Goal: Task Accomplishment & Management: Manage account settings

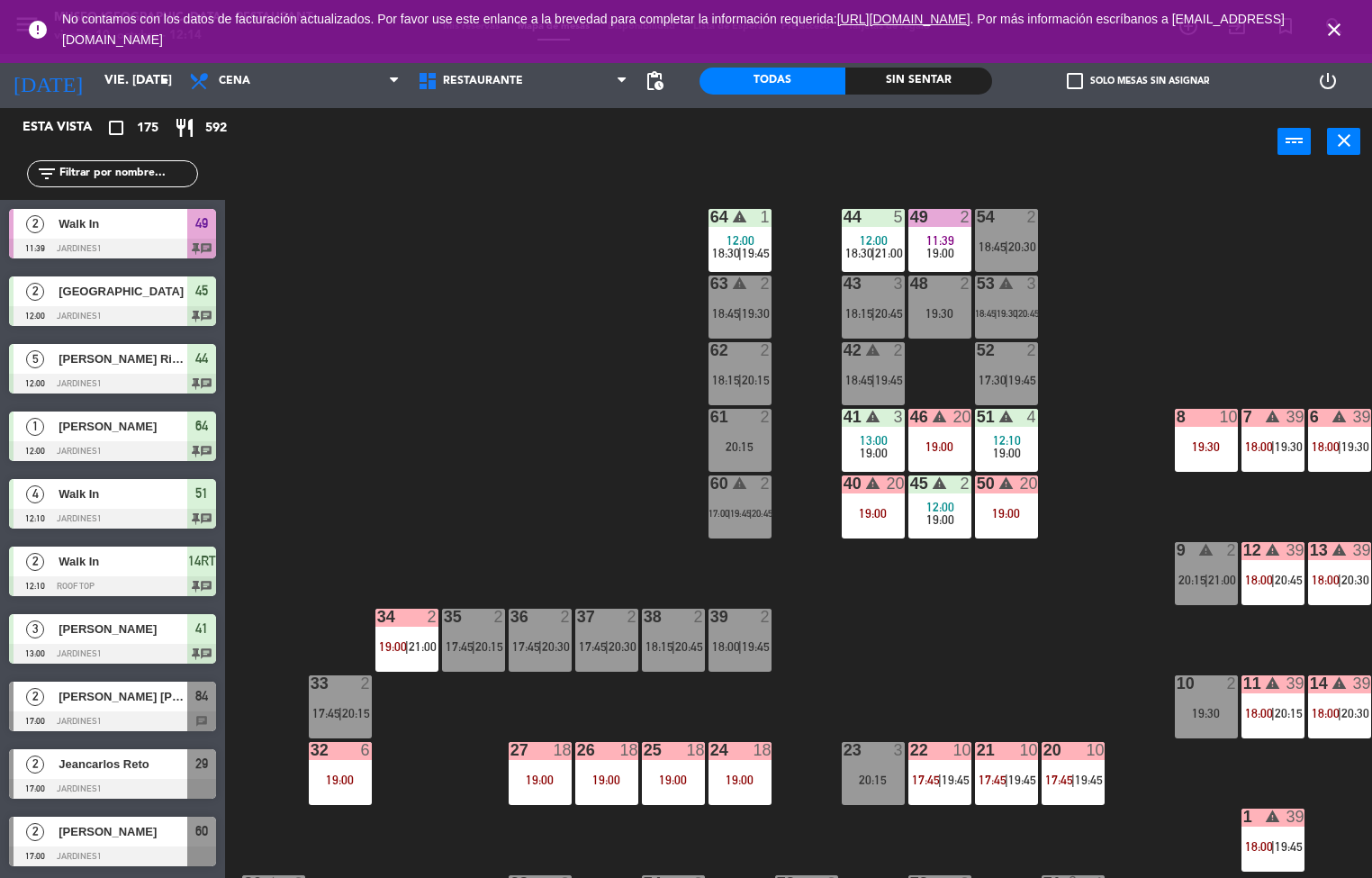
click at [1253, 439] on span "18:00" at bounding box center [1258, 446] width 28 height 14
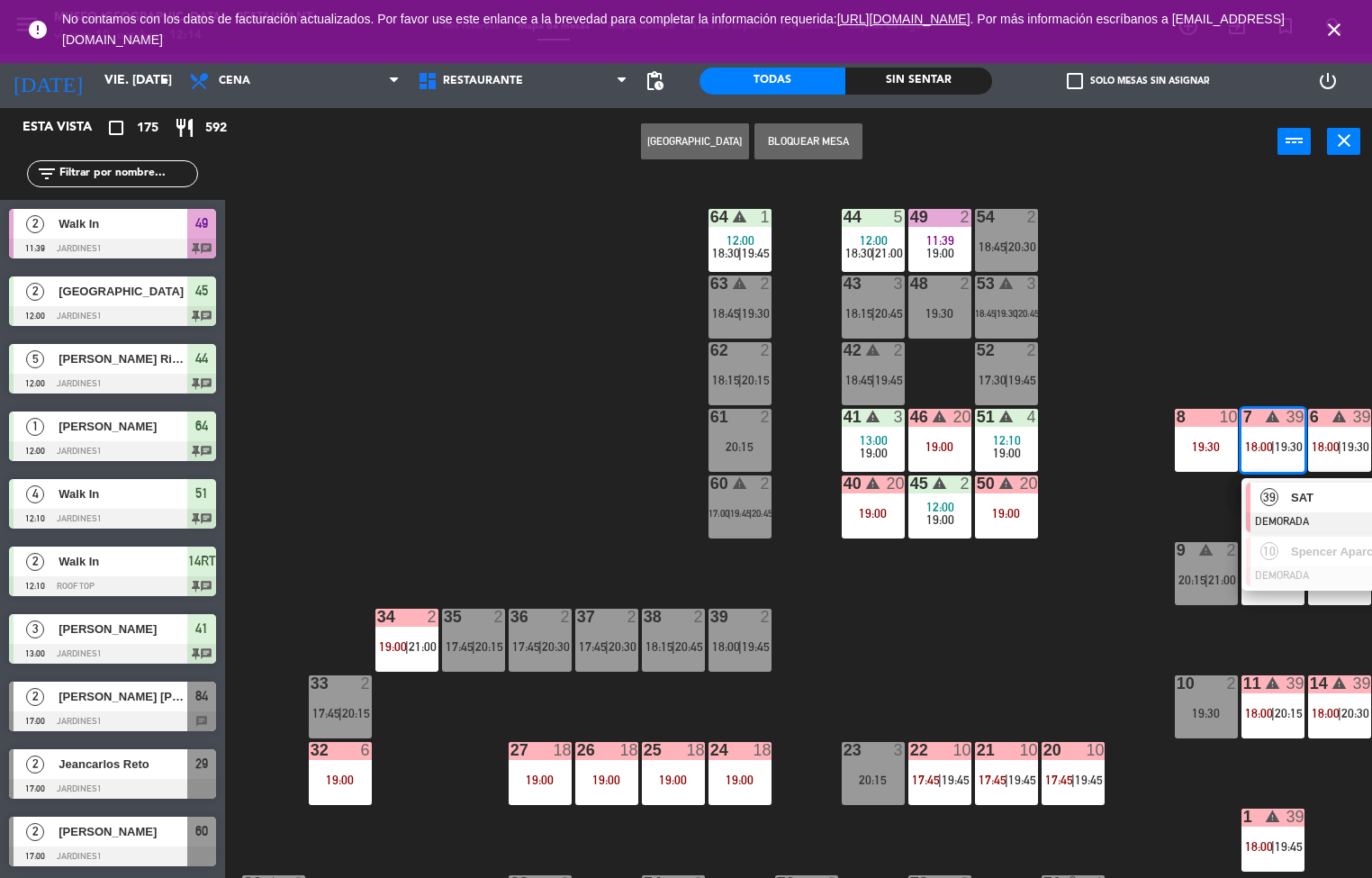
click at [1269, 497] on span "39" at bounding box center [1269, 497] width 18 height 18
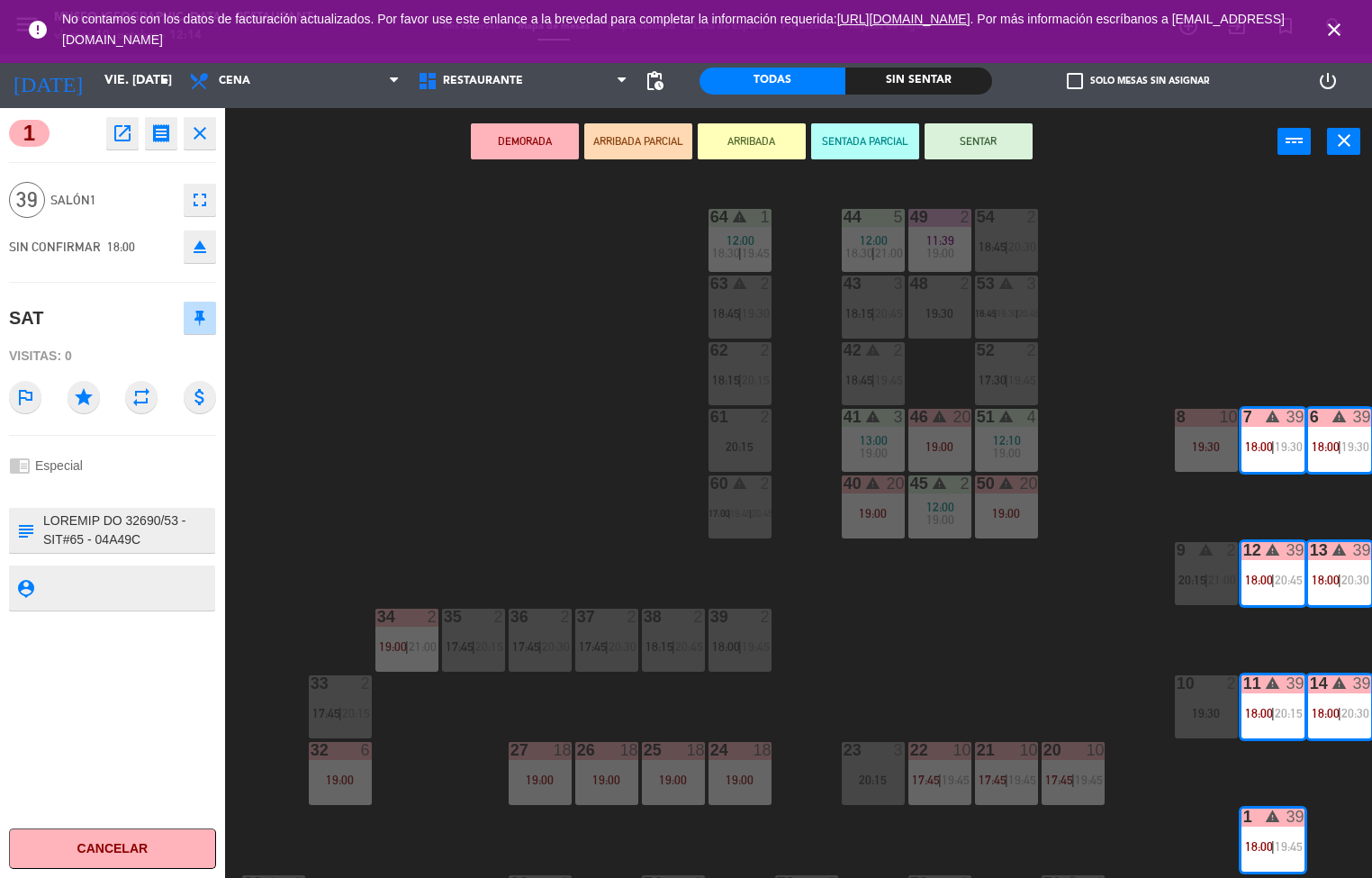
click at [127, 139] on icon "open_in_new" at bounding box center [123, 133] width 21 height 21
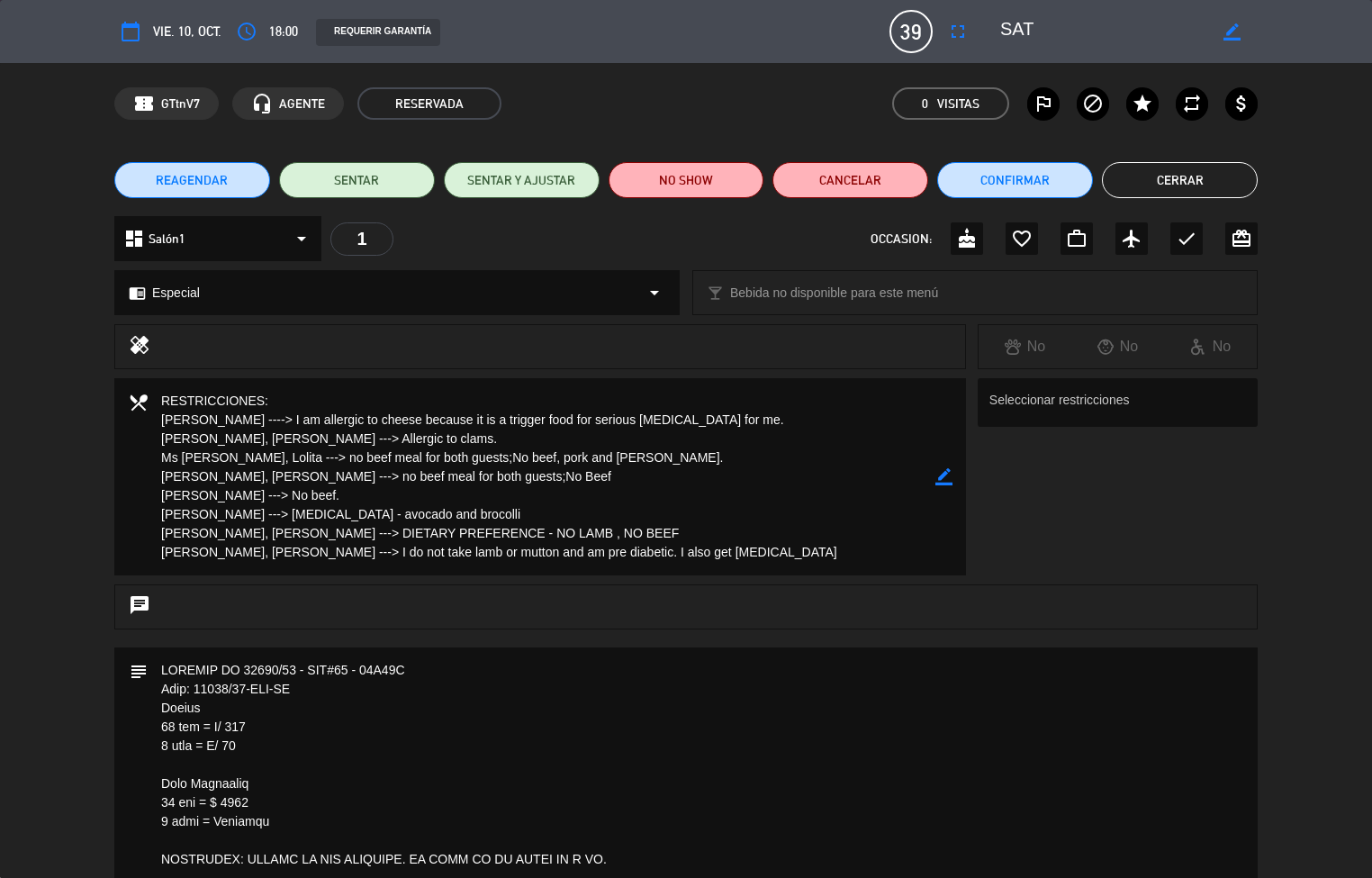
click at [187, 34] on span "vie. 10, oct." at bounding box center [187, 31] width 69 height 21
click at [1161, 189] on button "Cerrar" at bounding box center [1179, 179] width 155 height 36
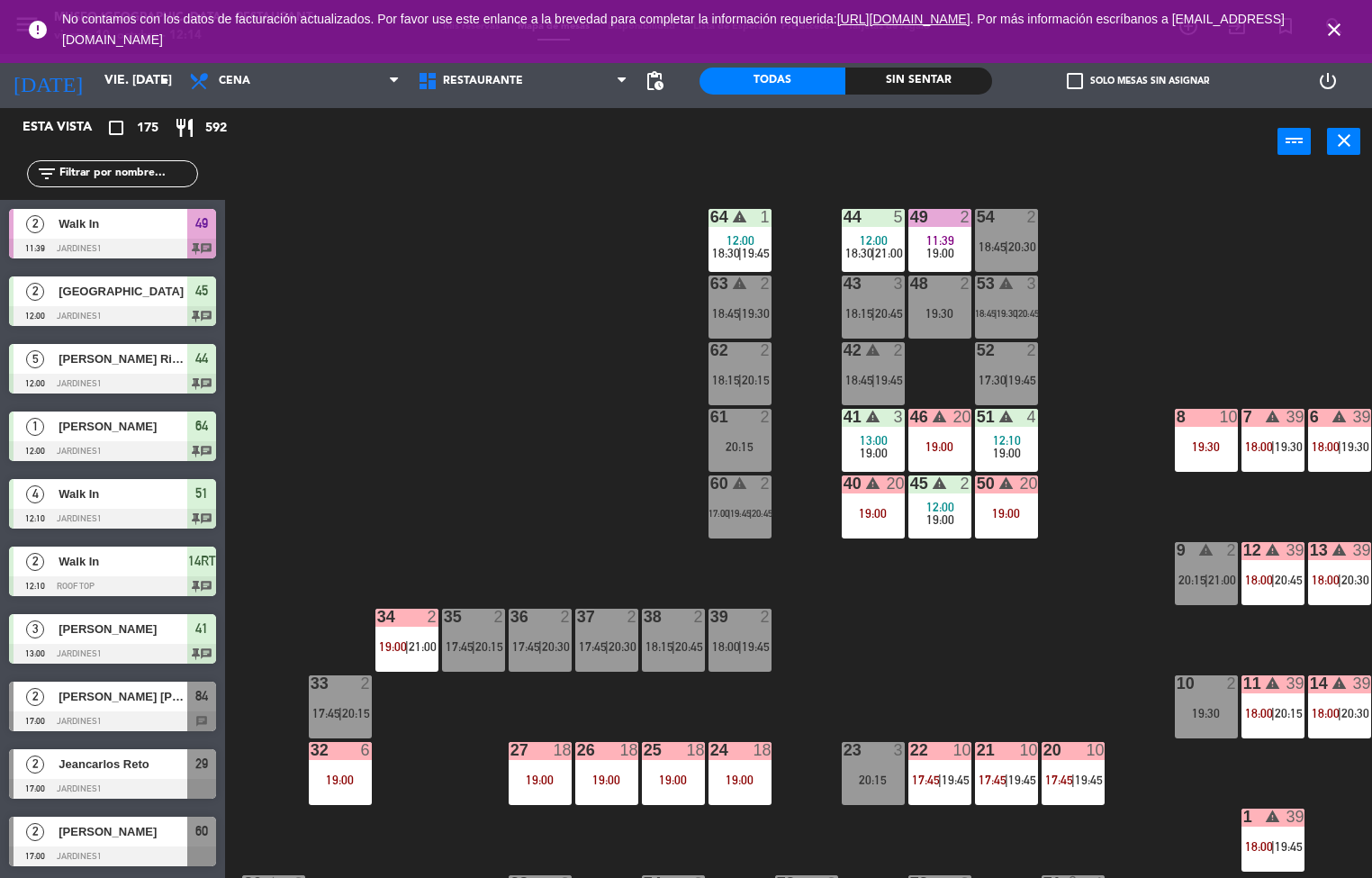
scroll to position [1, 0]
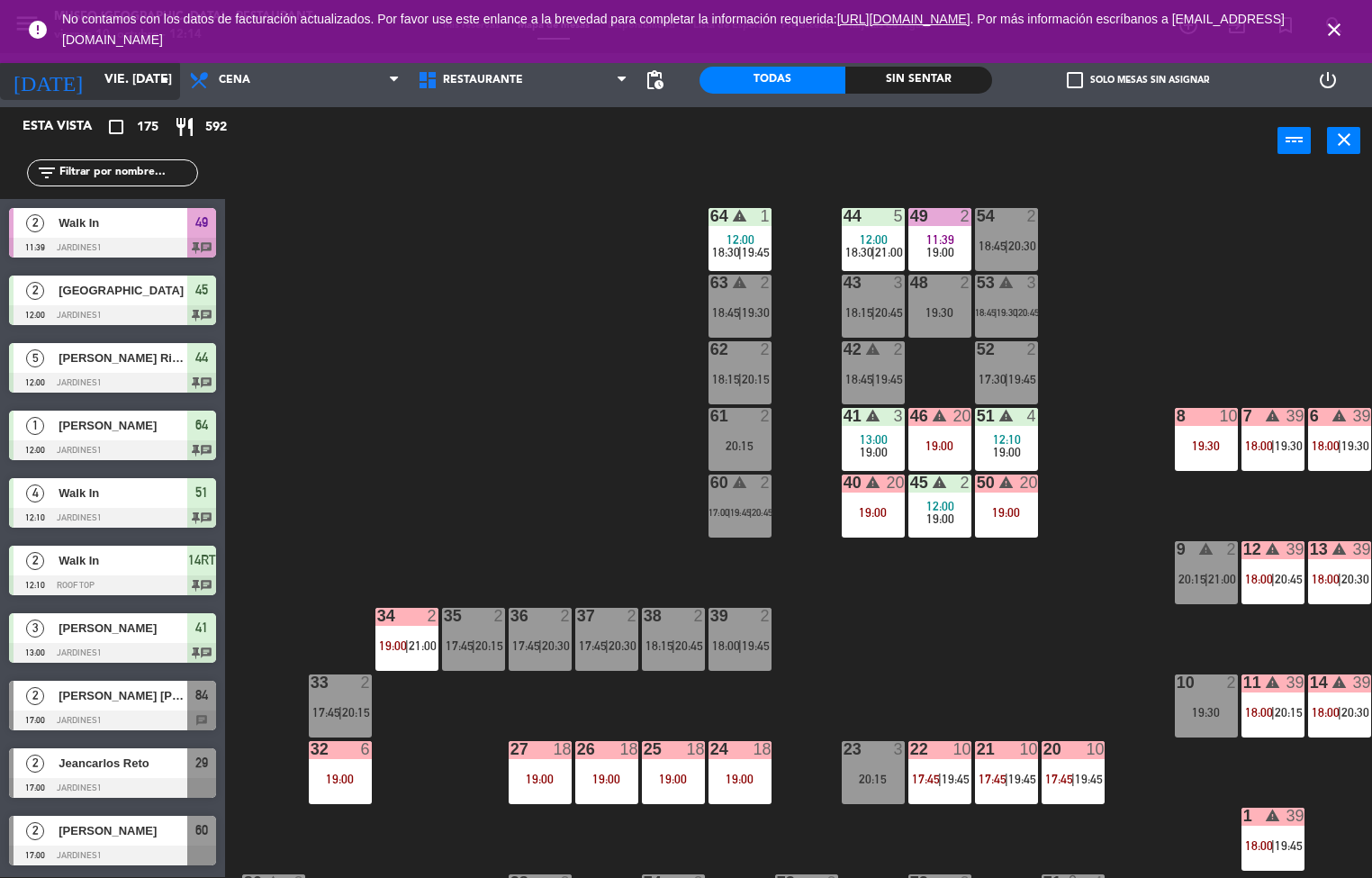
click at [98, 81] on input "vie. [DATE]" at bounding box center [180, 80] width 171 height 33
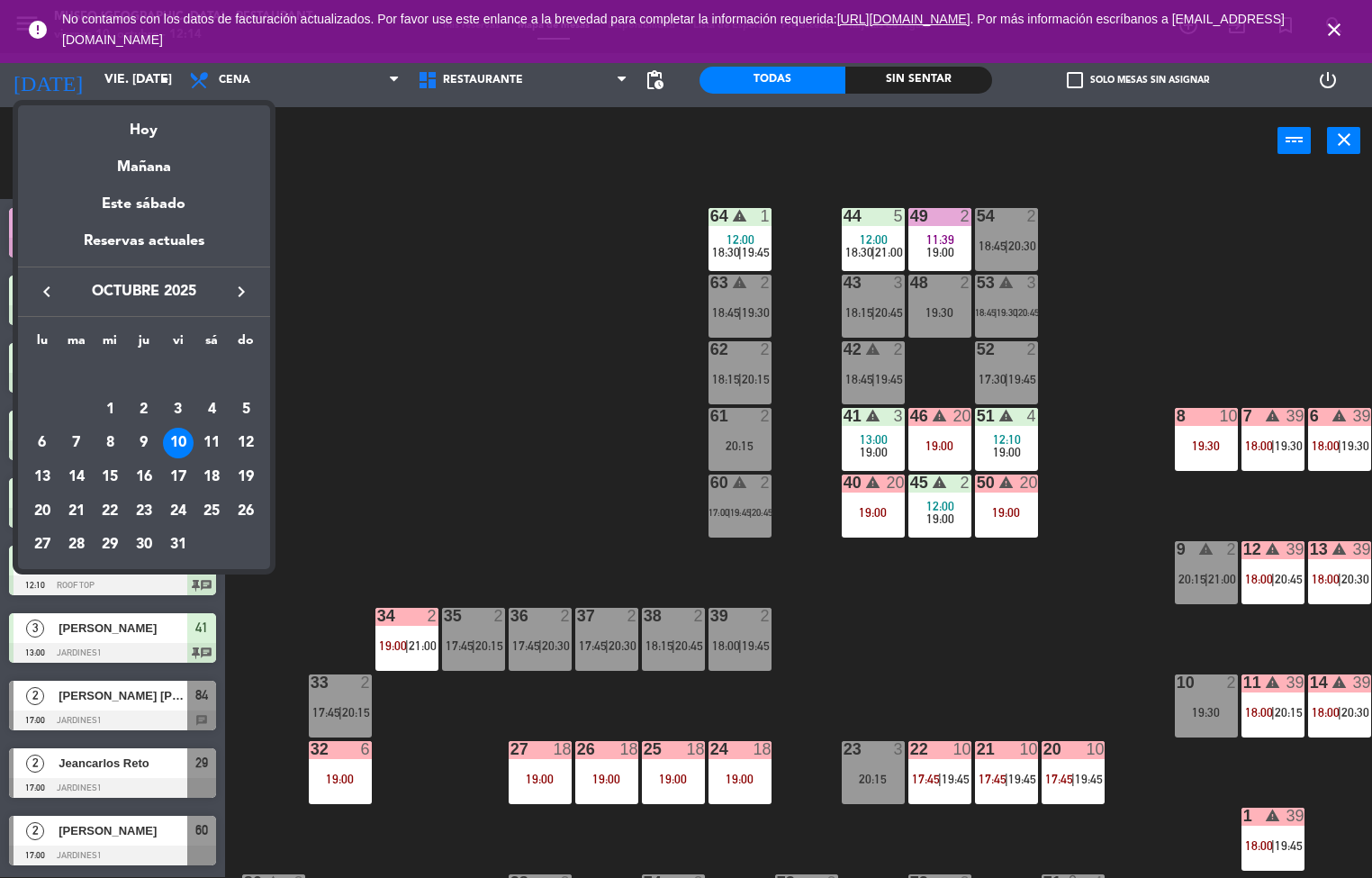
click at [241, 81] on div at bounding box center [686, 439] width 1372 height 878
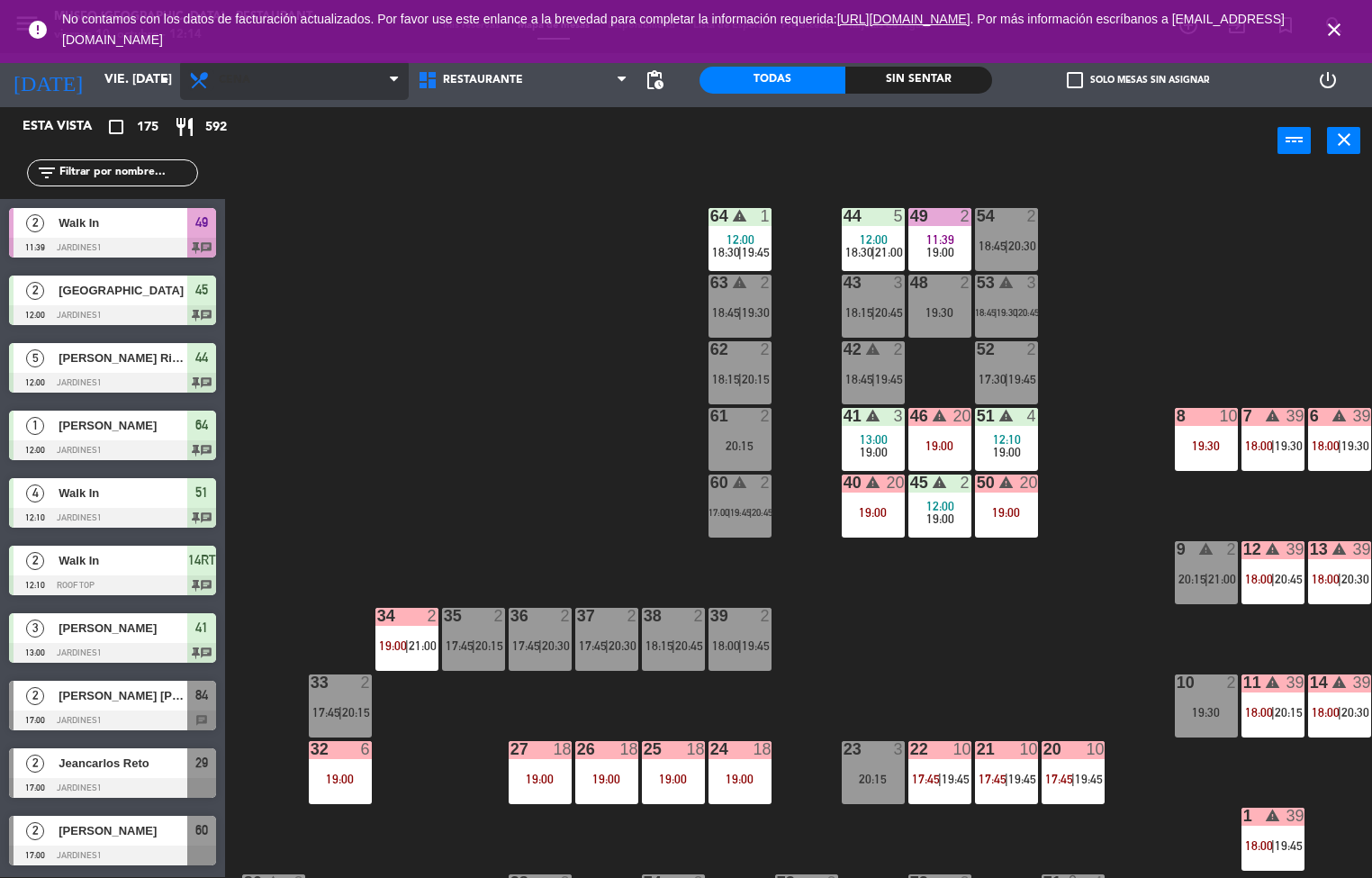
click at [210, 81] on icon at bounding box center [201, 80] width 26 height 21
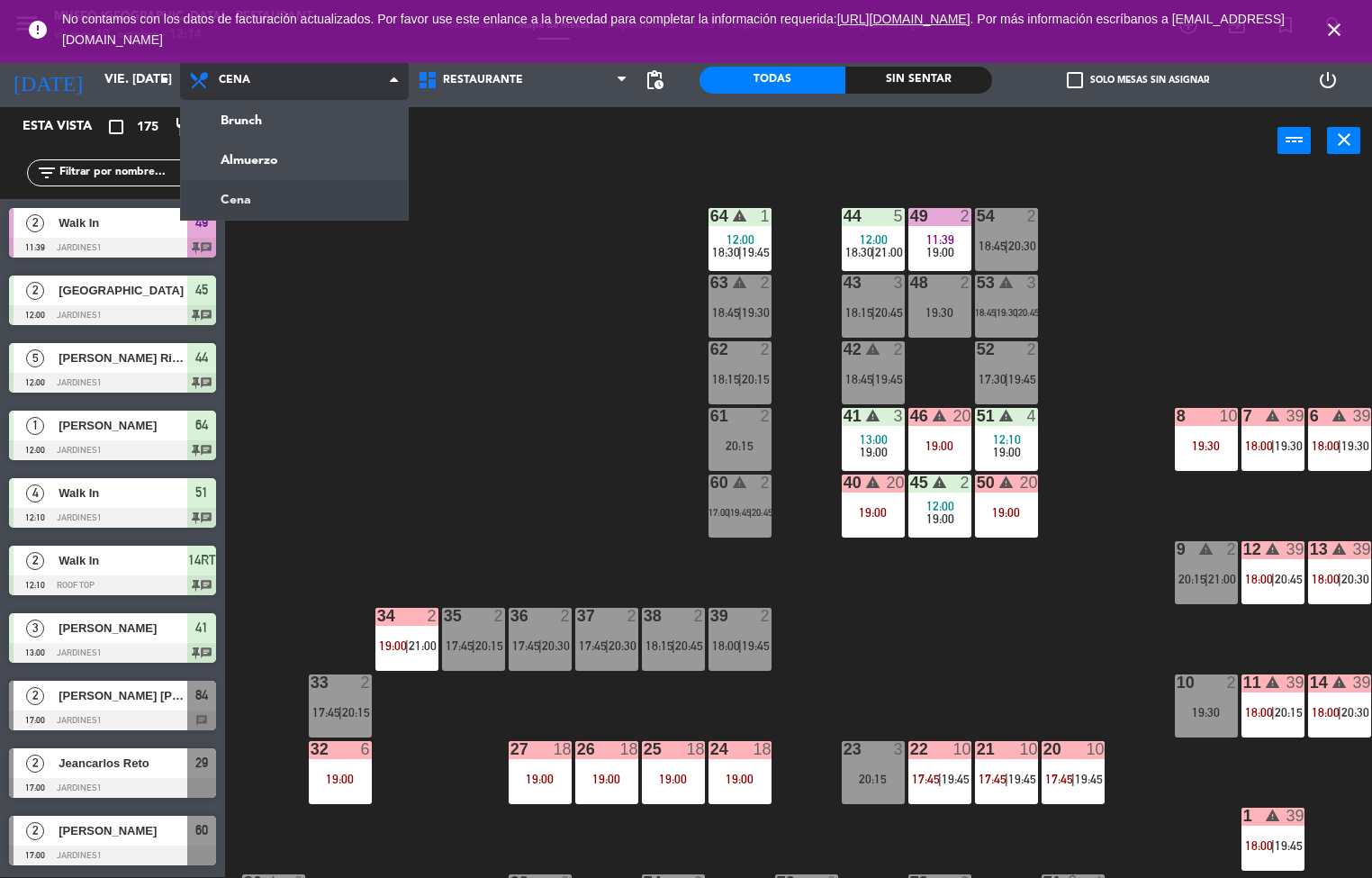
click at [246, 157] on ng-component "menu [GEOGRAPHIC_DATA] - Restaurant viernes 10. octubre - 12:14 Mis reservas Ma…" at bounding box center [686, 438] width 1372 height 878
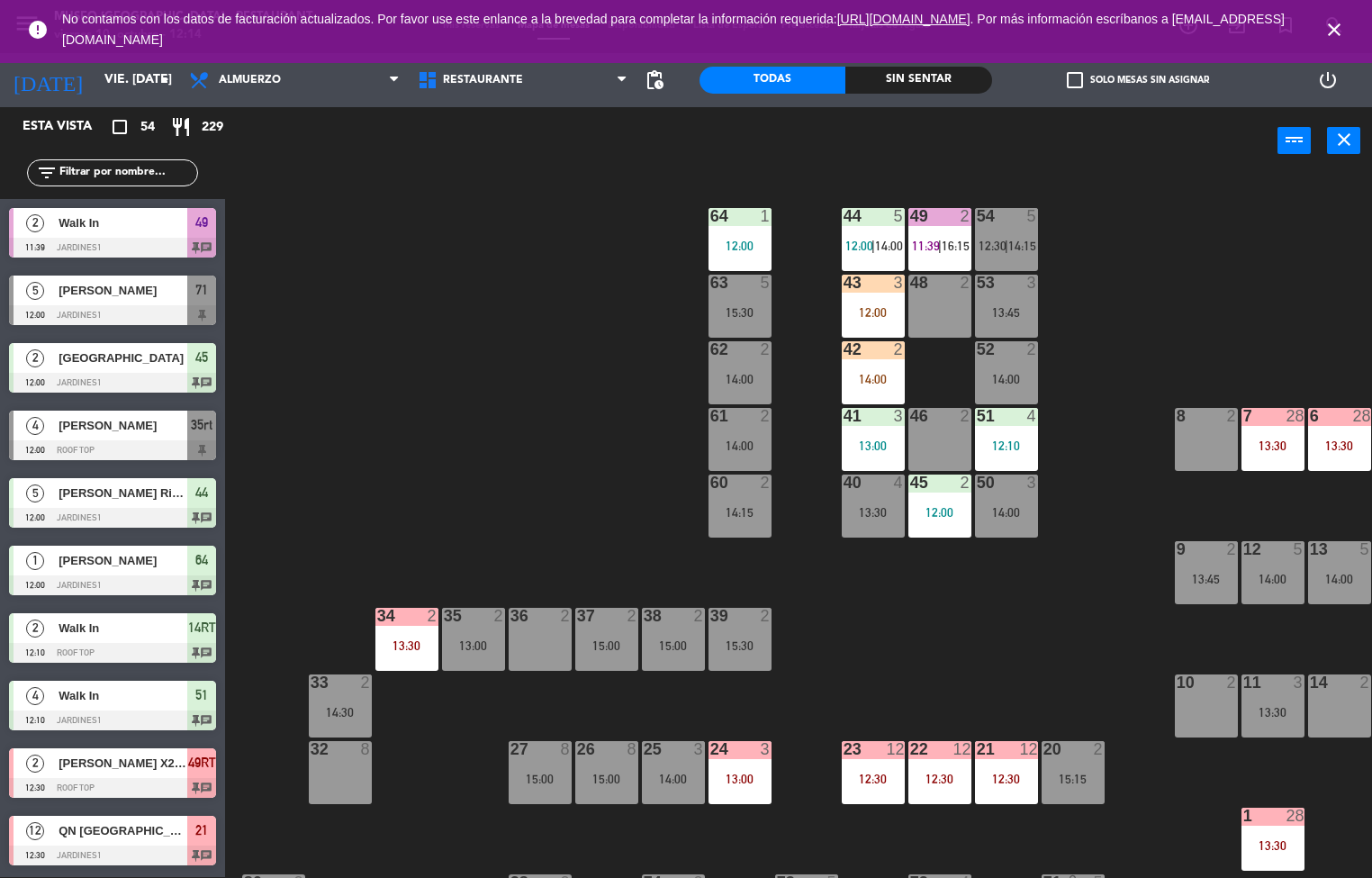
click at [1269, 433] on div "7 28 13:30" at bounding box center [1272, 439] width 63 height 63
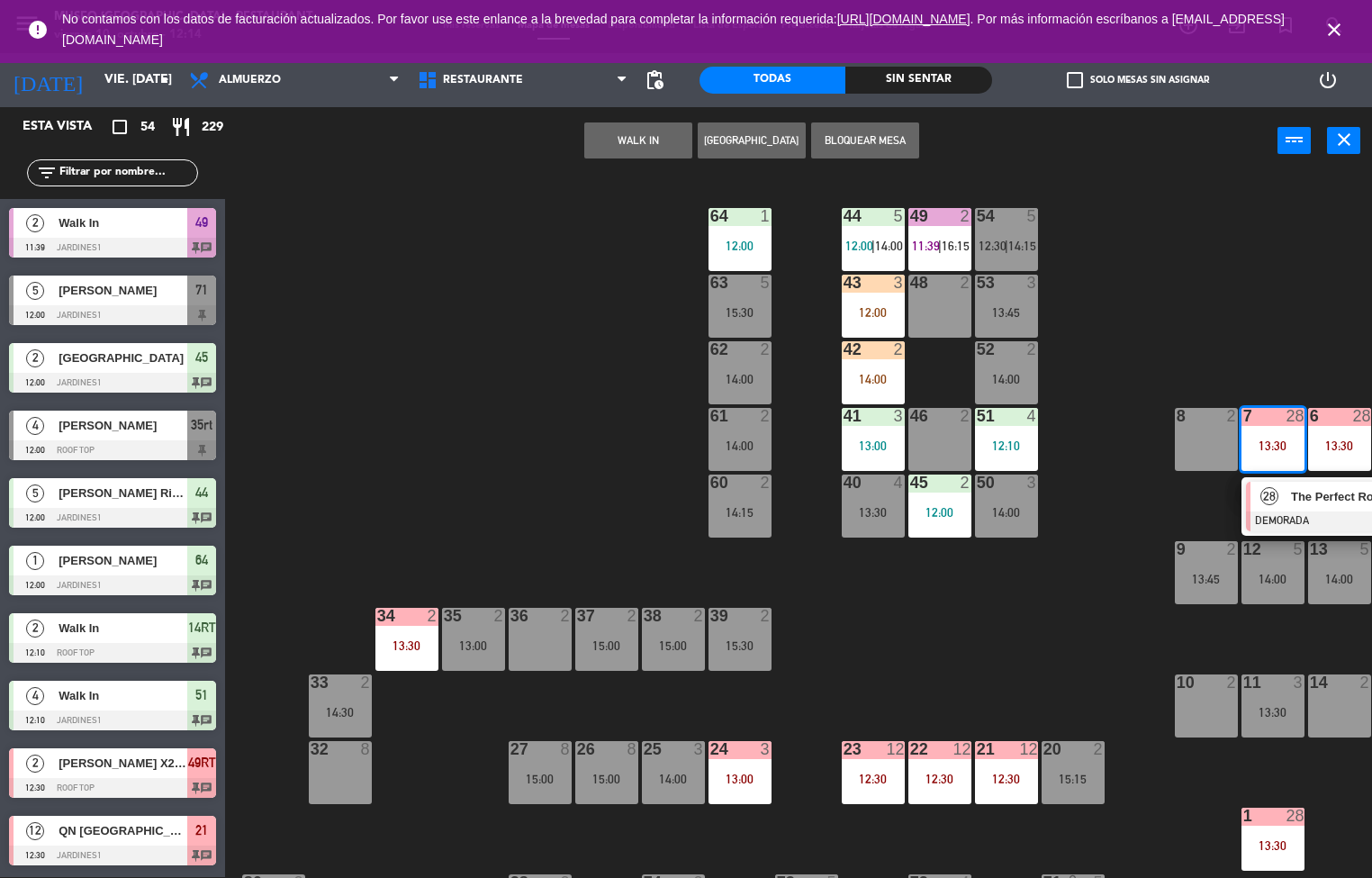
click at [1296, 498] on span "The Perfect Route" at bounding box center [1348, 497] width 115 height 19
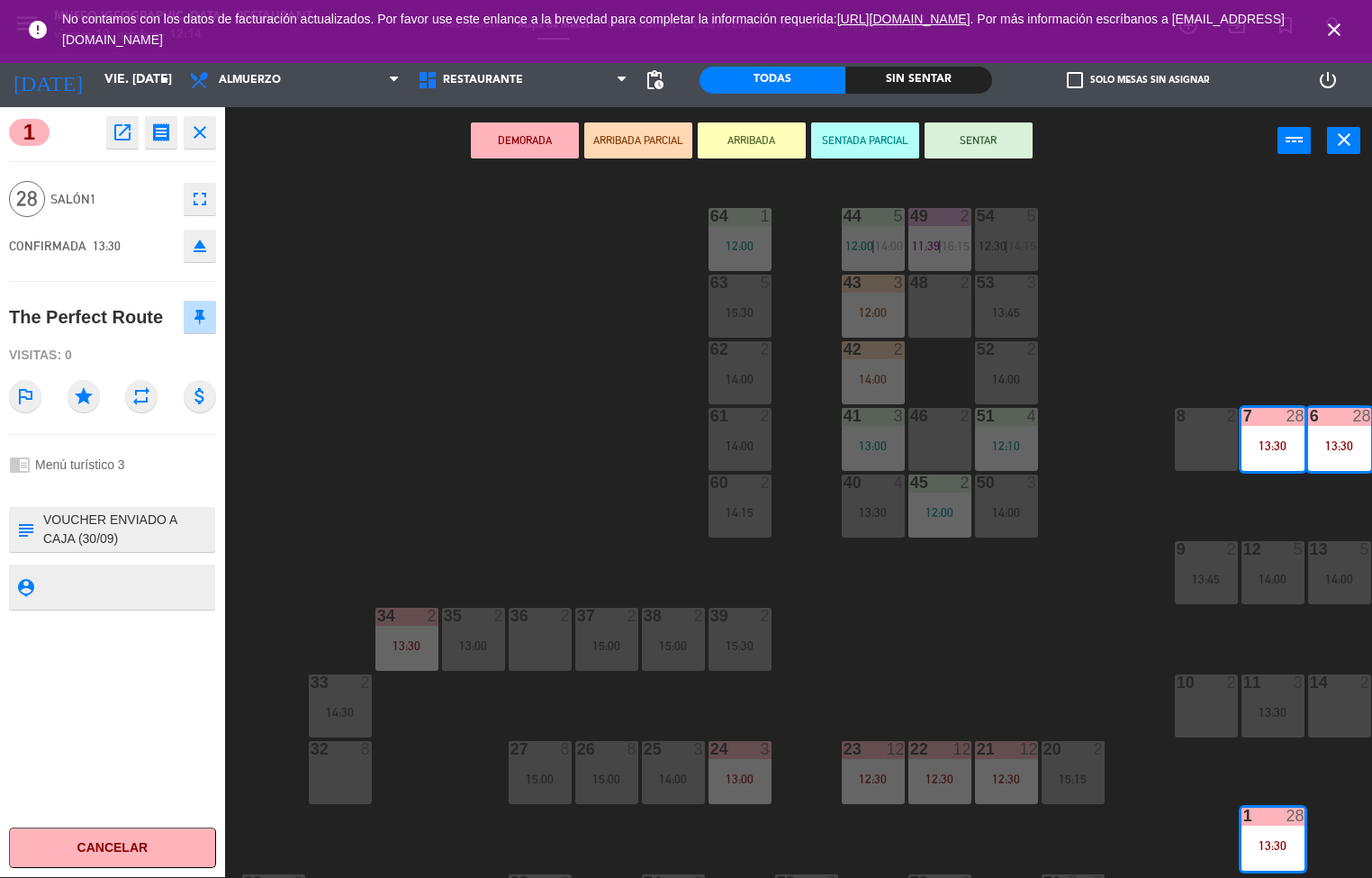
click at [127, 132] on icon "open_in_new" at bounding box center [123, 132] width 21 height 21
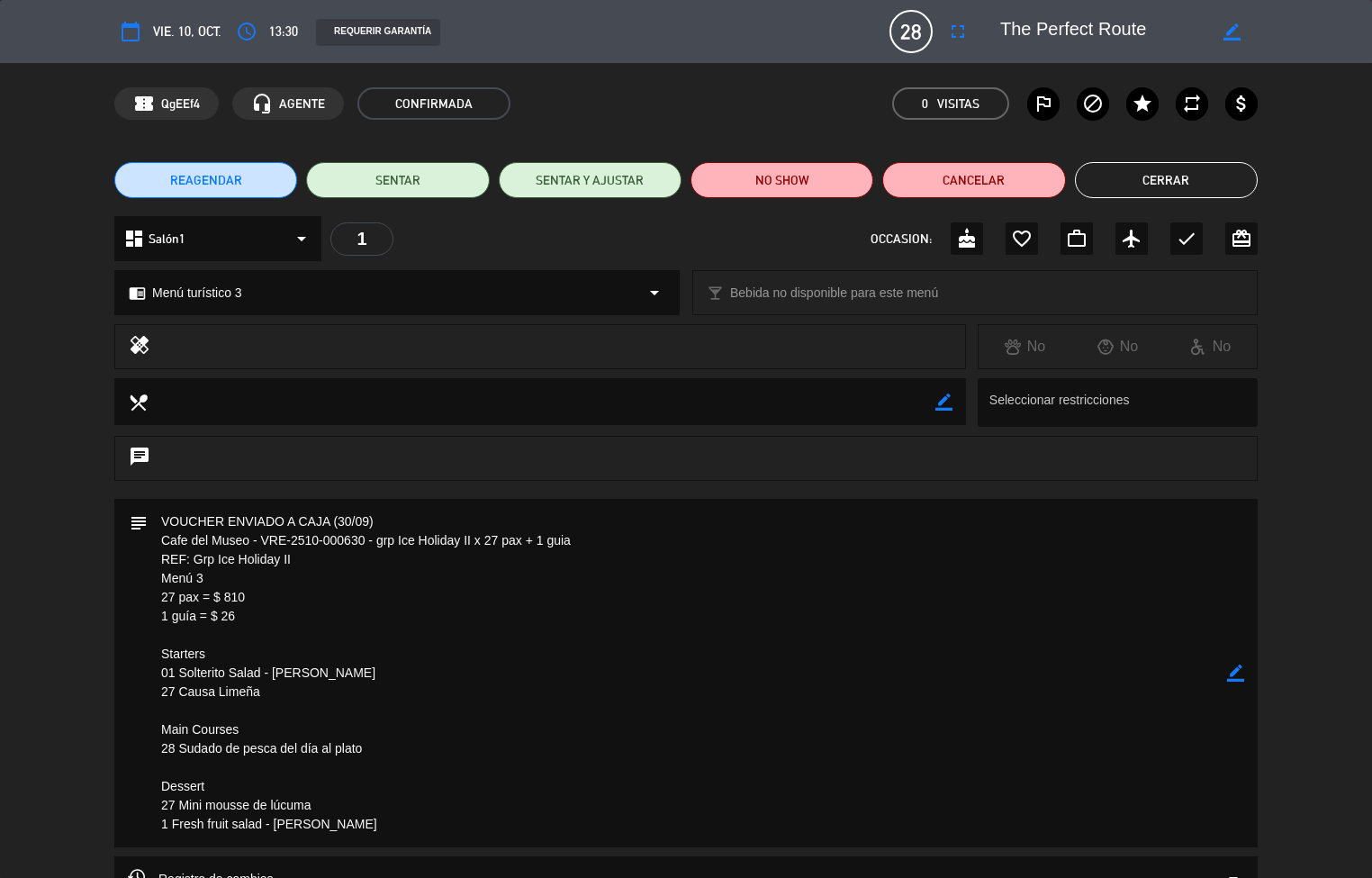
click at [1196, 189] on button "Cerrar" at bounding box center [1166, 179] width 182 height 36
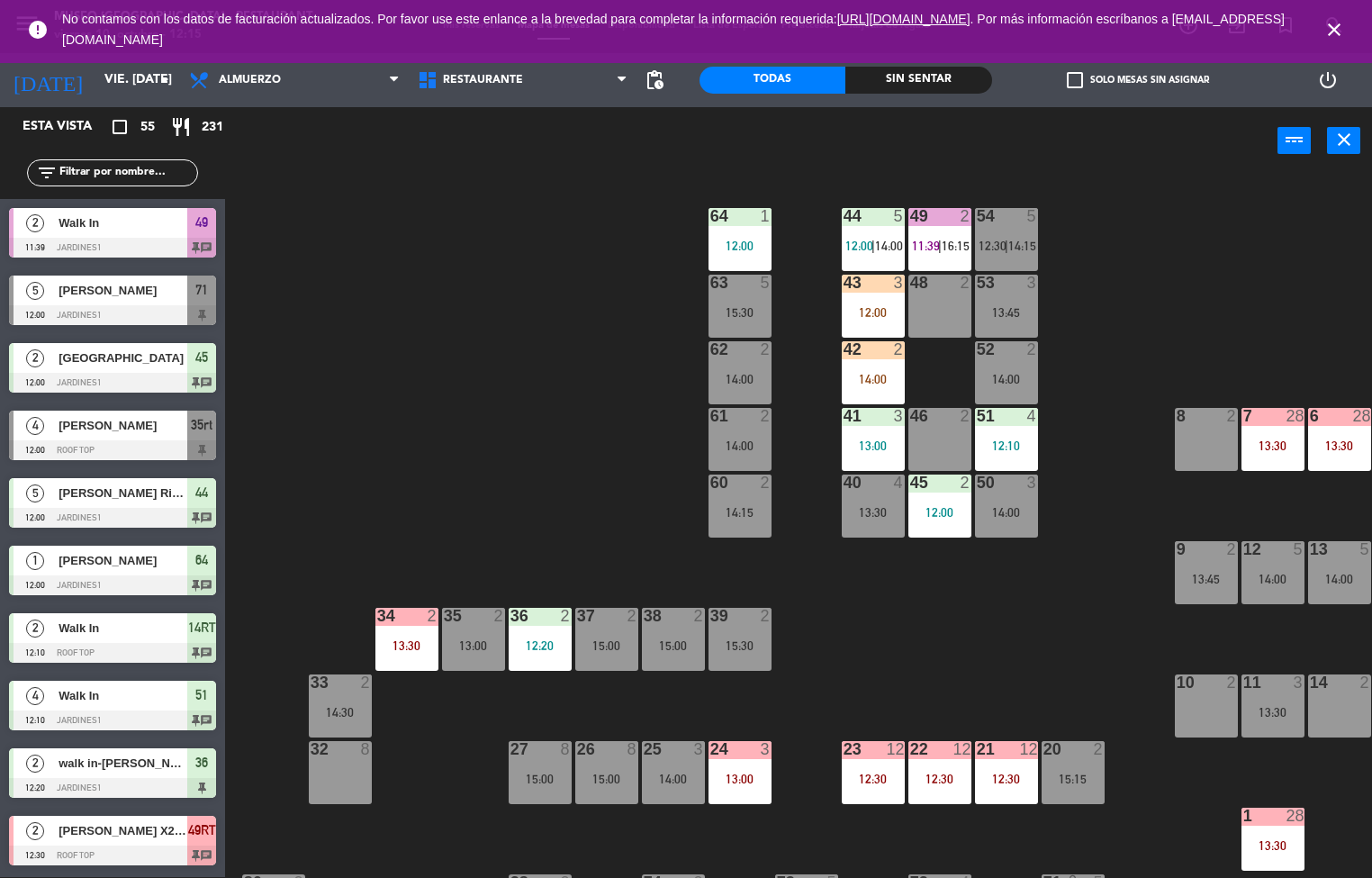
click at [545, 376] on div "44 5 12:00 | 14:00 49 2 11:39 | 16:15 54 5 12:30 | 14:15 64 1 12:00 48 2 53 3 1…" at bounding box center [805, 527] width 1133 height 702
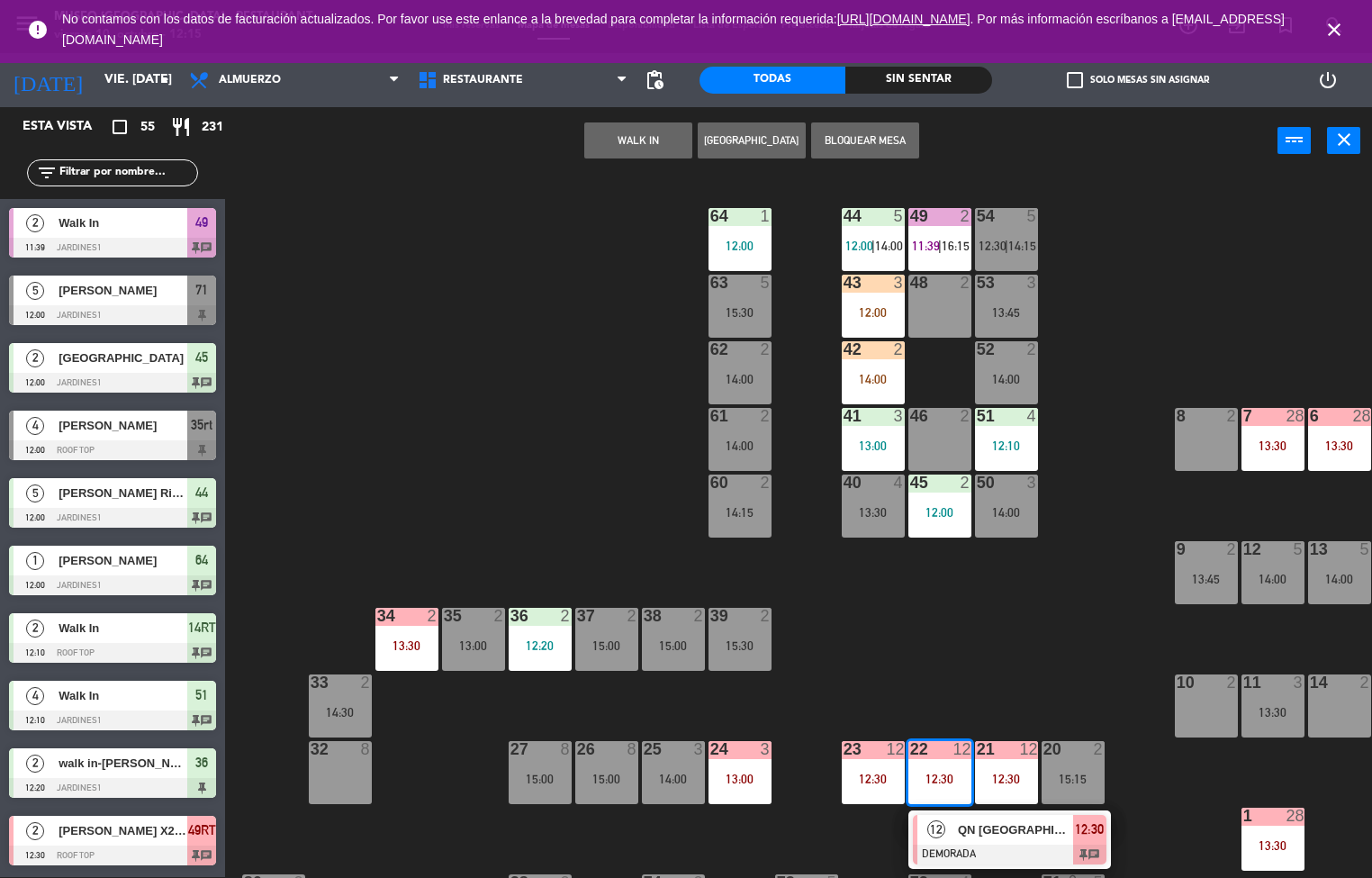
click at [971, 827] on span "QN [GEOGRAPHIC_DATA]" at bounding box center [1015, 830] width 115 height 19
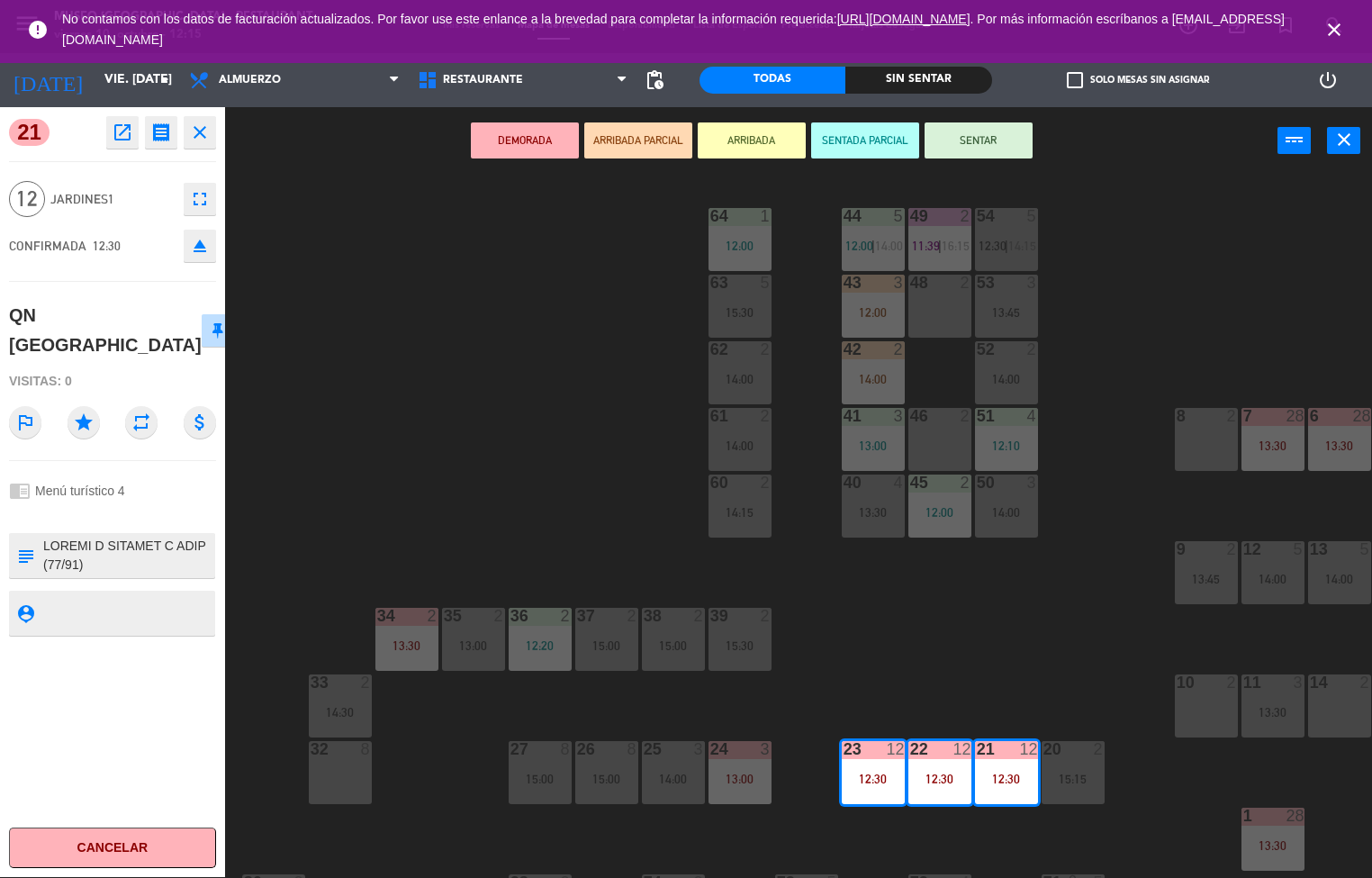
click at [124, 132] on icon "open_in_new" at bounding box center [123, 132] width 21 height 21
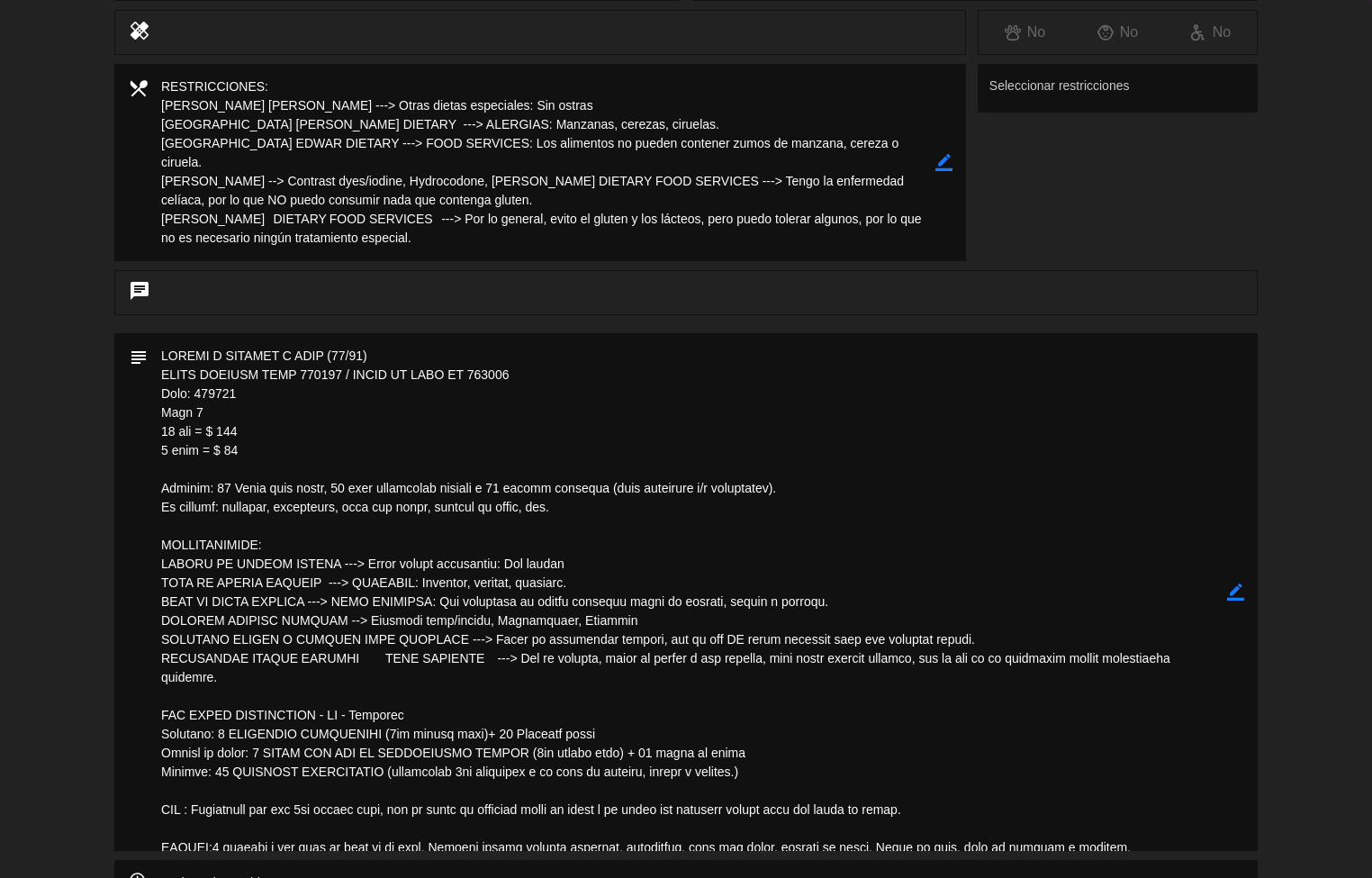
scroll to position [435, 0]
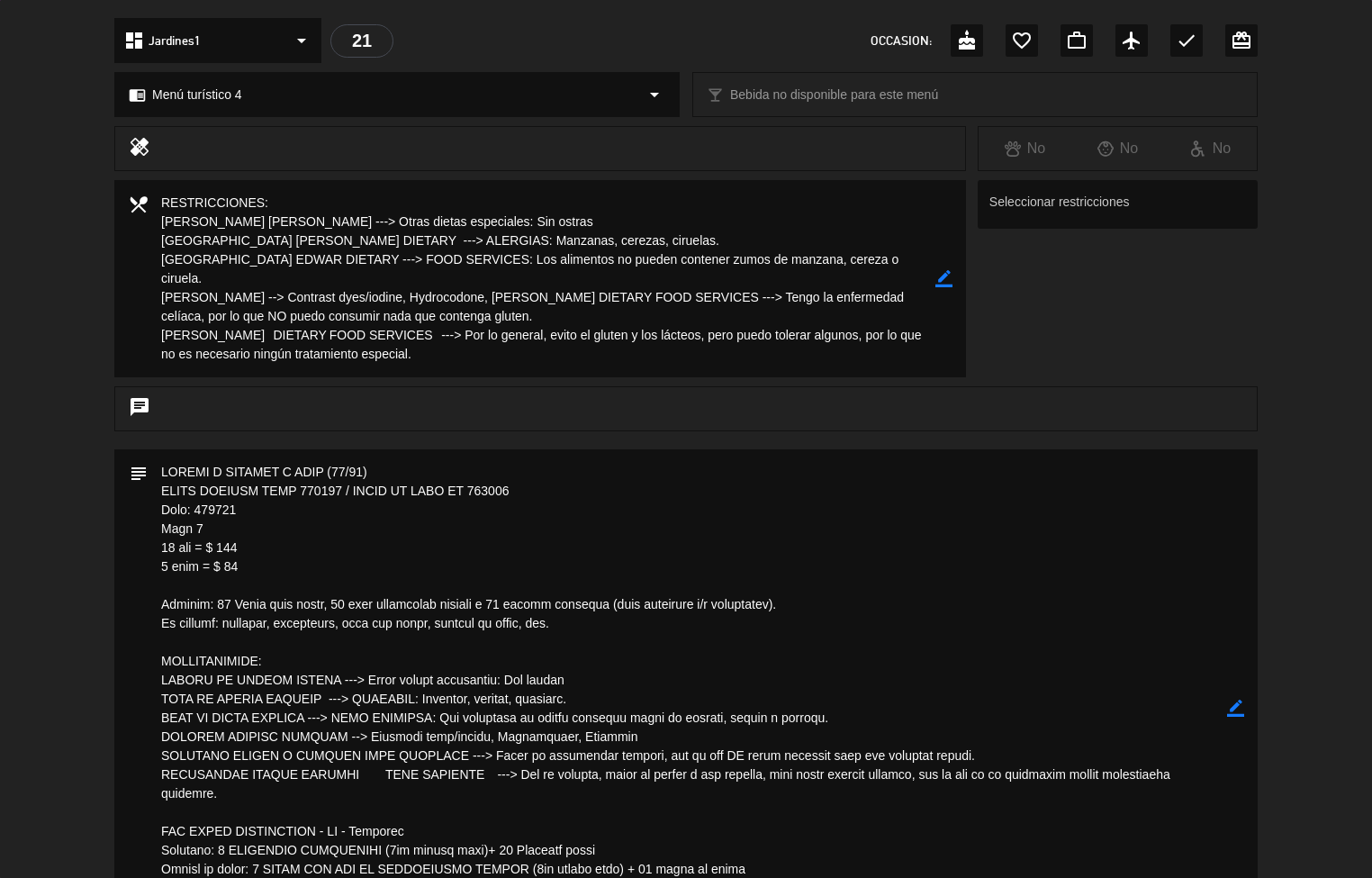
click at [381, 772] on textarea at bounding box center [687, 707] width 1080 height 517
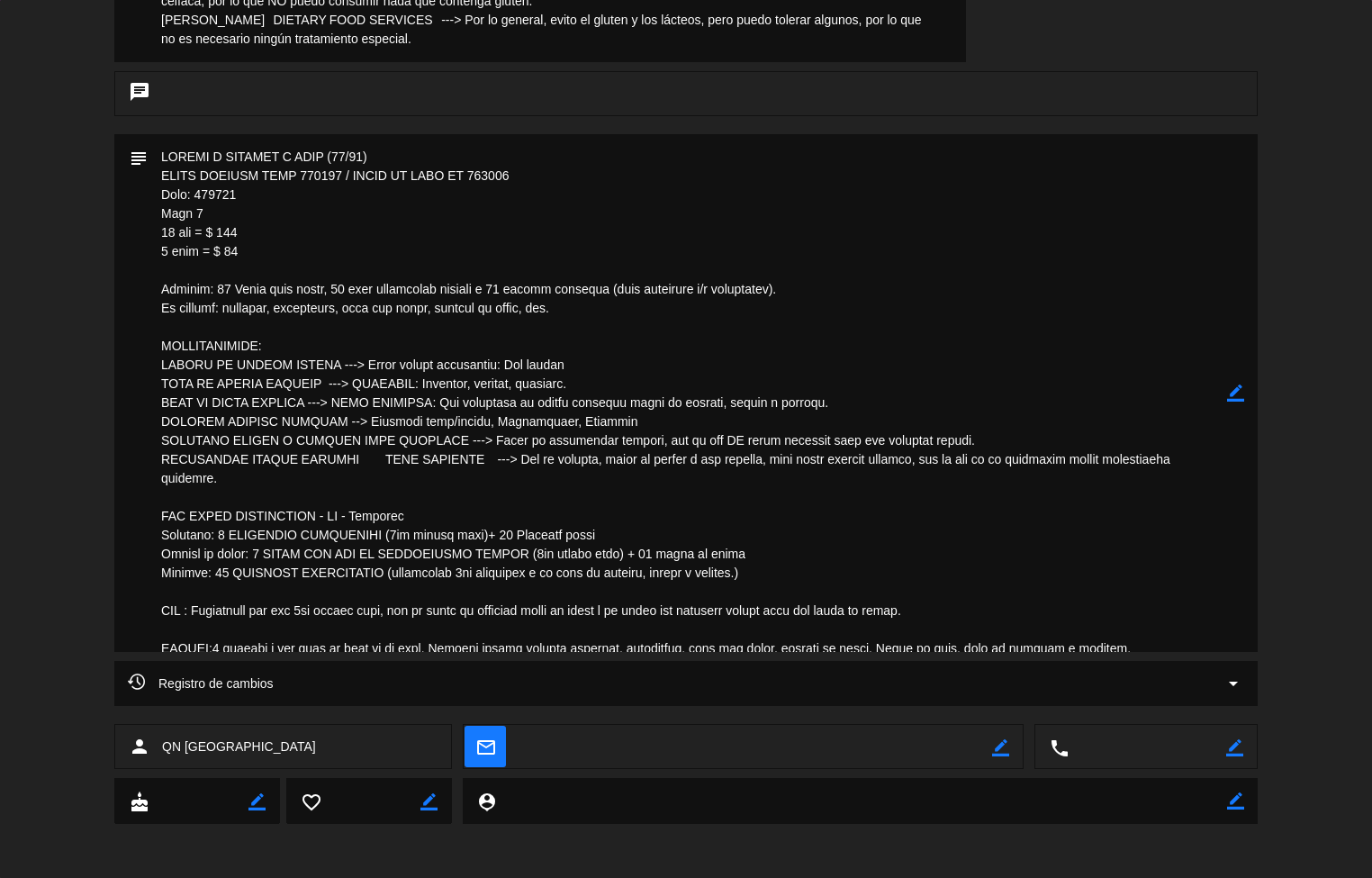
scroll to position [508, 0]
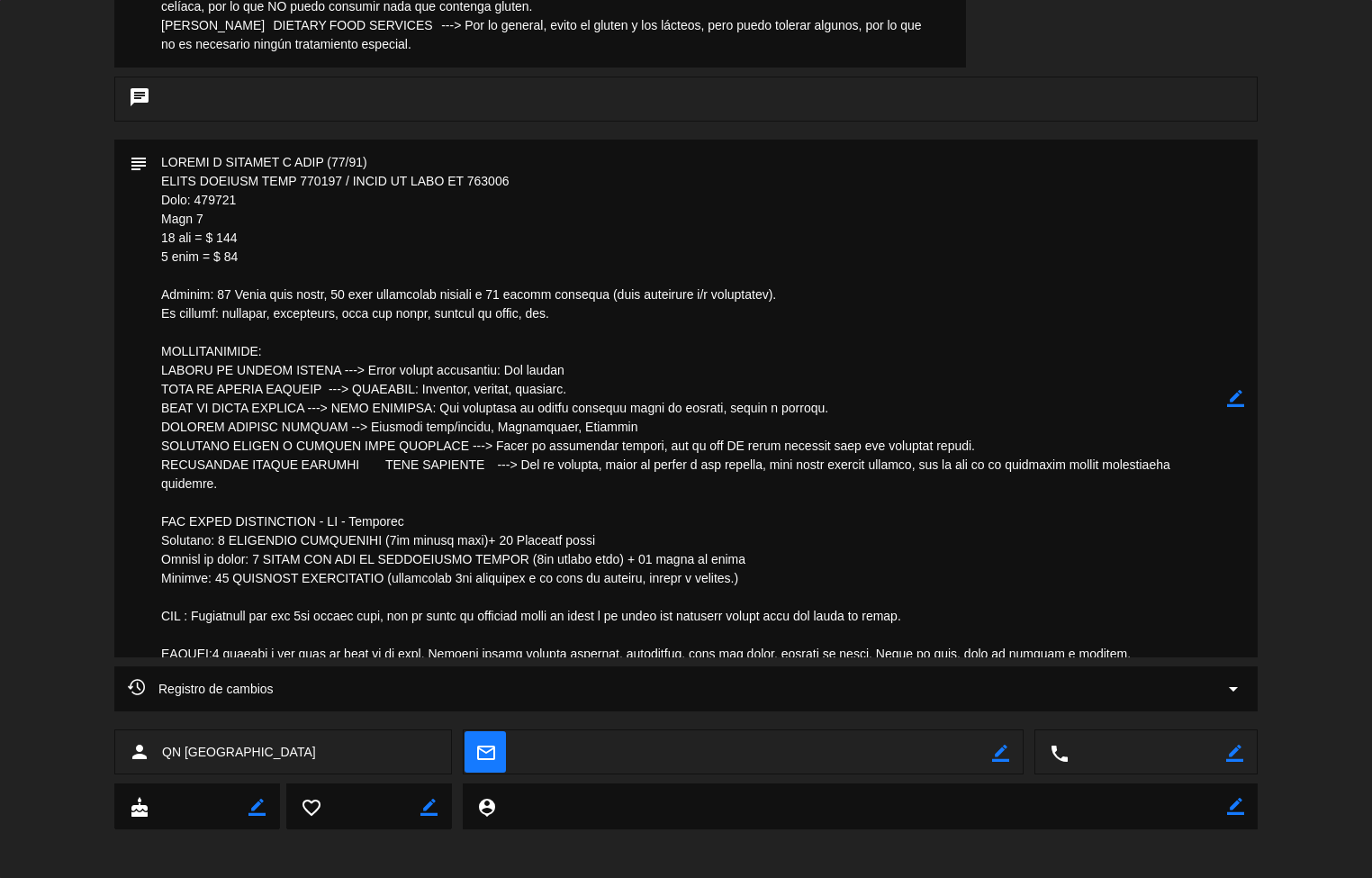
click at [565, 744] on textarea at bounding box center [755, 753] width 473 height 45
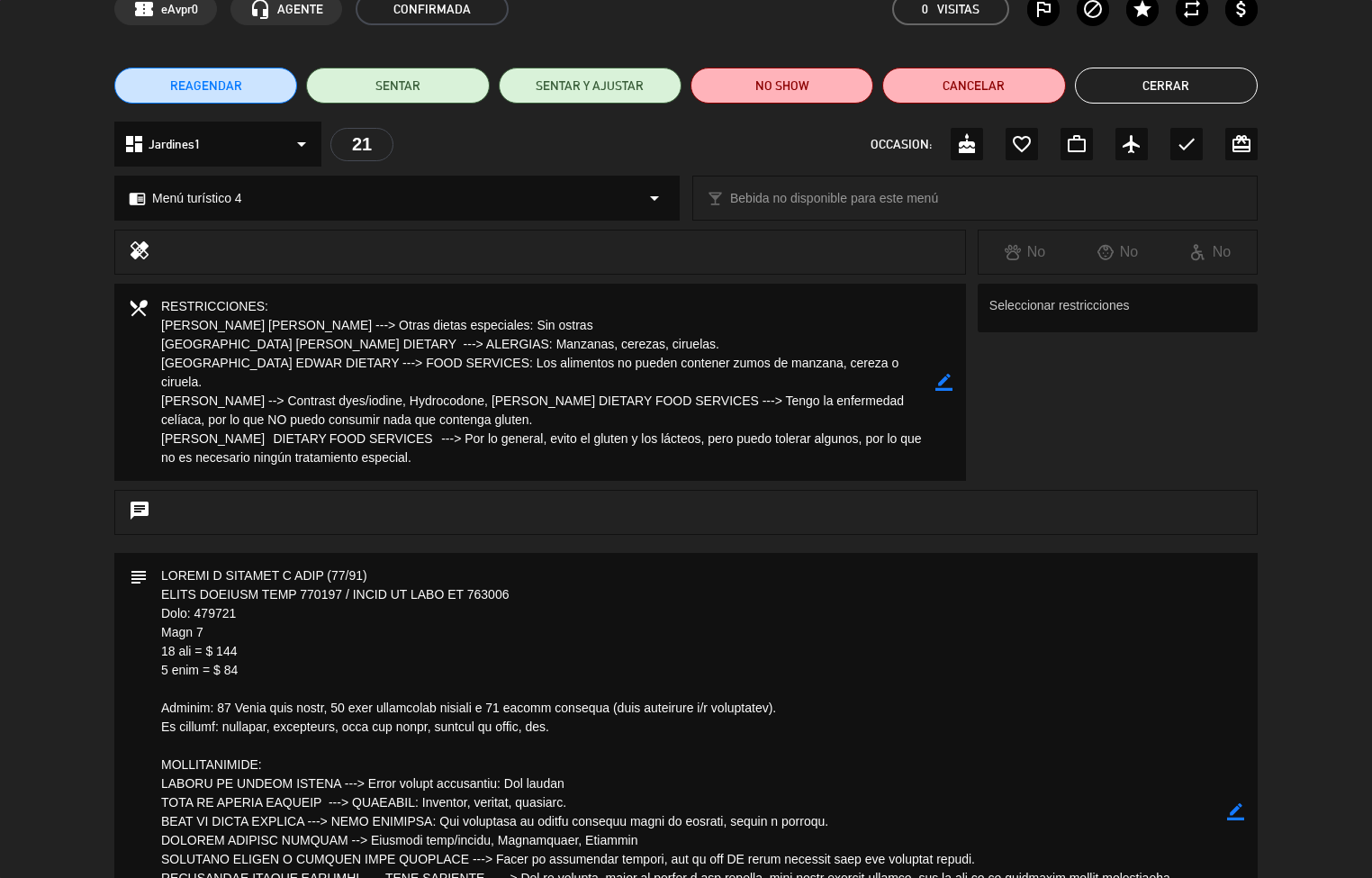
scroll to position [0, 0]
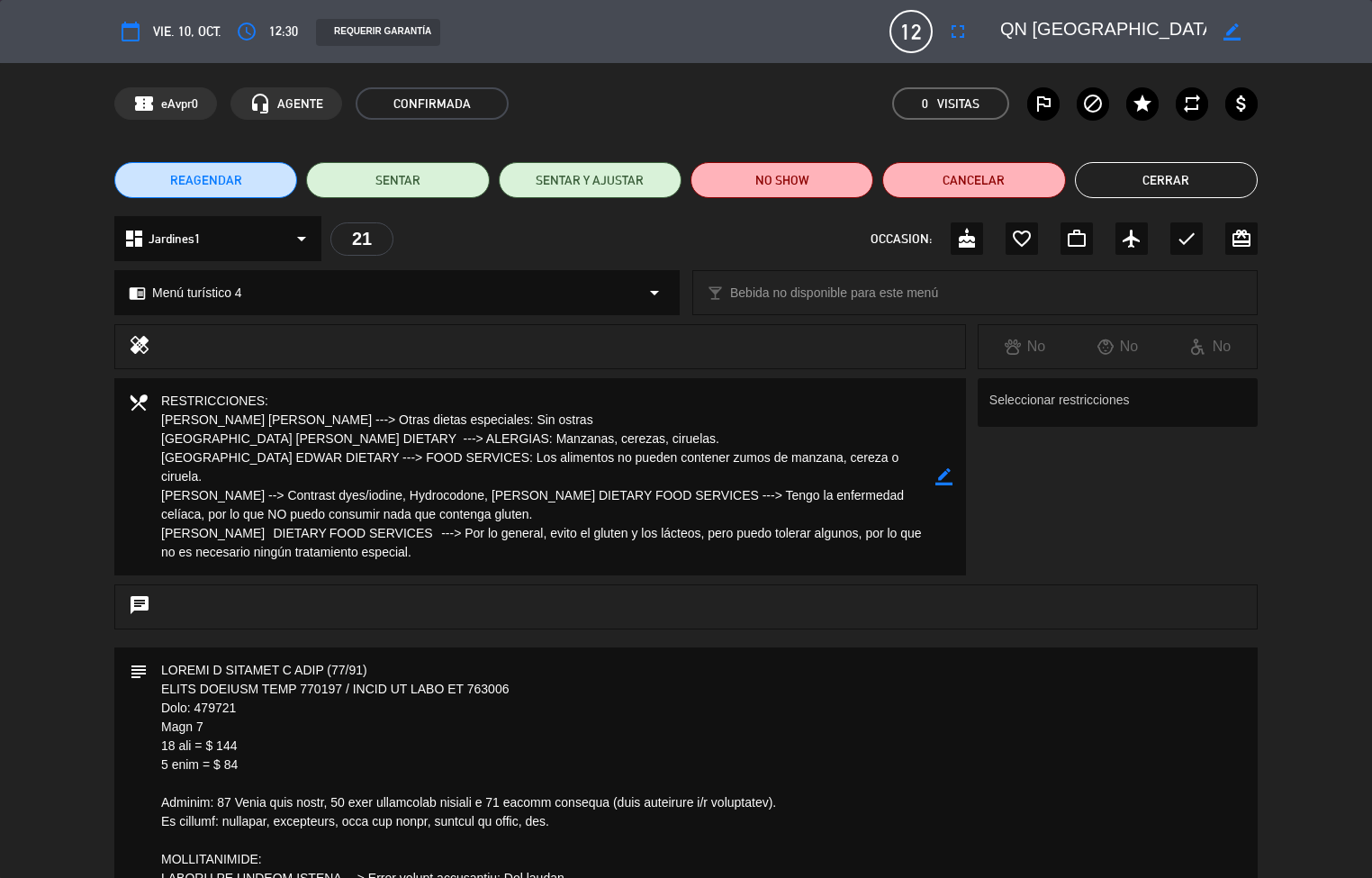
click at [1199, 186] on button "Cerrar" at bounding box center [1166, 179] width 182 height 36
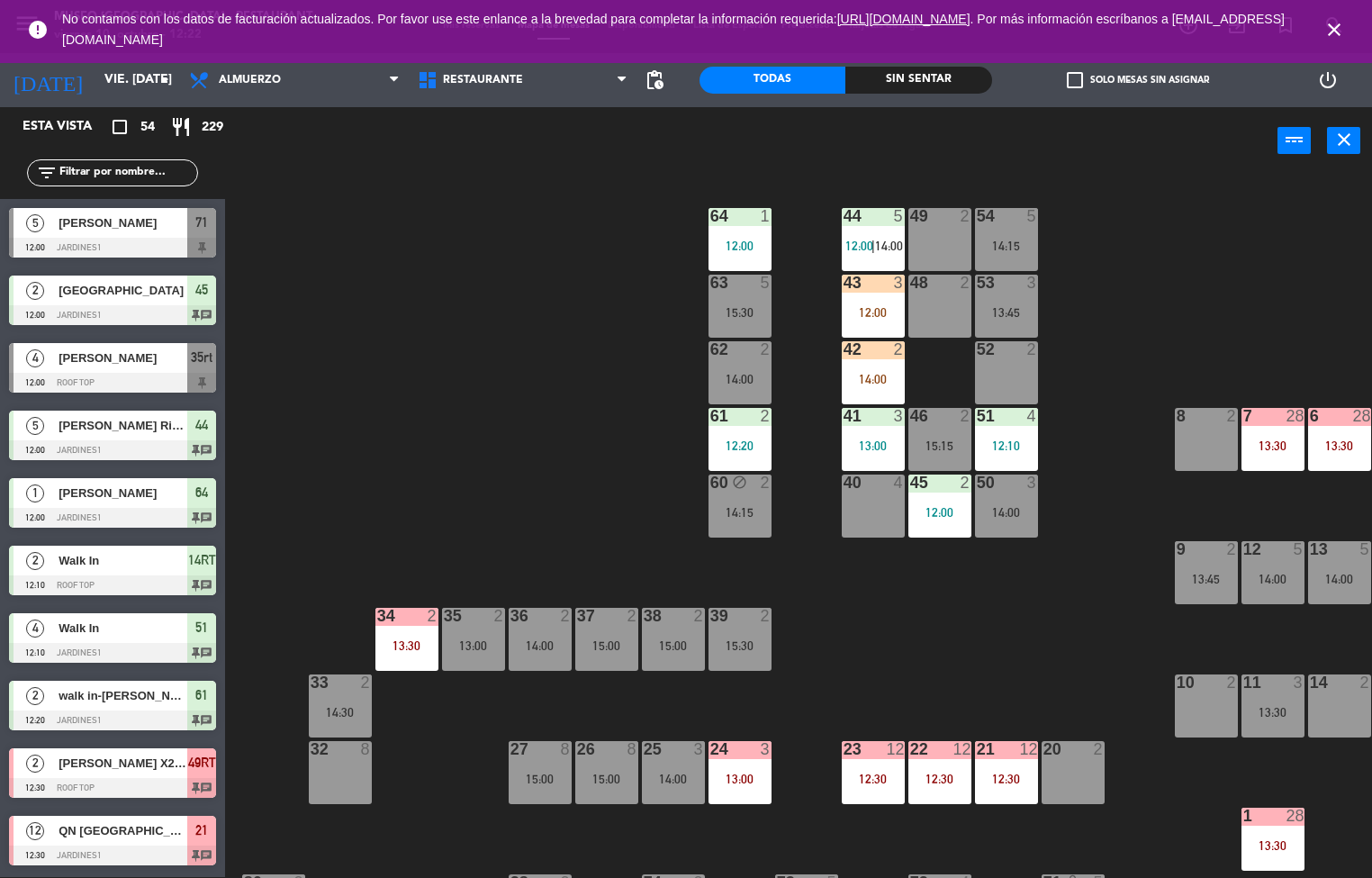
click at [872, 312] on div "12:00" at bounding box center [872, 312] width 63 height 13
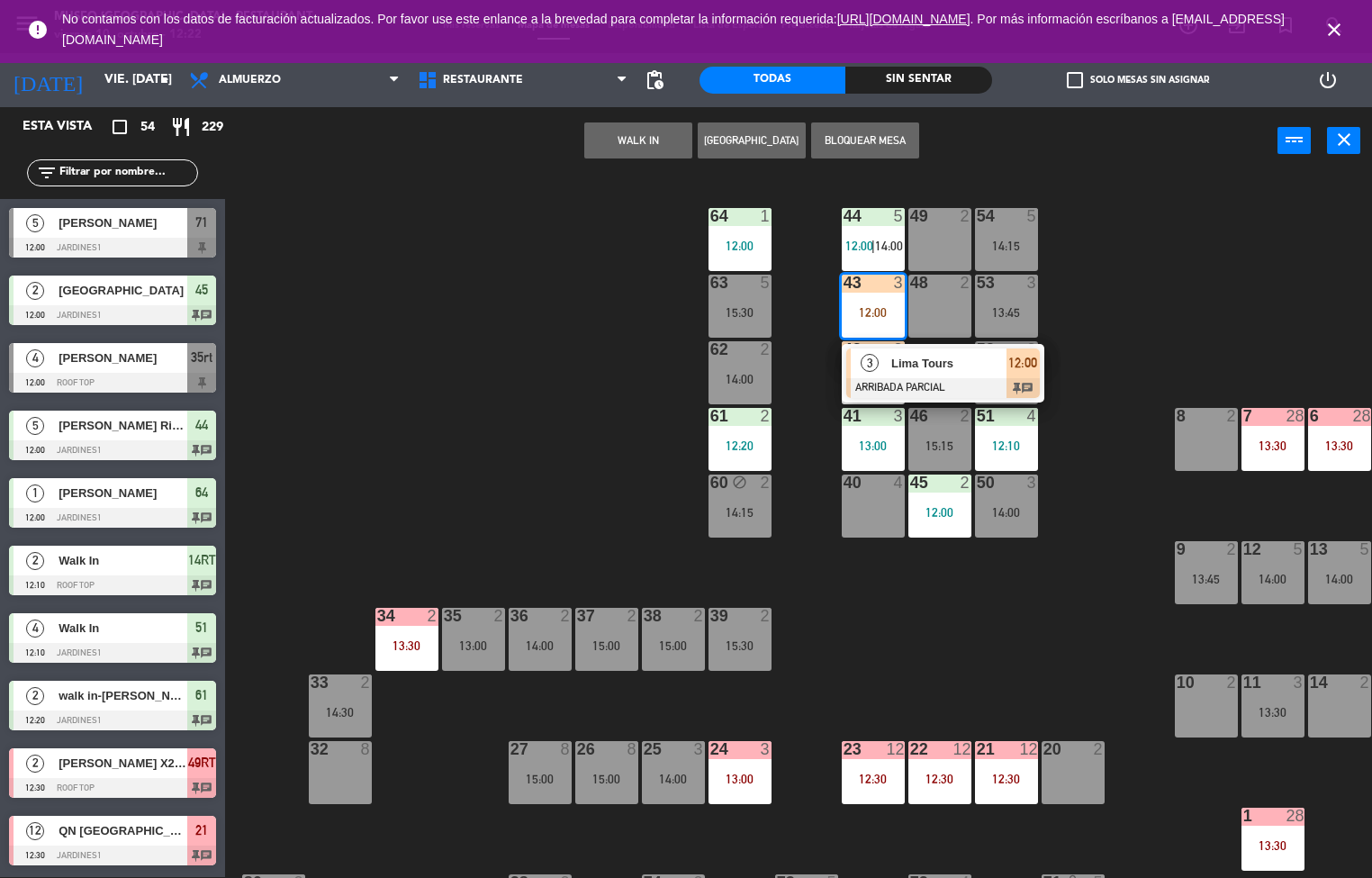
click at [938, 366] on span "Lima Tours" at bounding box center [948, 364] width 115 height 19
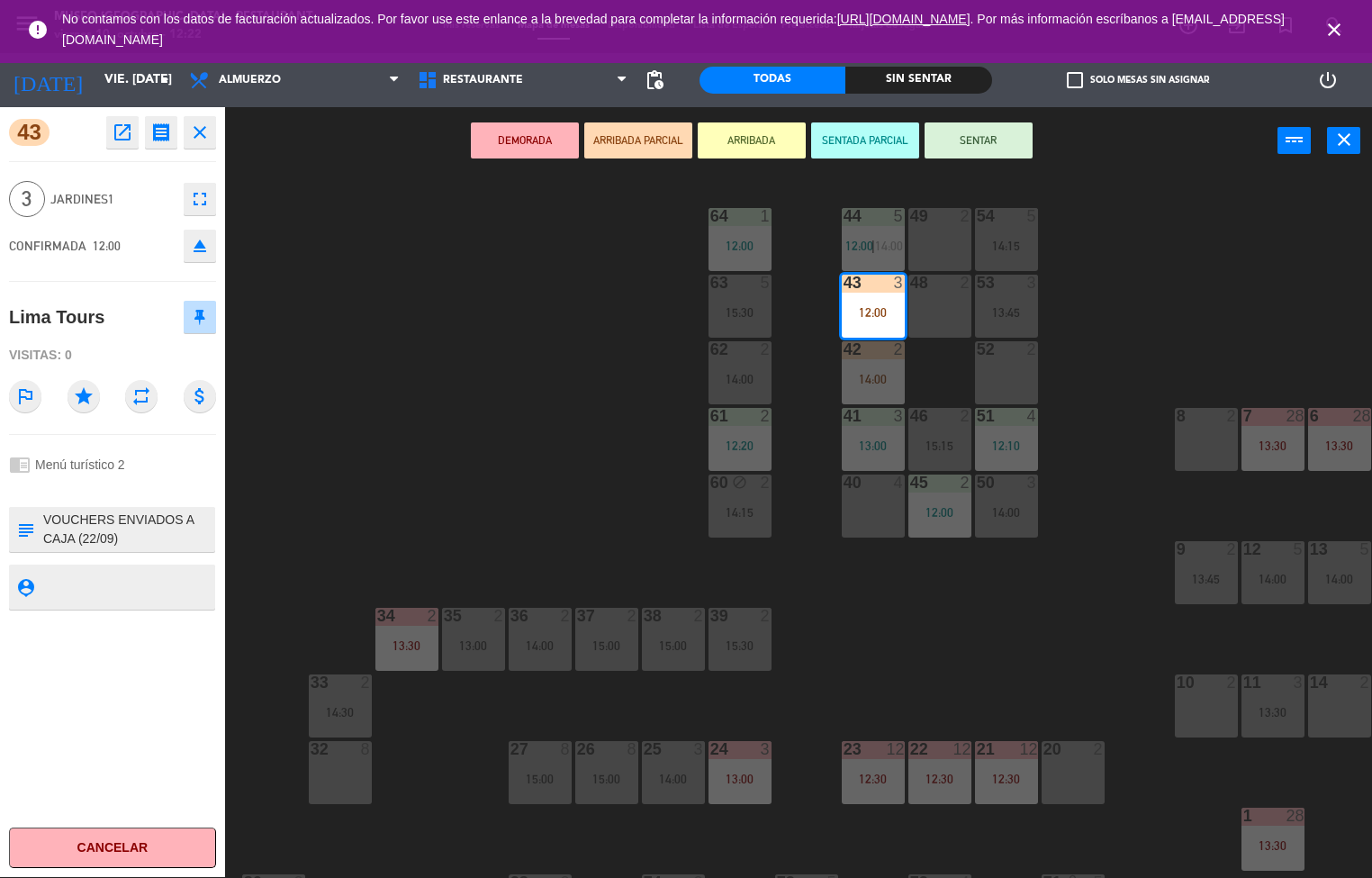
click at [122, 135] on icon "open_in_new" at bounding box center [123, 132] width 21 height 21
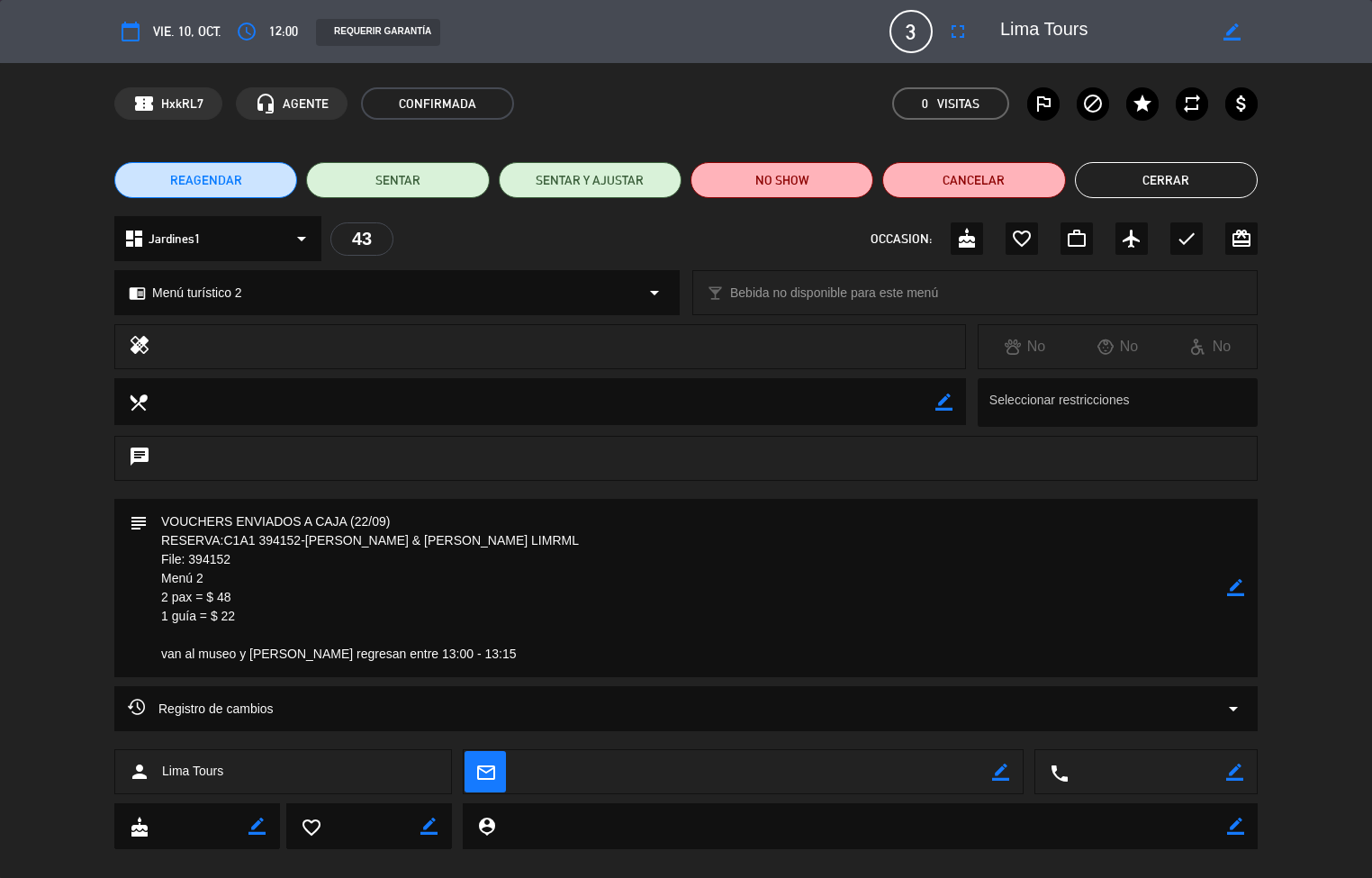
click at [1177, 187] on button "Cerrar" at bounding box center [1166, 179] width 182 height 36
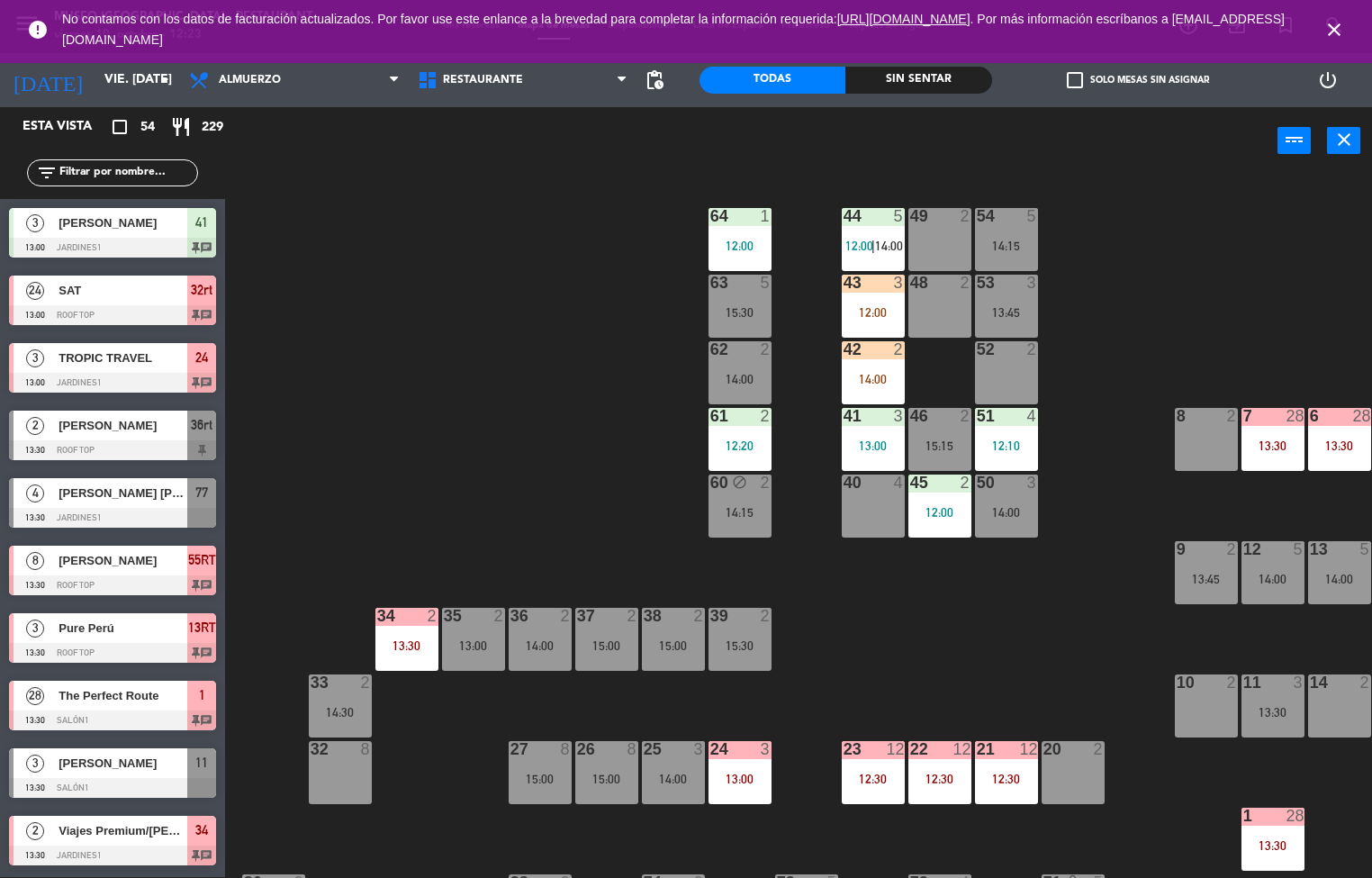
scroll to position [0, 146]
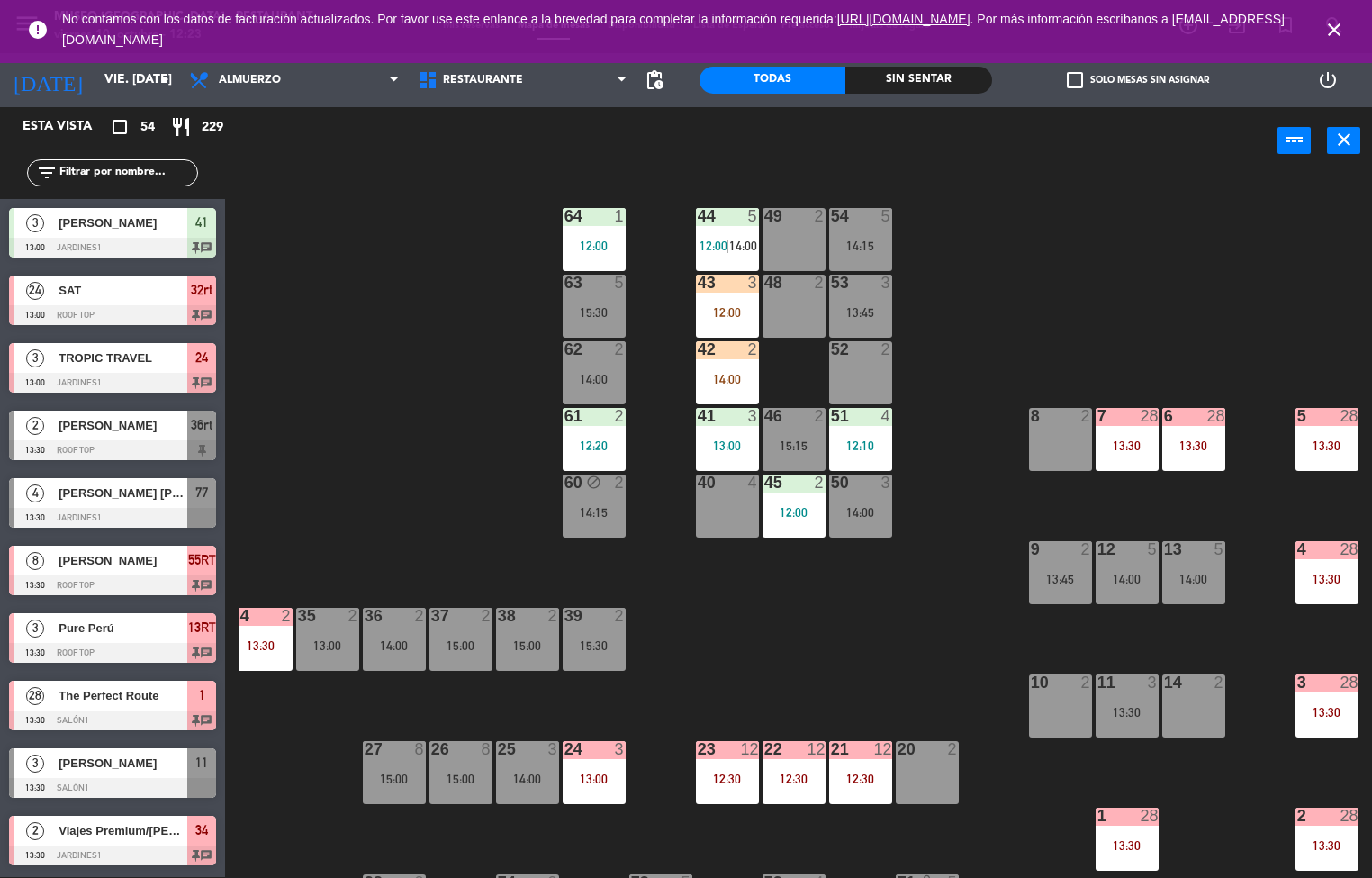
click at [1331, 31] on icon "close" at bounding box center [1333, 30] width 21 height 21
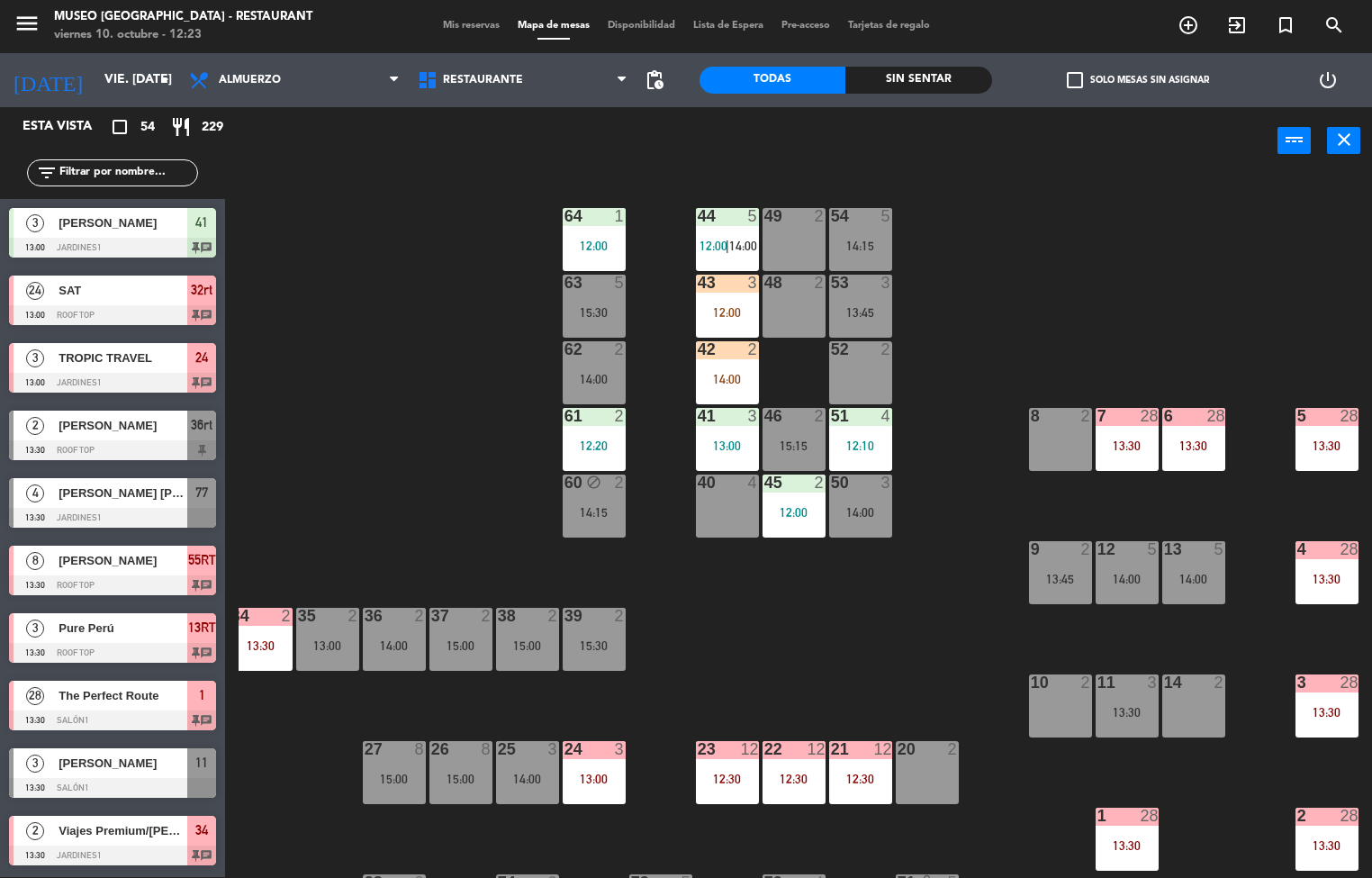
click at [1091, 422] on div "2" at bounding box center [1084, 416] width 11 height 16
click at [919, 538] on div "44 5 12:00 | 14:00 49 2 54 5 14:15 64 1 12:00 48 2 53 3 13:45 63 5 15:30 43 3 1…" at bounding box center [805, 527] width 1133 height 702
click at [1137, 433] on div "7 28 13:30" at bounding box center [1126, 439] width 63 height 63
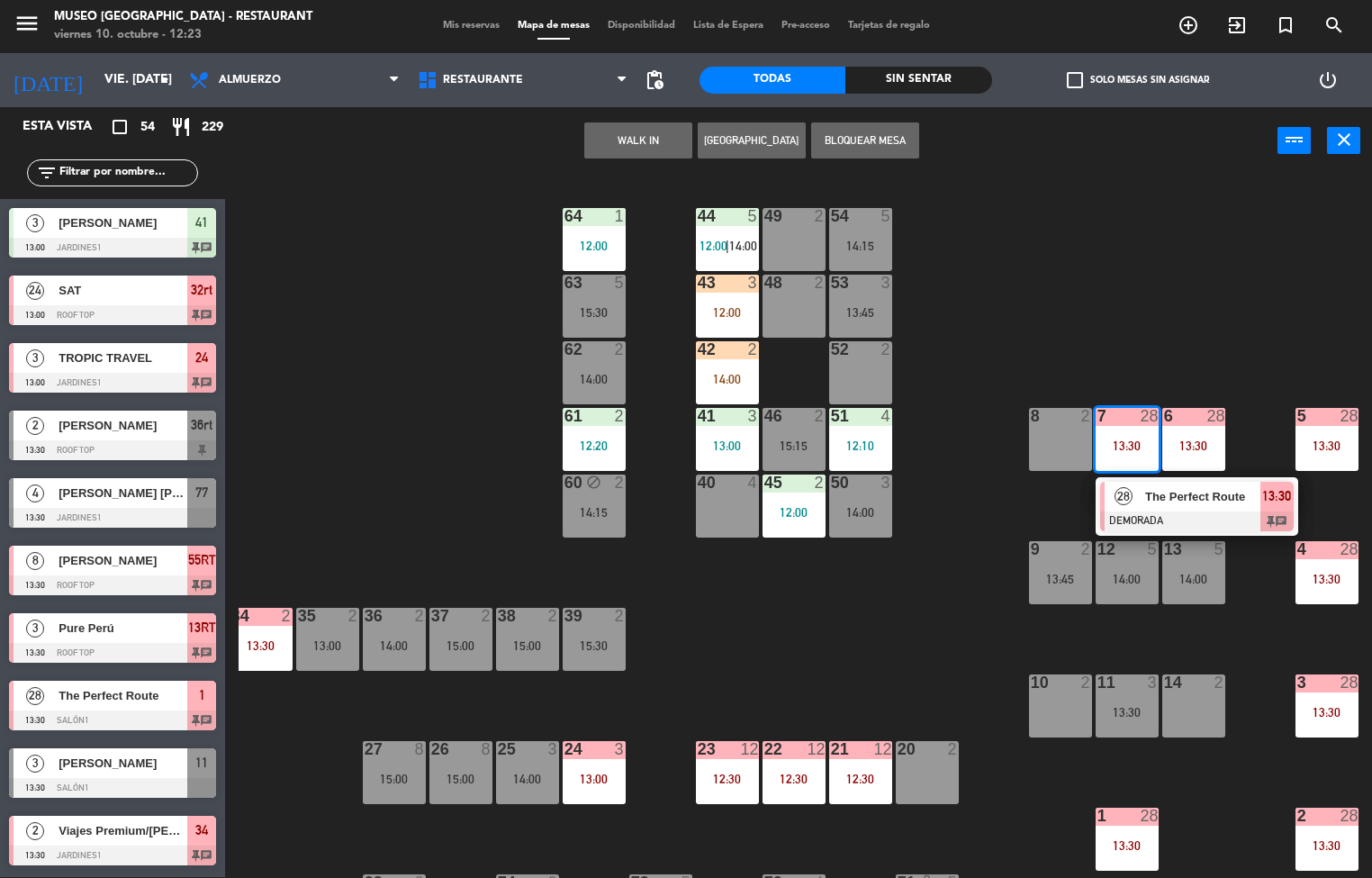
click at [1218, 497] on span "The Perfect Route" at bounding box center [1202, 497] width 115 height 19
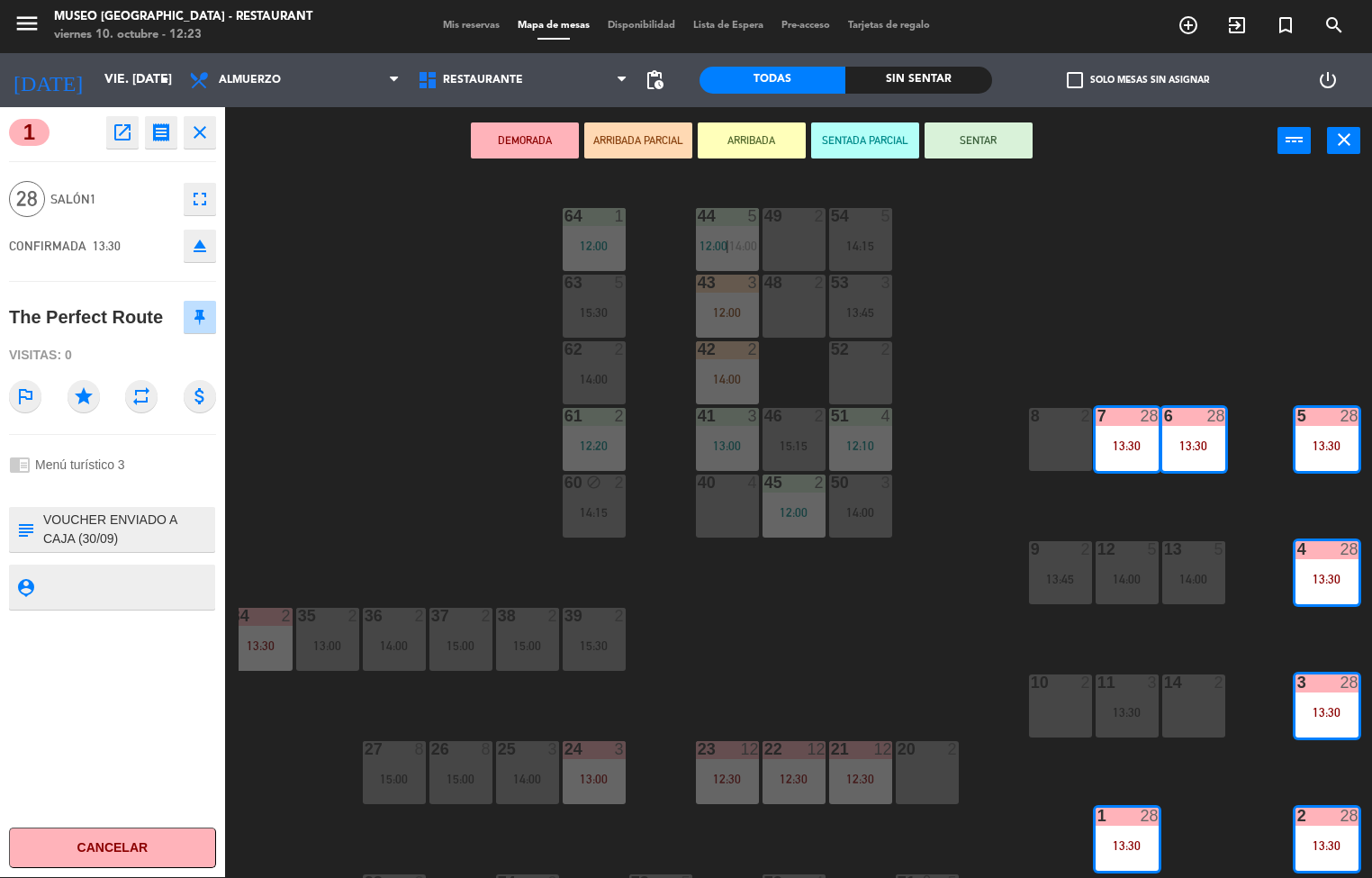
click at [122, 135] on icon "open_in_new" at bounding box center [123, 132] width 21 height 21
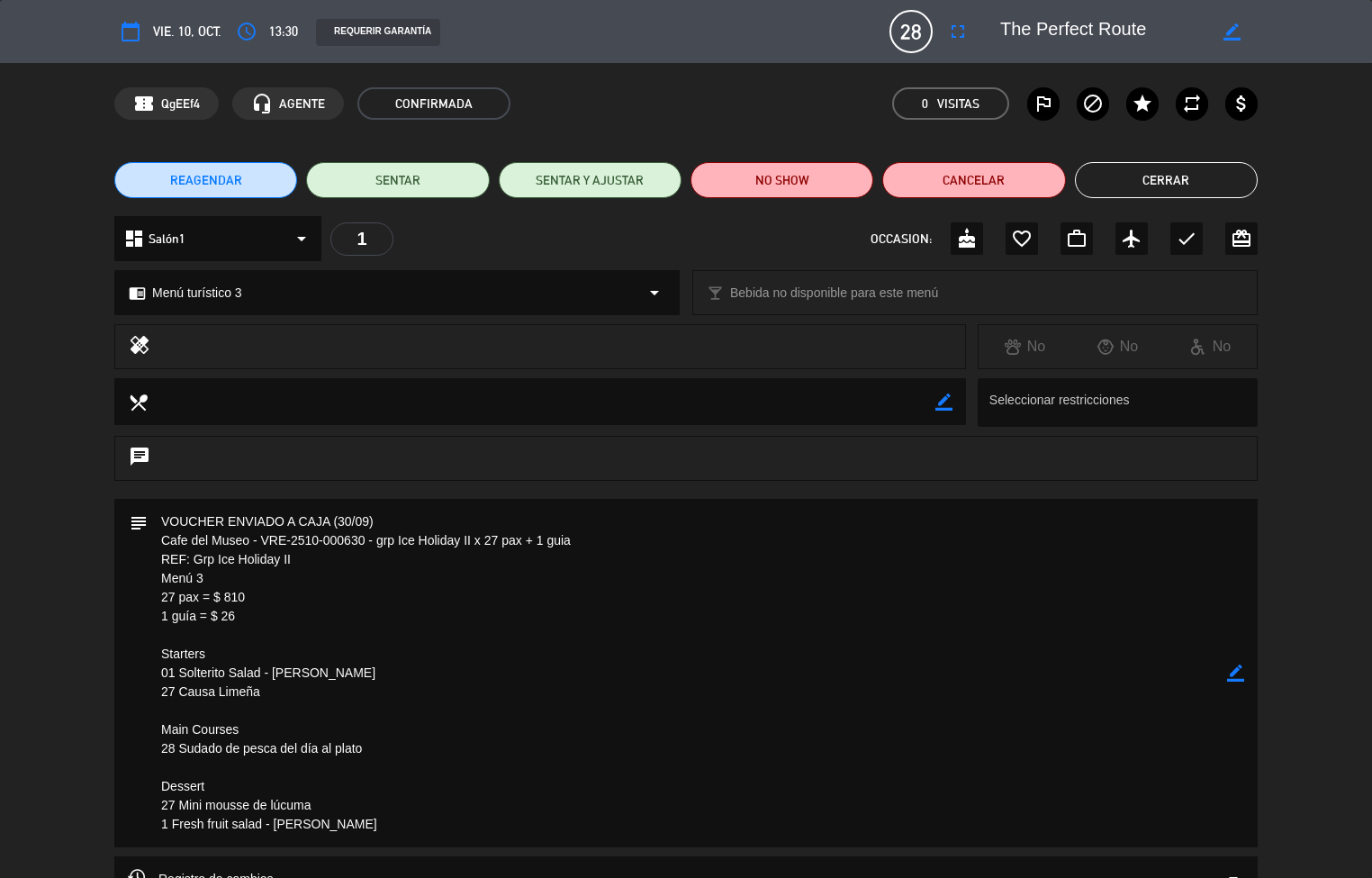
click at [1215, 179] on button "Cerrar" at bounding box center [1166, 179] width 182 height 36
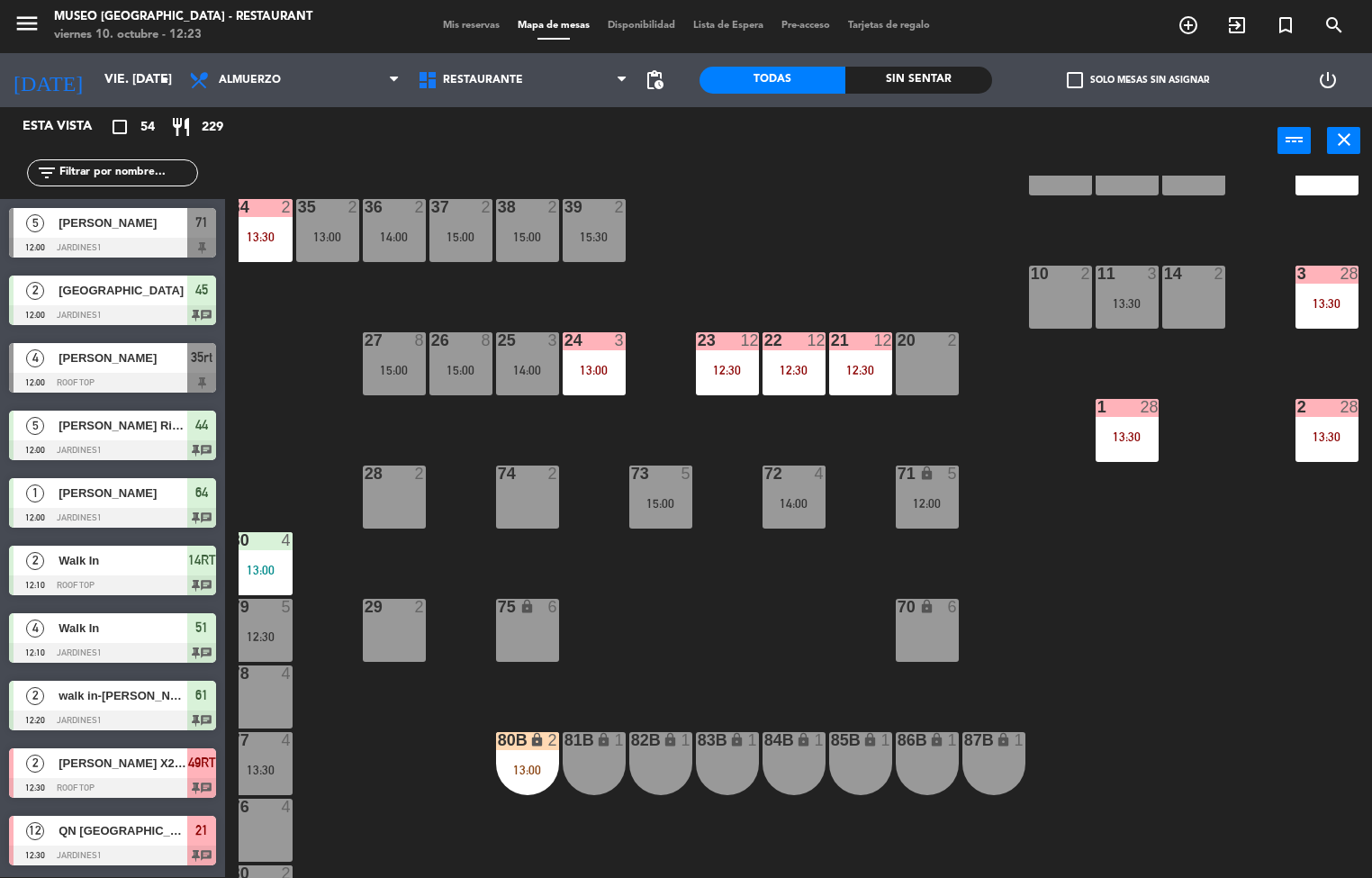
scroll to position [437, 146]
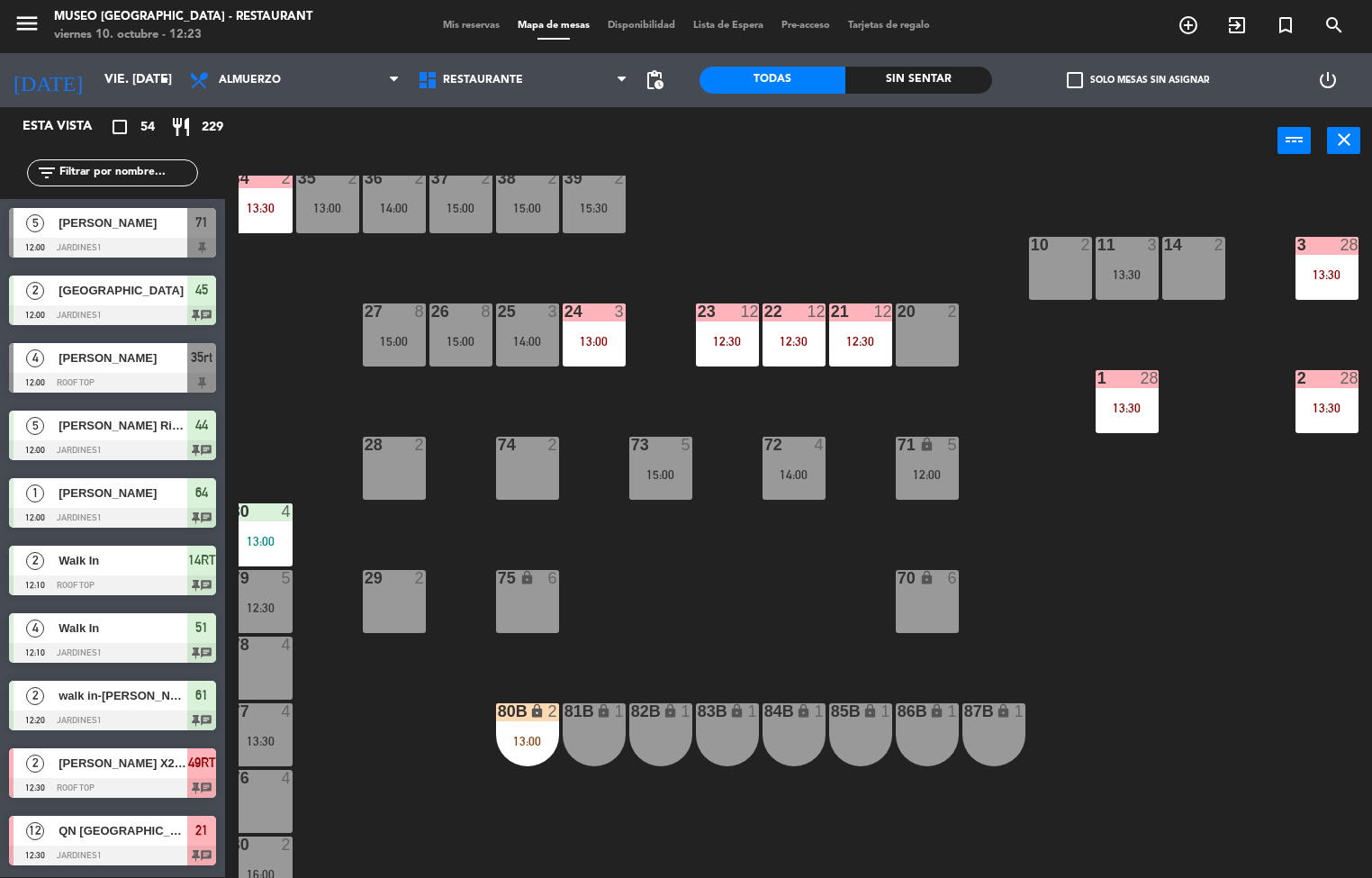
click at [845, 315] on div at bounding box center [860, 311] width 30 height 16
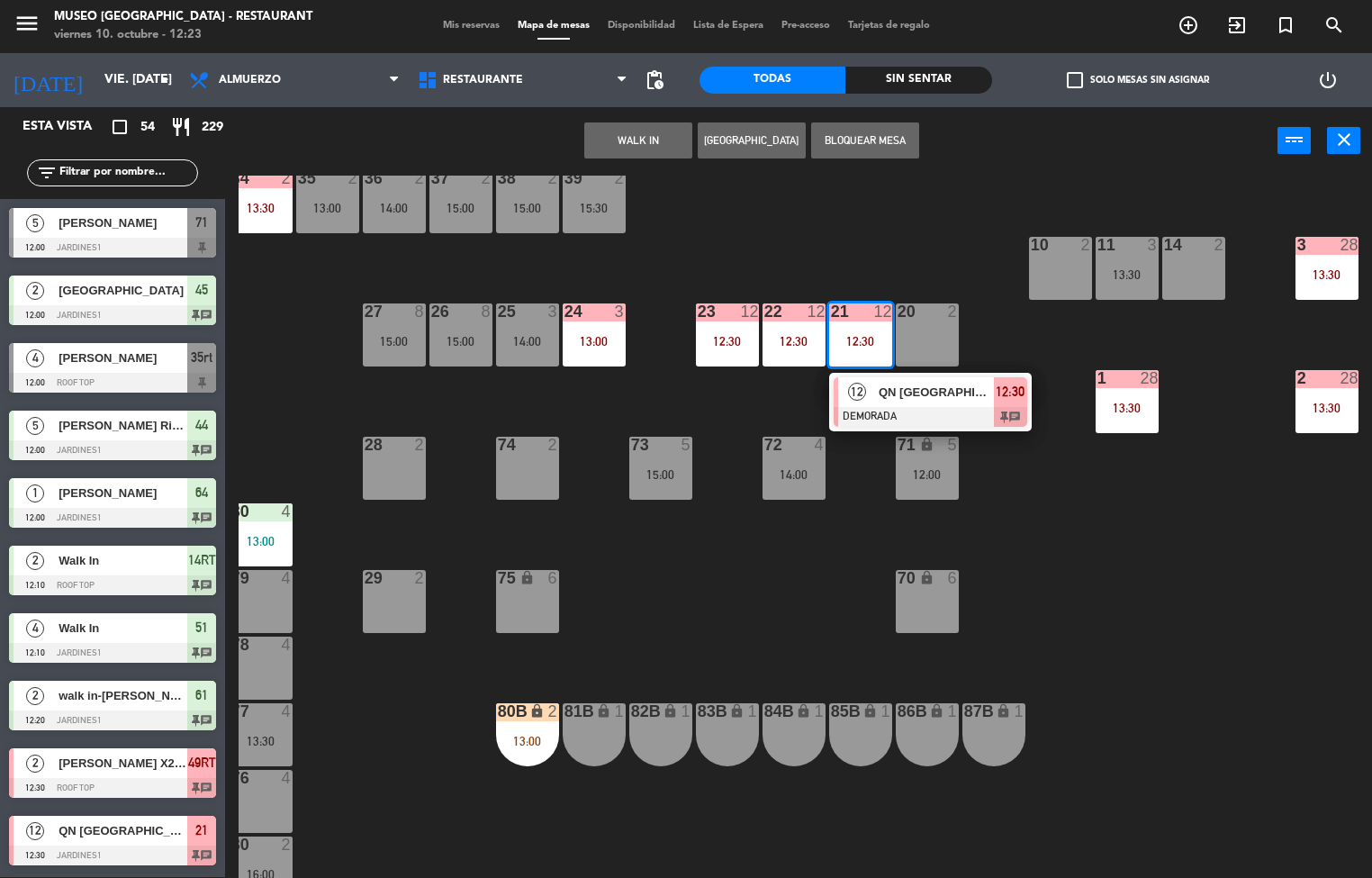
click at [930, 78] on div "Sin sentar" at bounding box center [918, 80] width 146 height 27
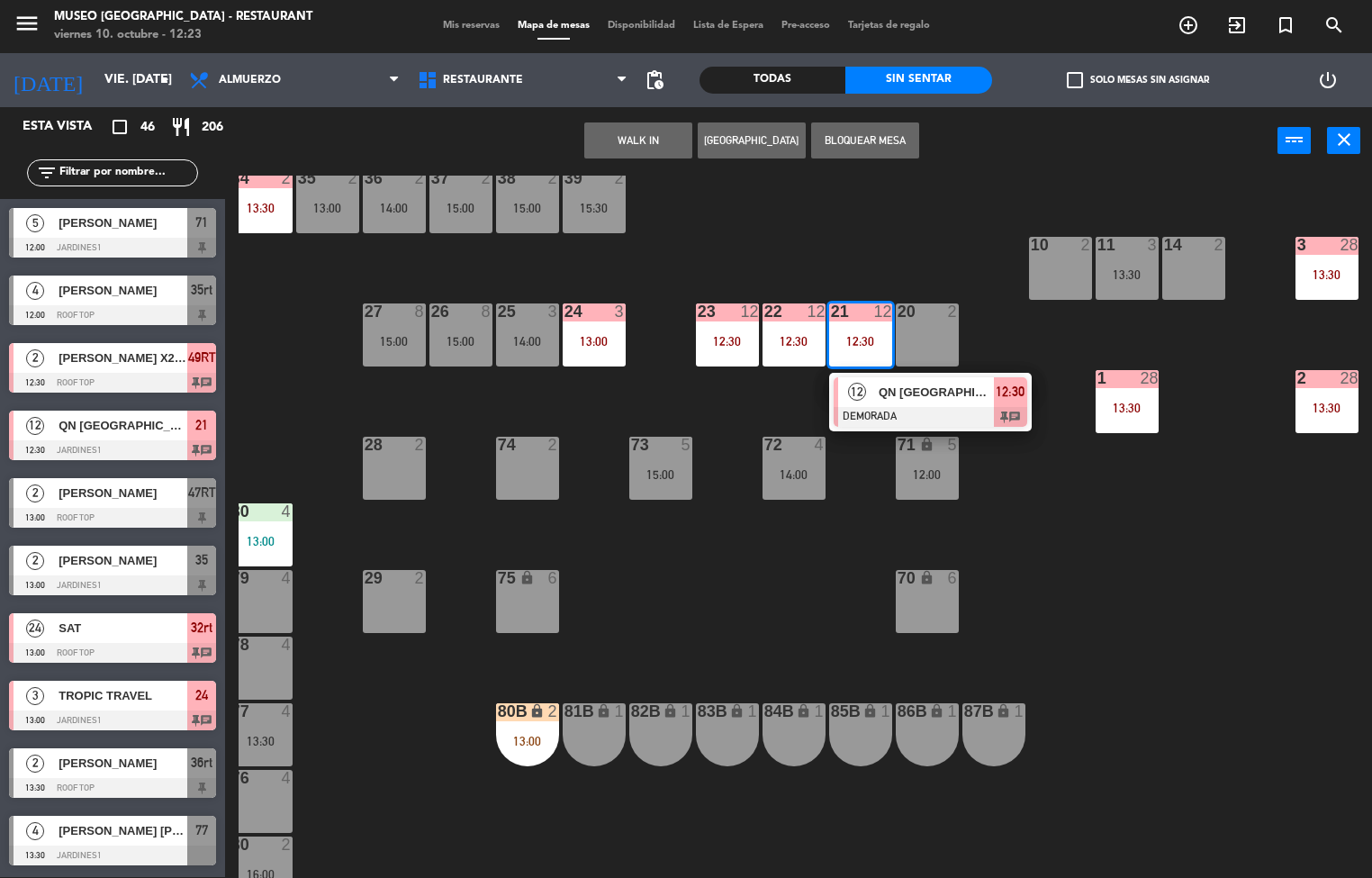
click at [751, 603] on div "44 5 12:00 | 14:00 49 2 54 5 14:15 64 1 12:00 48 2 53 3 13:45 63 5 15:30 43 3 1…" at bounding box center [805, 527] width 1133 height 702
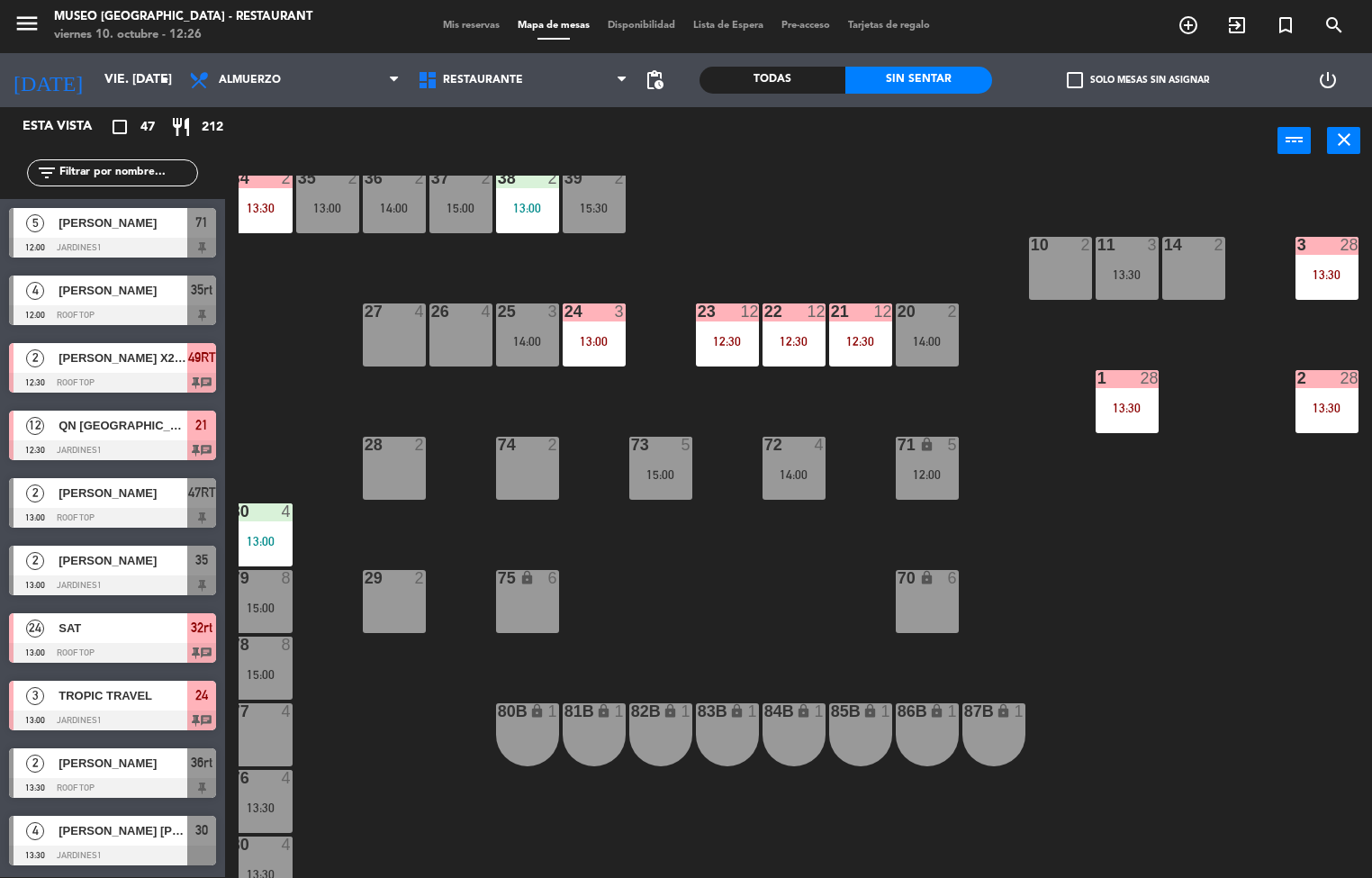
click at [298, 848] on div "4" at bounding box center [289, 844] width 30 height 16
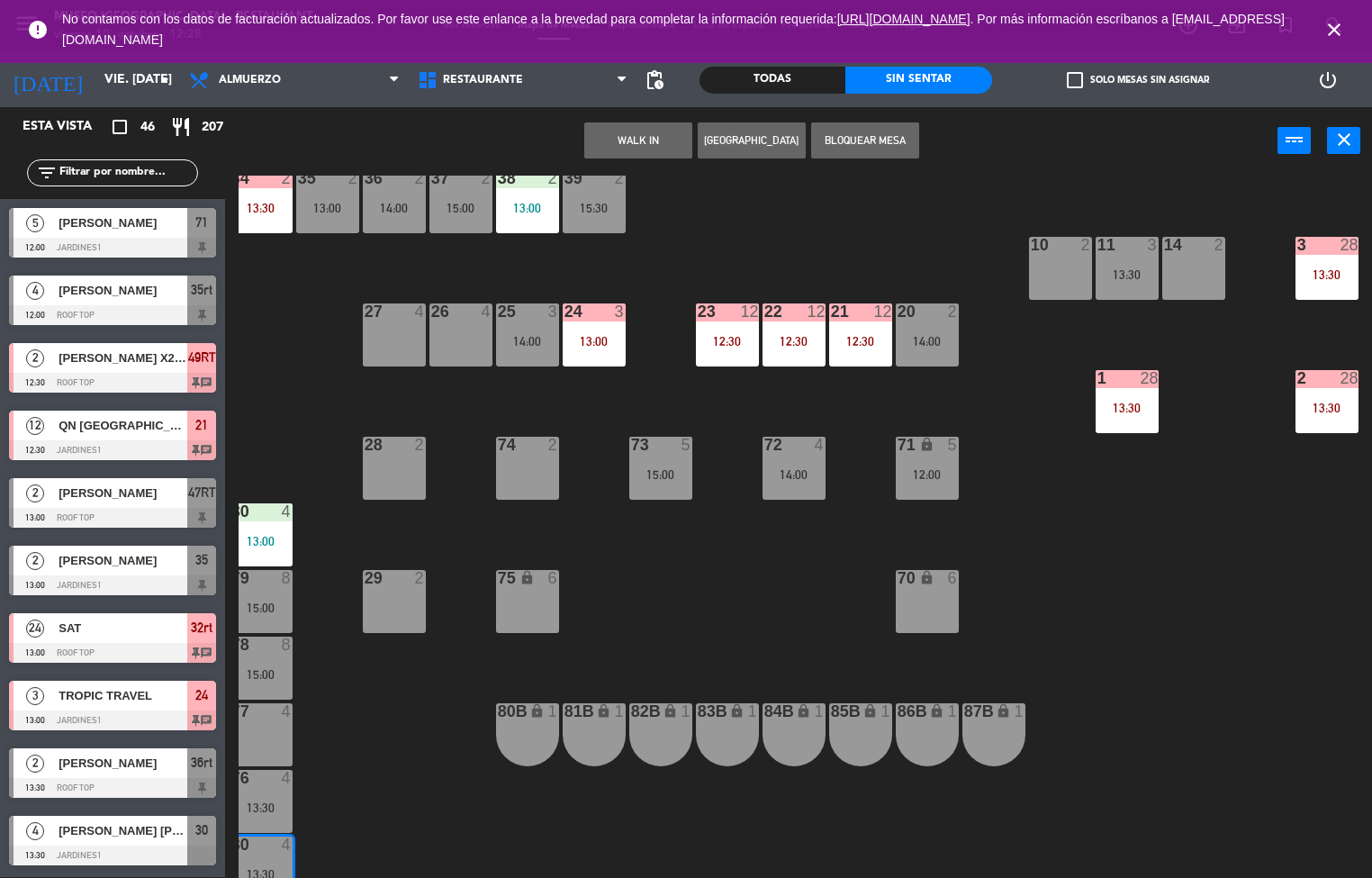
click at [718, 608] on div "44 5 12:00 | 14:00 49 2 54 5 14:15 64 1 12:00 48 2 53 3 13:45 63 5 15:30 43 3 1…" at bounding box center [805, 527] width 1133 height 702
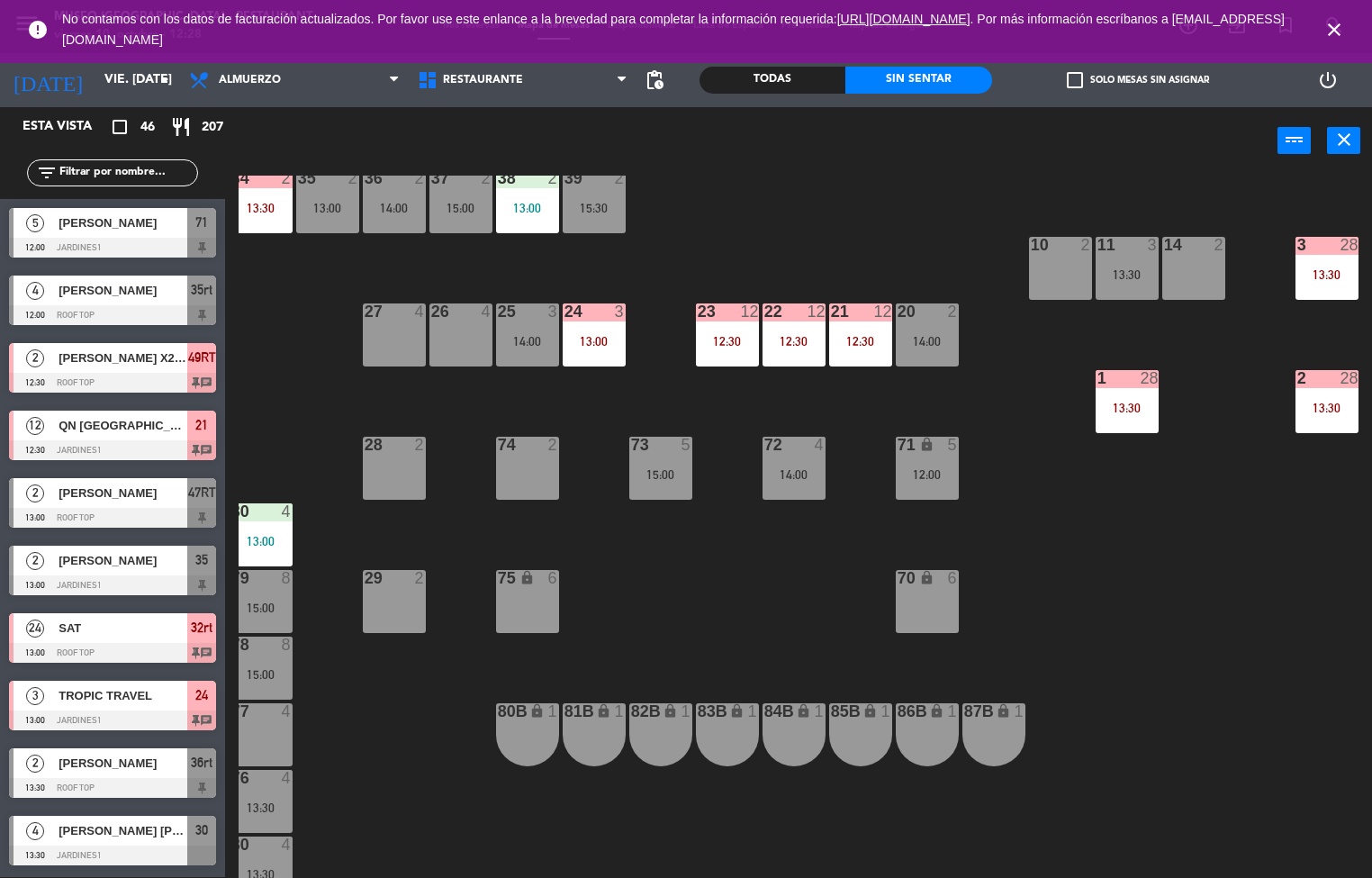
click at [1329, 28] on icon "close" at bounding box center [1333, 30] width 21 height 21
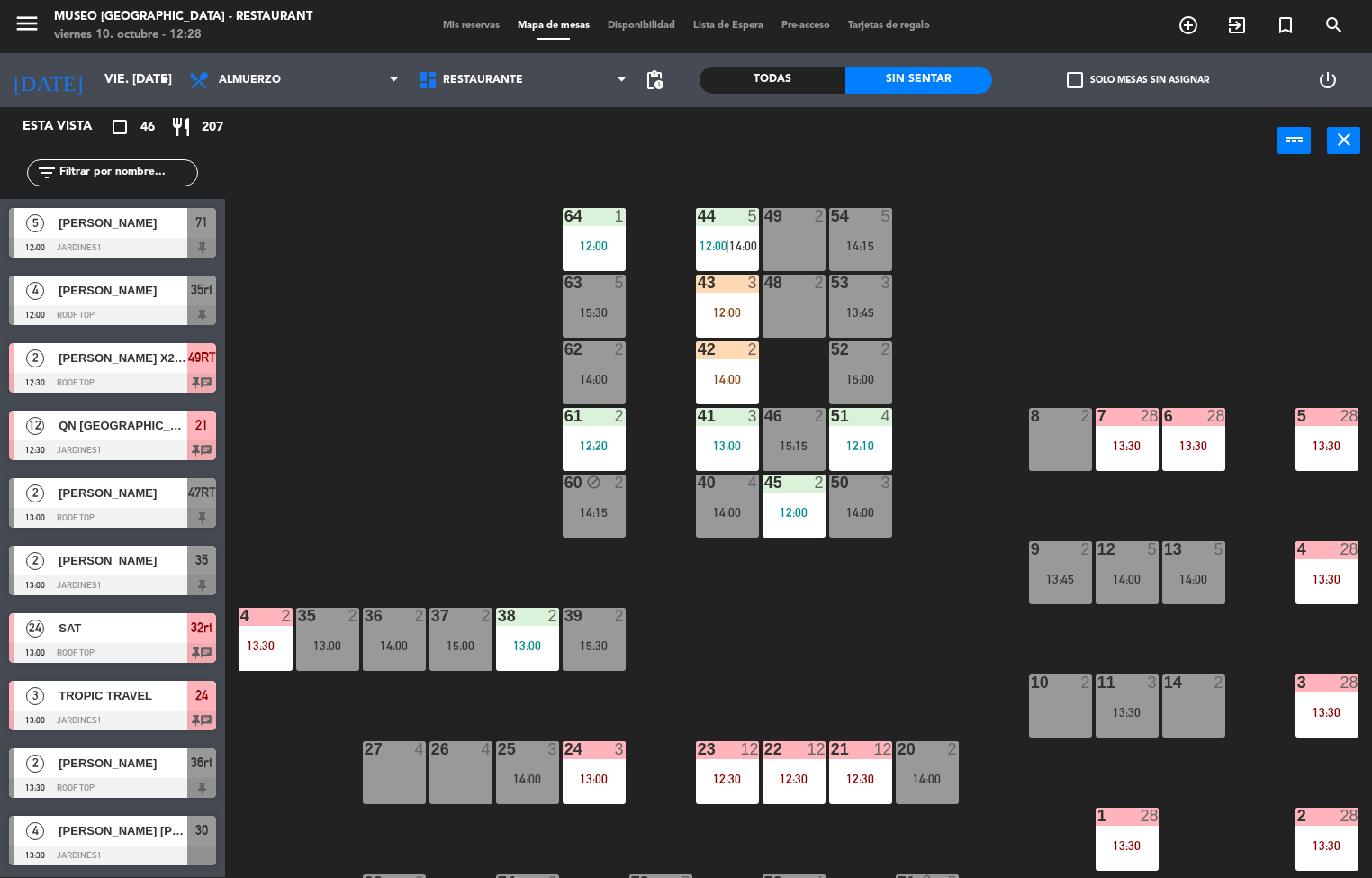
scroll to position [31, 146]
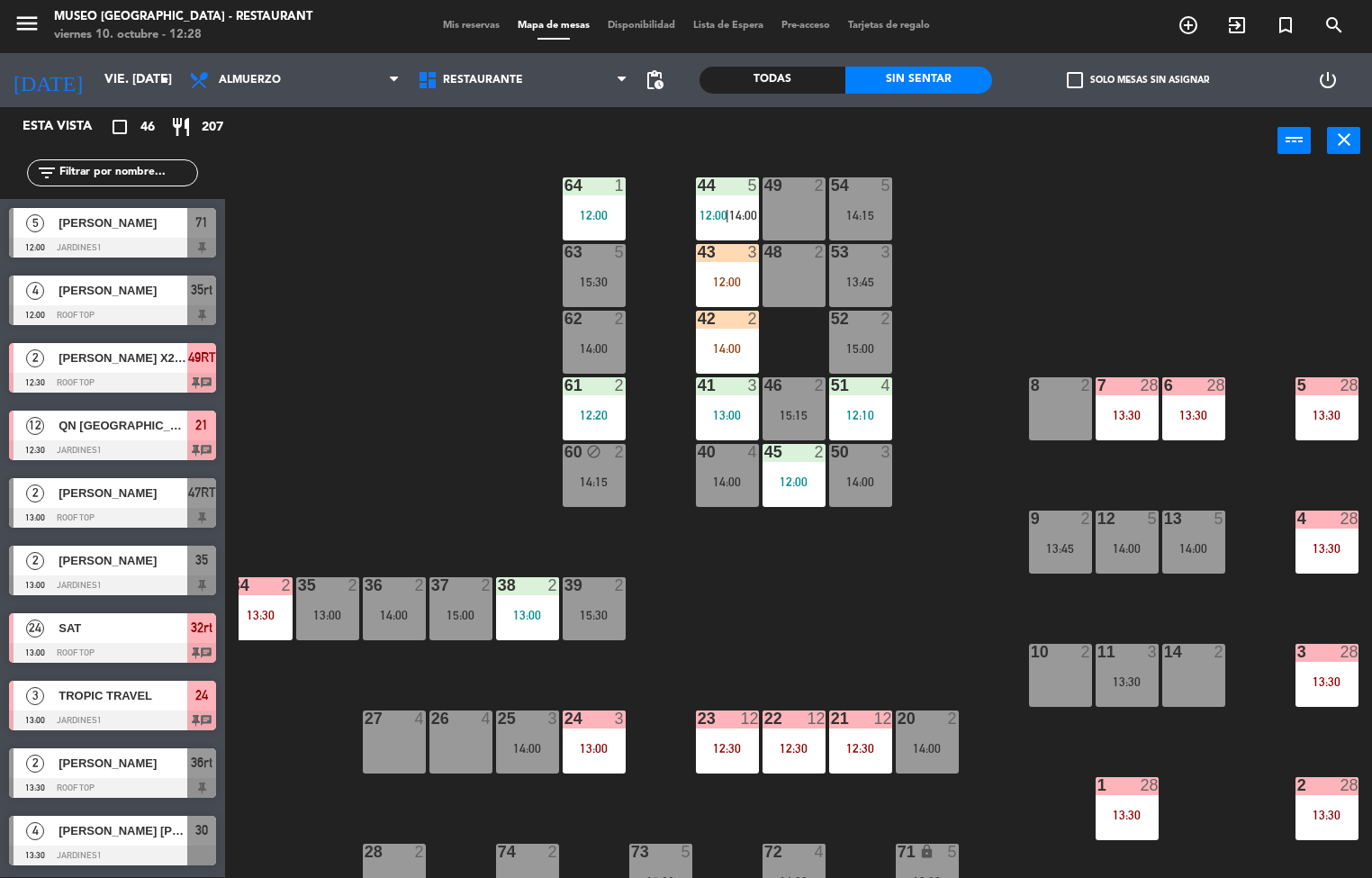
click at [719, 216] on span "12:00" at bounding box center [713, 214] width 28 height 14
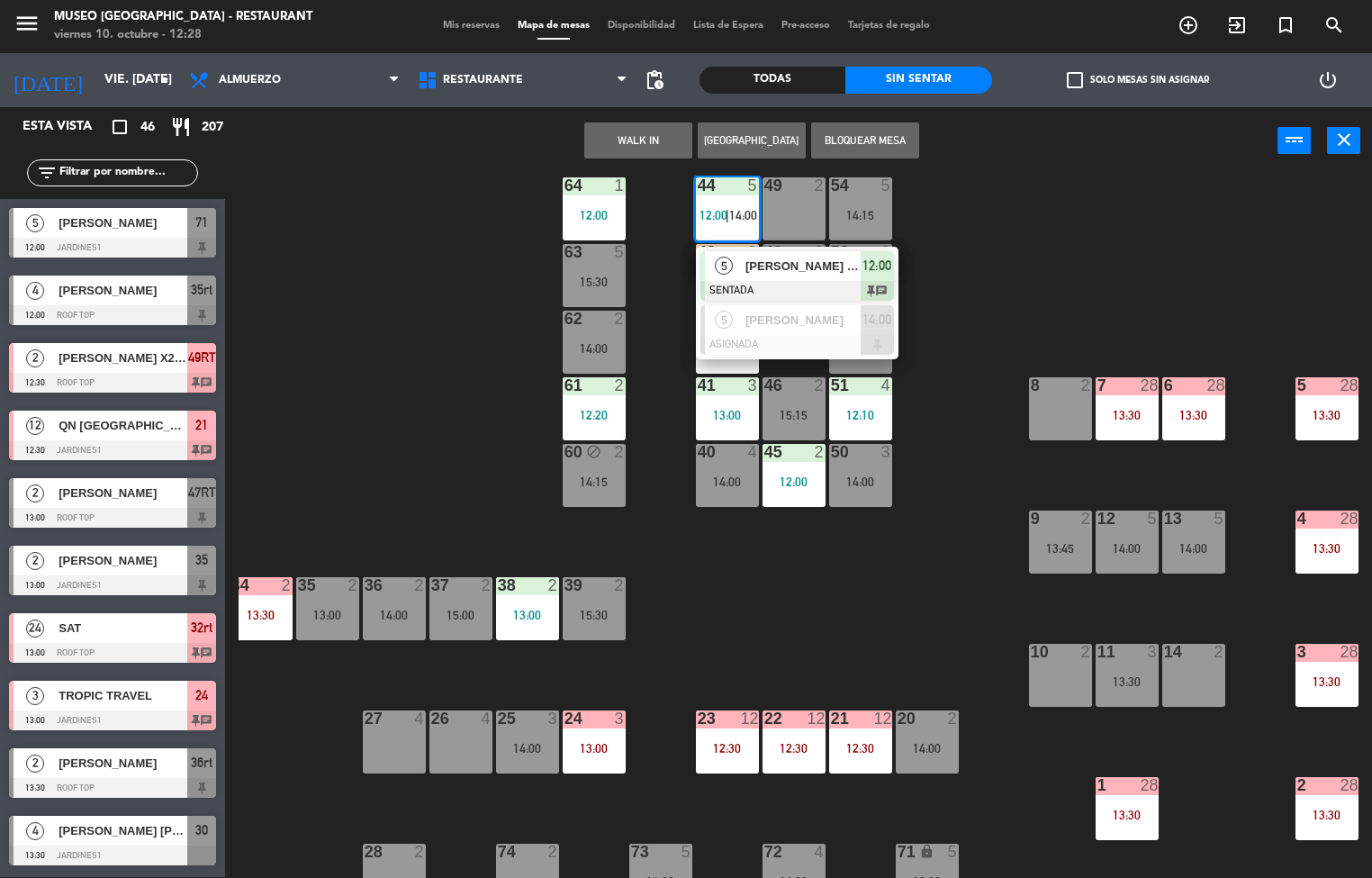
click at [805, 257] on span "[PERSON_NAME] Rico/ Cea tours [GEOGRAPHIC_DATA]" at bounding box center [802, 266] width 115 height 19
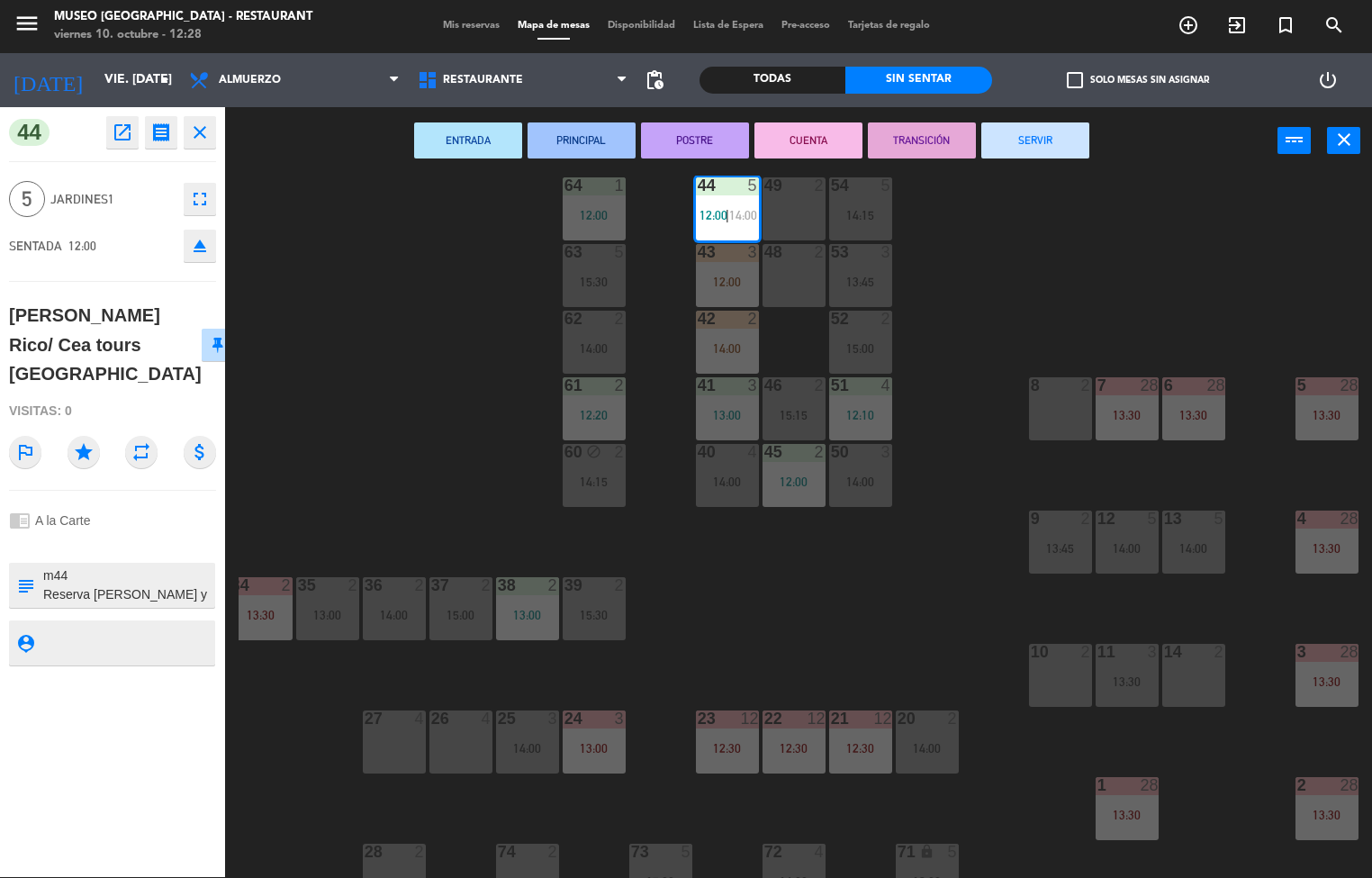
click at [127, 141] on icon "open_in_new" at bounding box center [123, 132] width 21 height 21
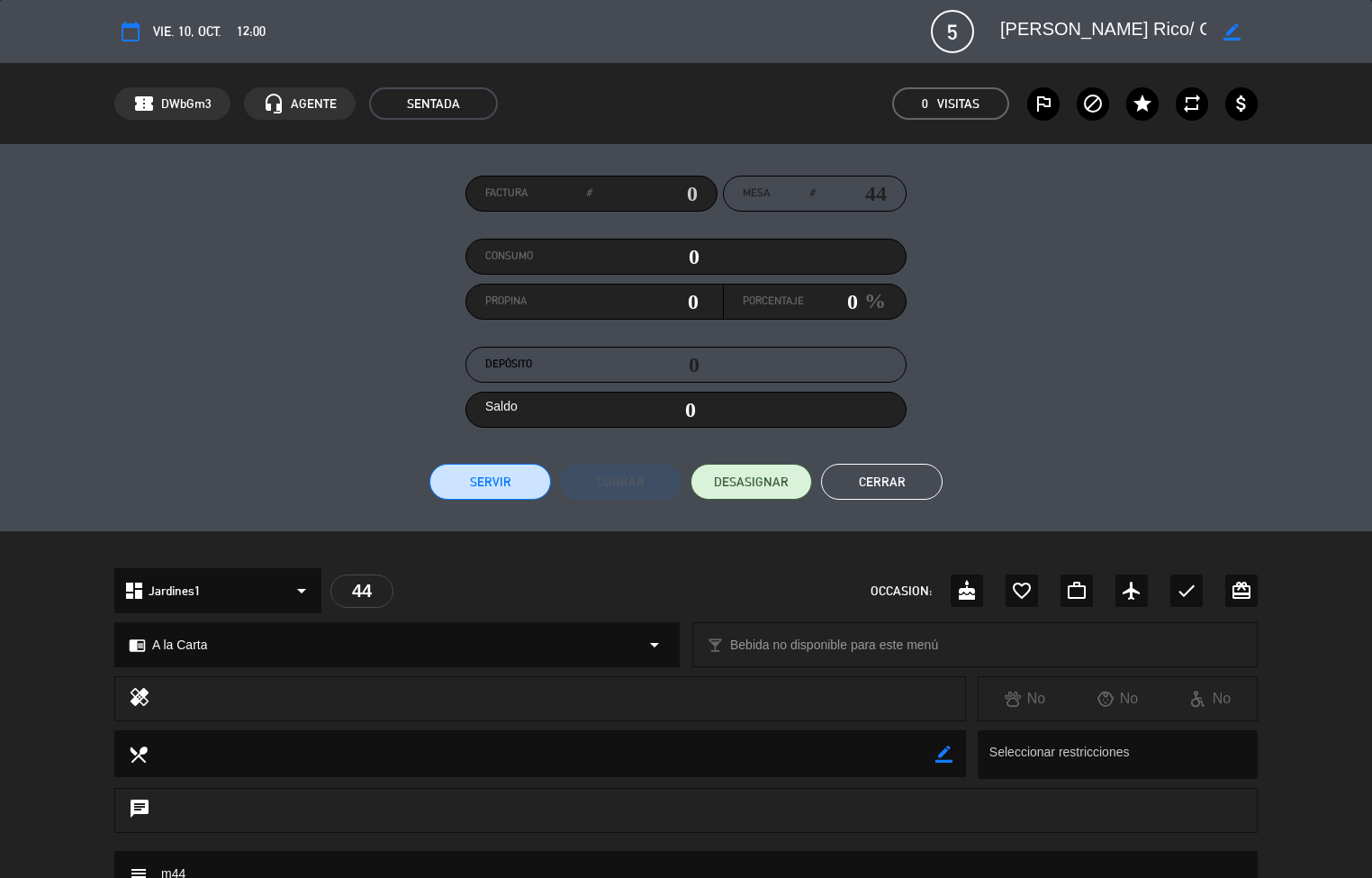
click at [629, 772] on textarea at bounding box center [541, 754] width 787 height 46
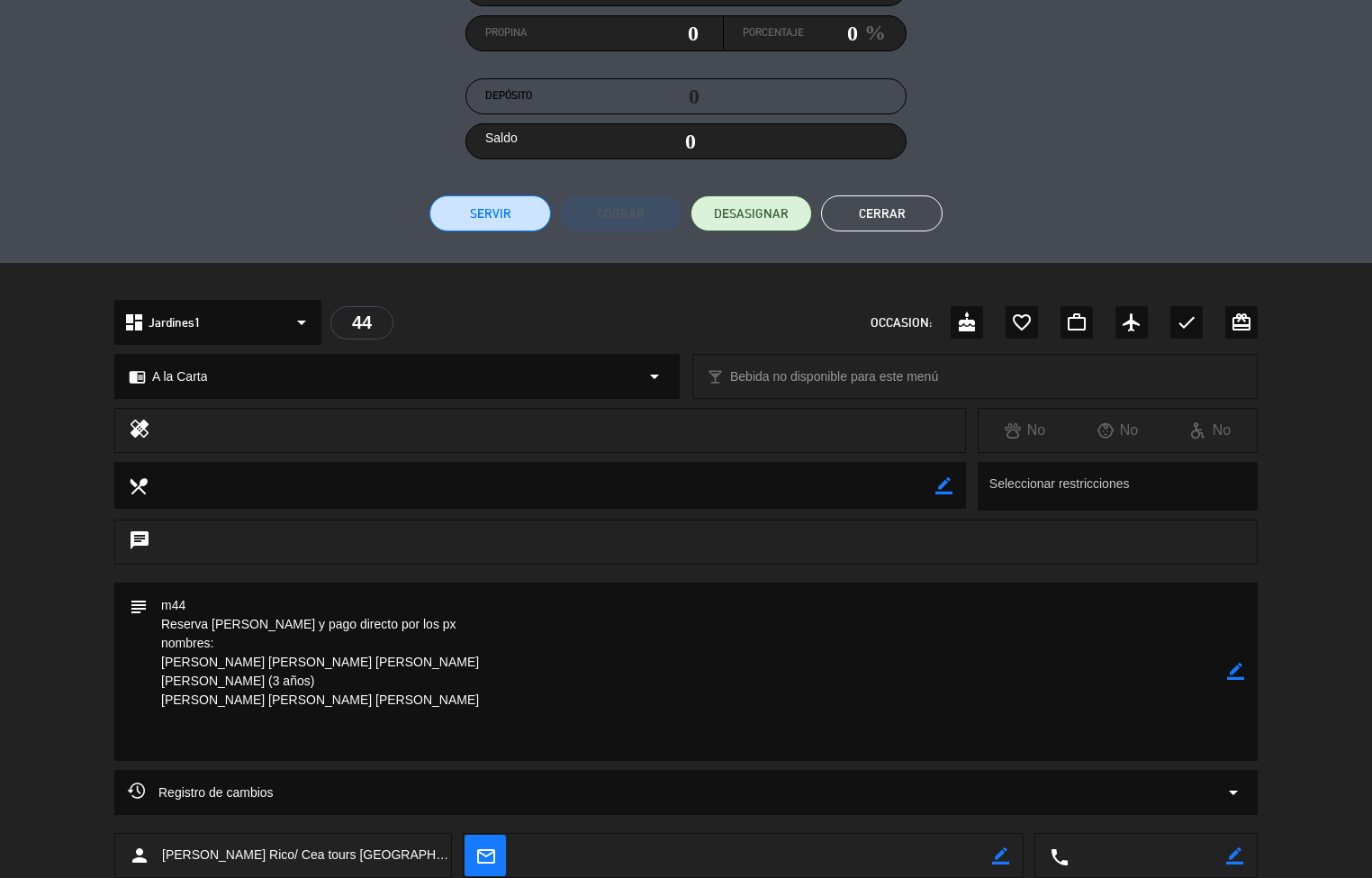
scroll to position [378, 0]
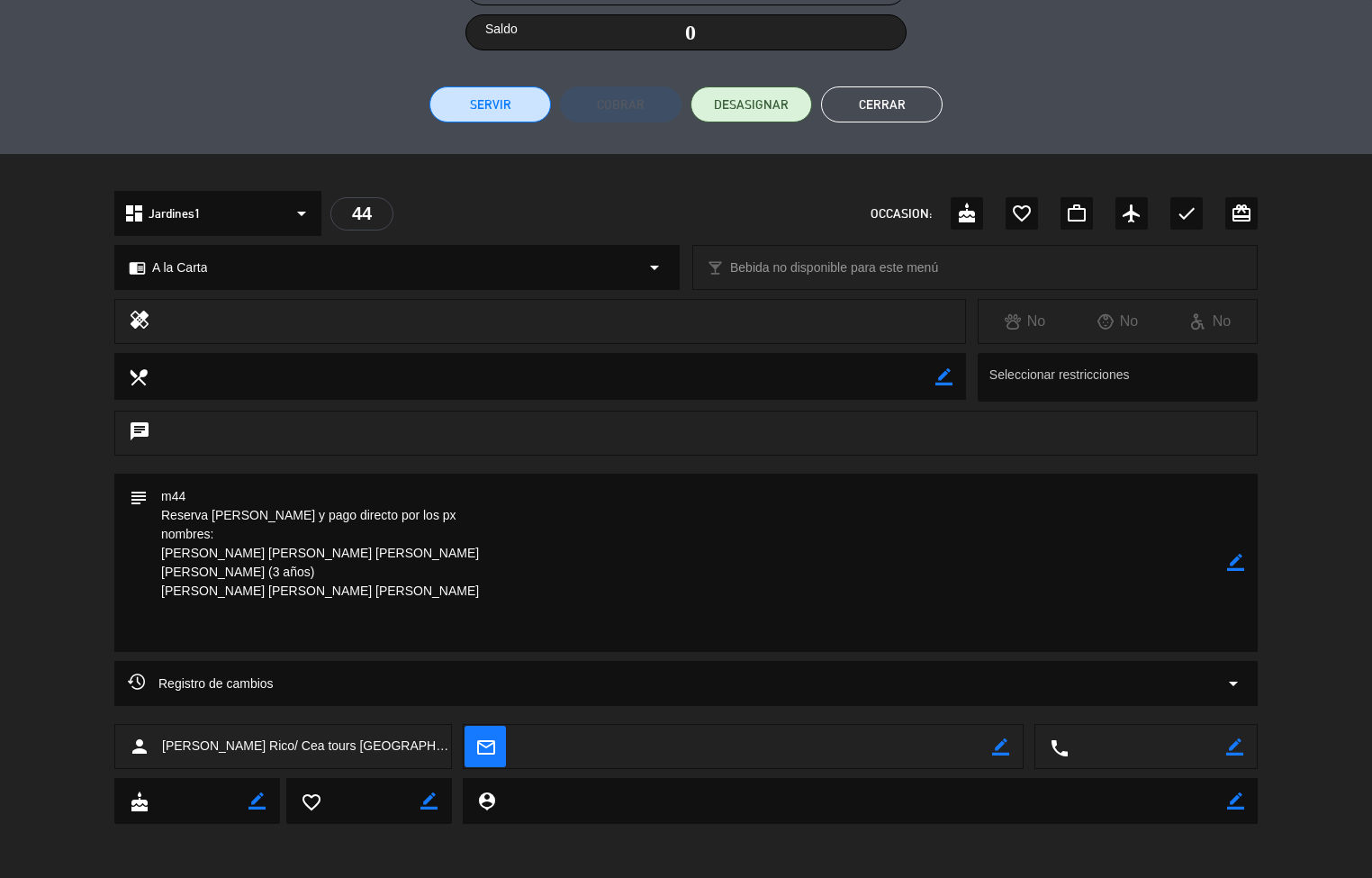
click at [899, 117] on button "Cerrar" at bounding box center [882, 104] width 122 height 36
click at [860, 106] on button "Cerrar" at bounding box center [882, 104] width 122 height 36
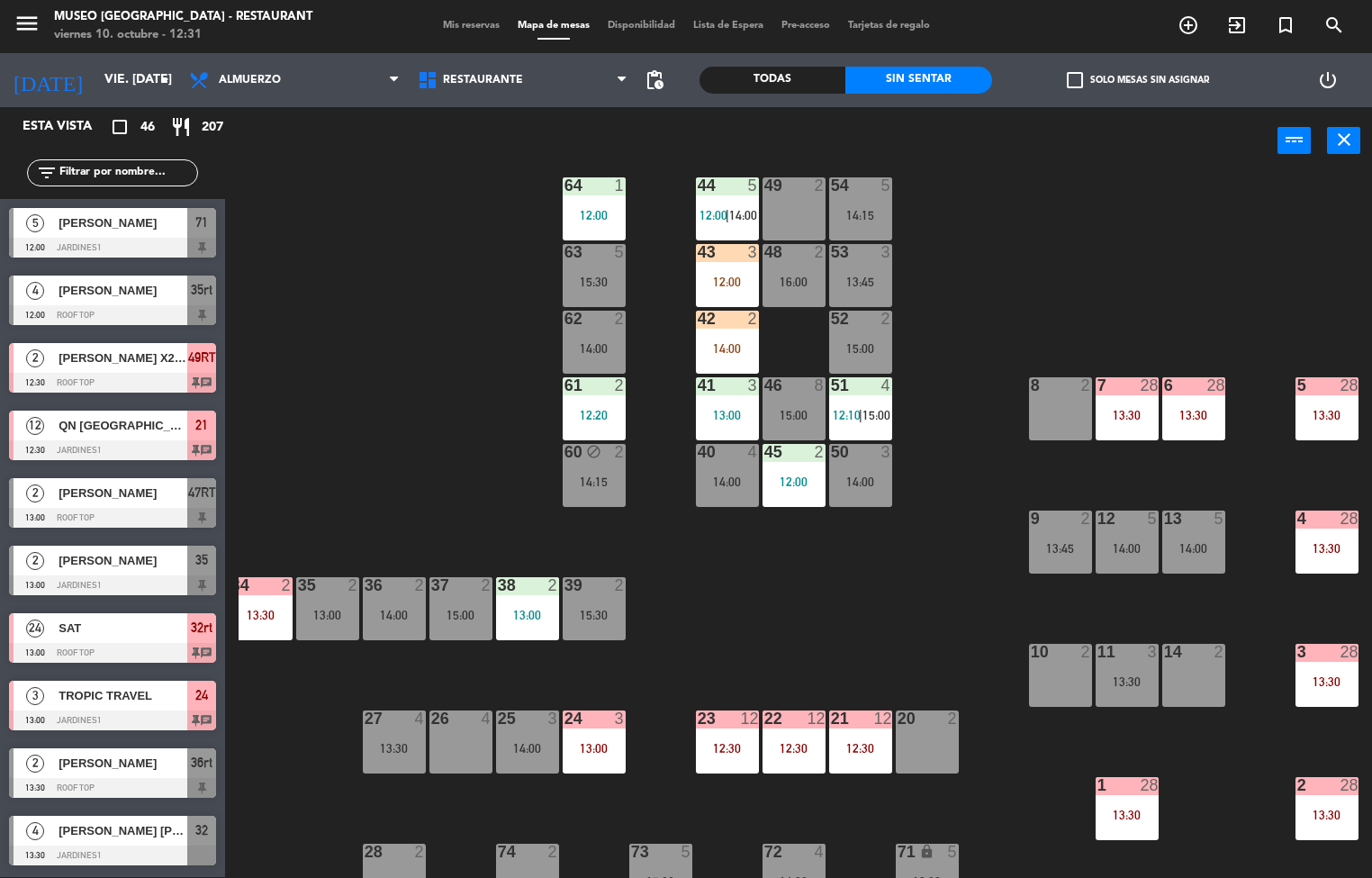
click at [863, 420] on span "15:00" at bounding box center [876, 415] width 28 height 14
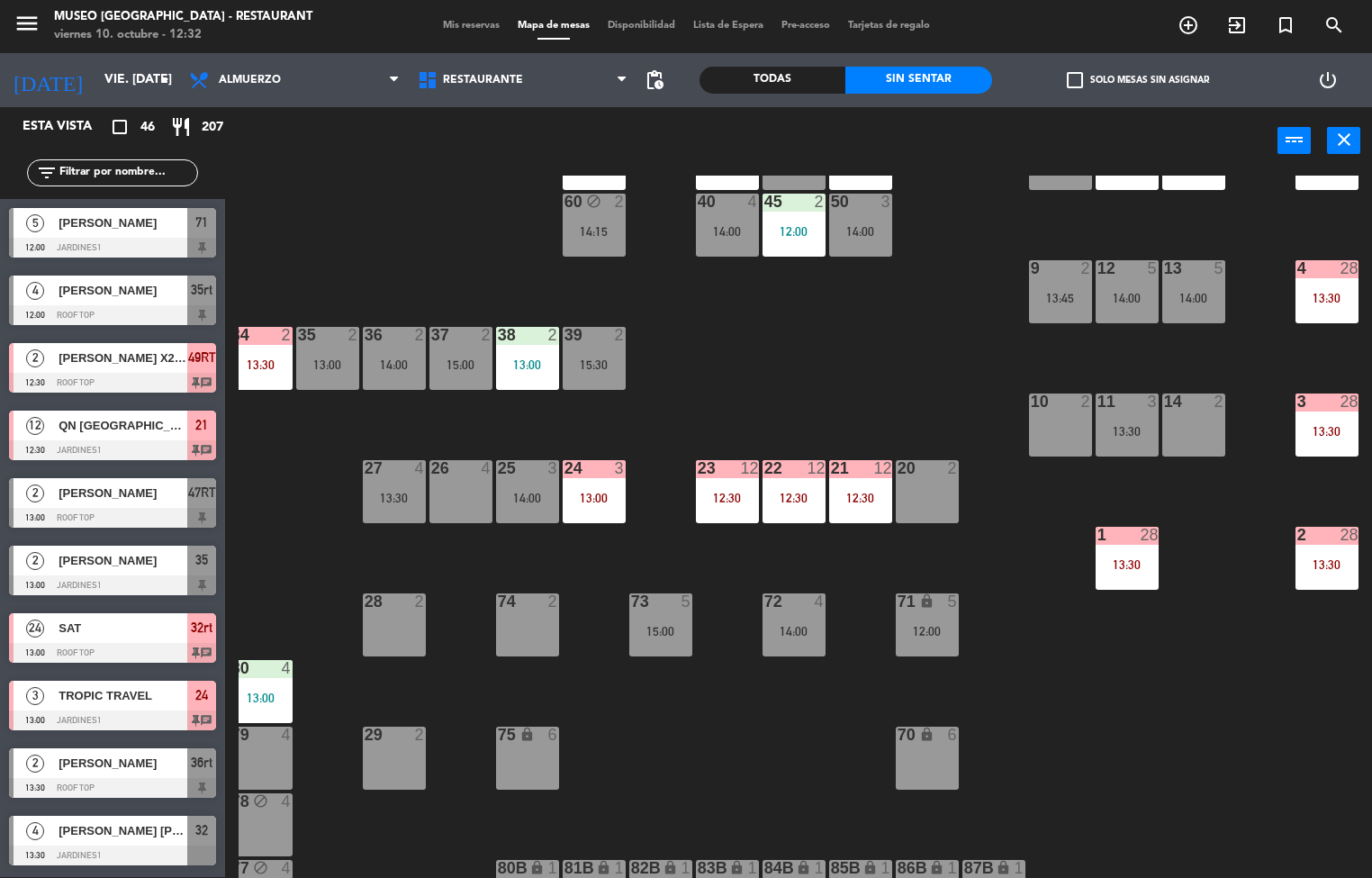
scroll to position [282, 146]
click at [608, 503] on div "13:00" at bounding box center [593, 496] width 63 height 13
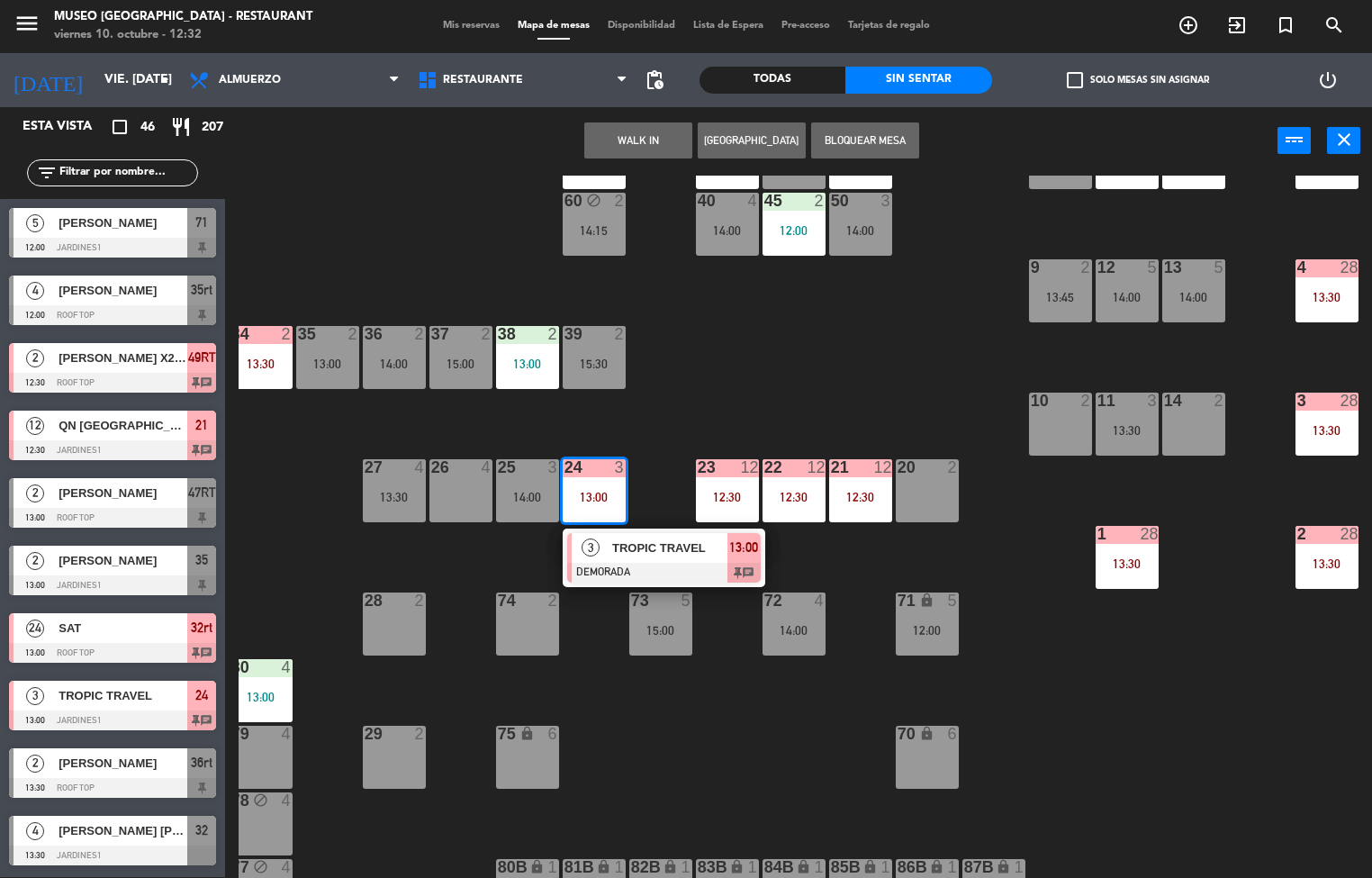
click at [644, 545] on span "TROPIC TRAVEL" at bounding box center [669, 548] width 115 height 19
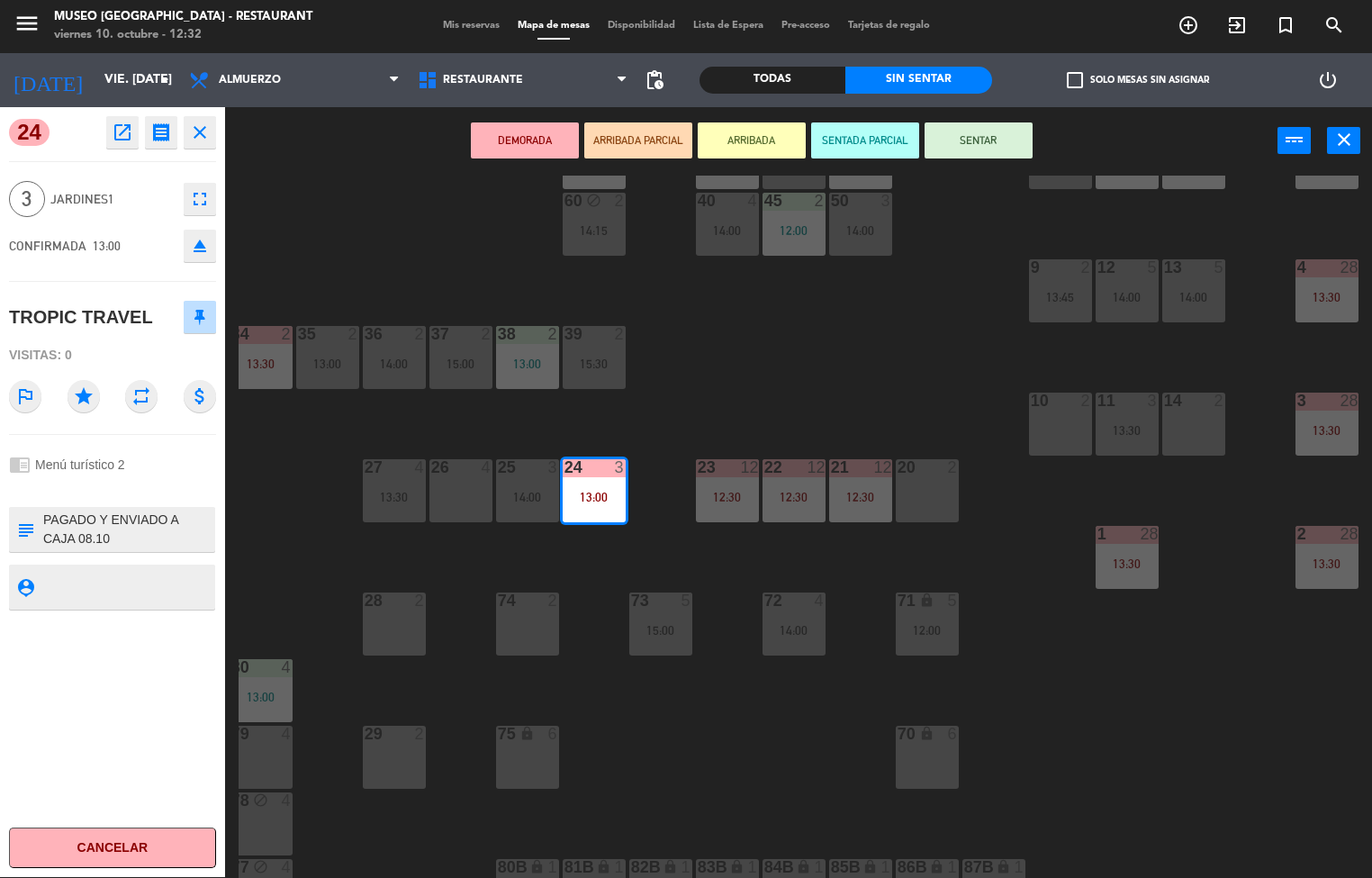
click at [717, 402] on div "44 5 12:00 | 14:00 49 2 54 5 14:15 64 1 12:00 48 2 16:00 53 3 13:45 63 5 15:30 …" at bounding box center [805, 527] width 1133 height 702
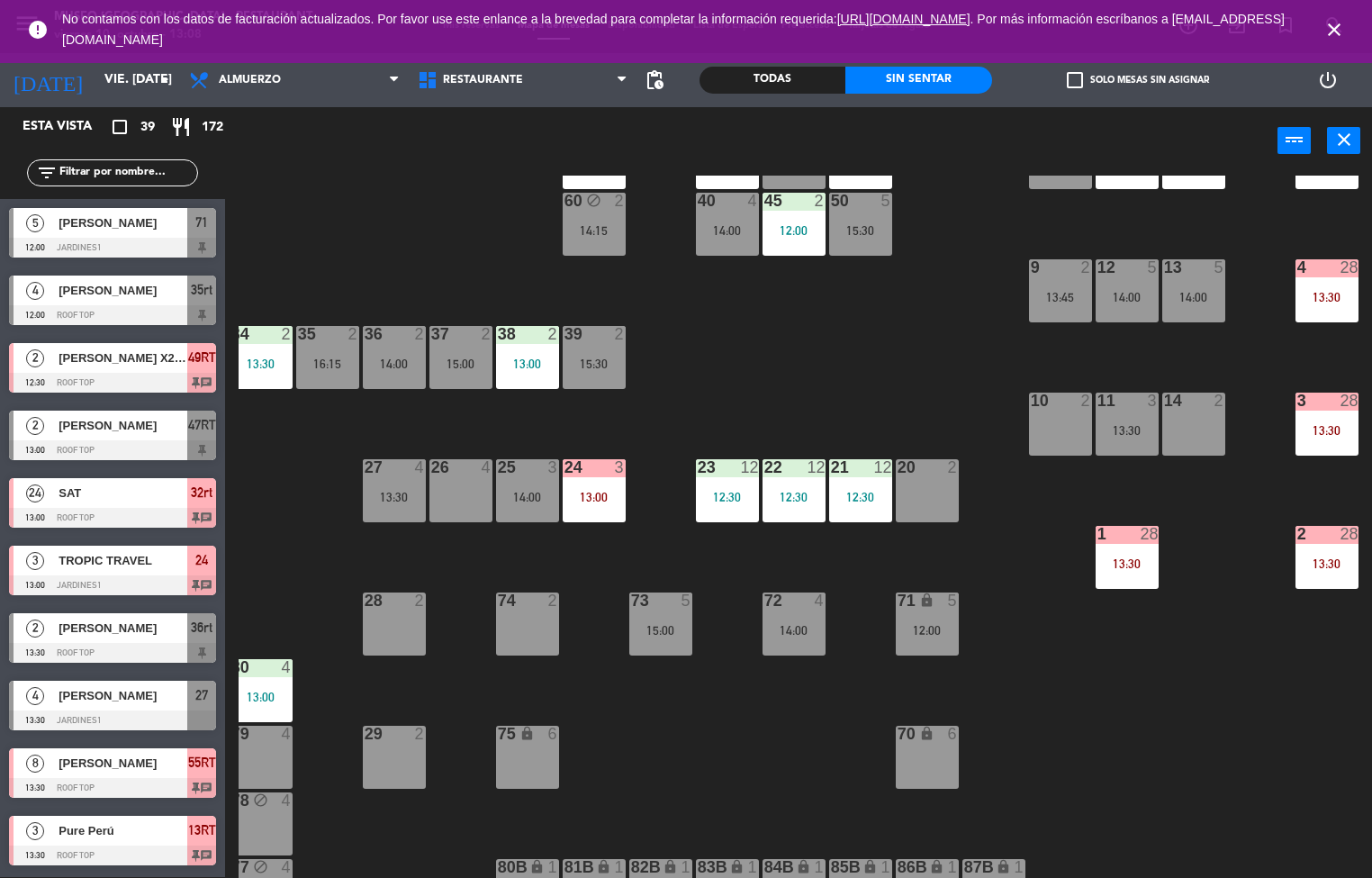
scroll to position [0, 146]
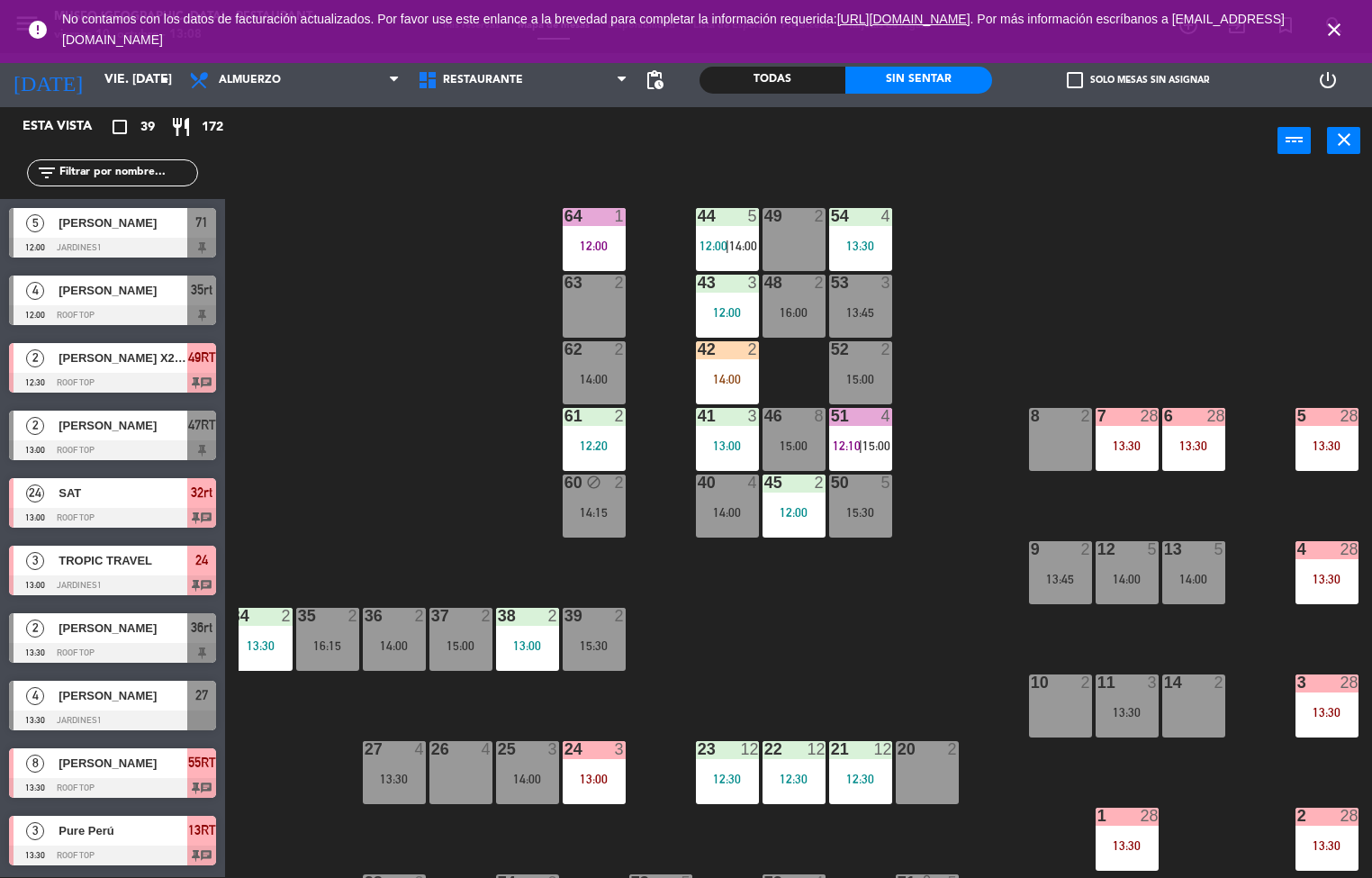
click at [724, 220] on div at bounding box center [727, 215] width 30 height 16
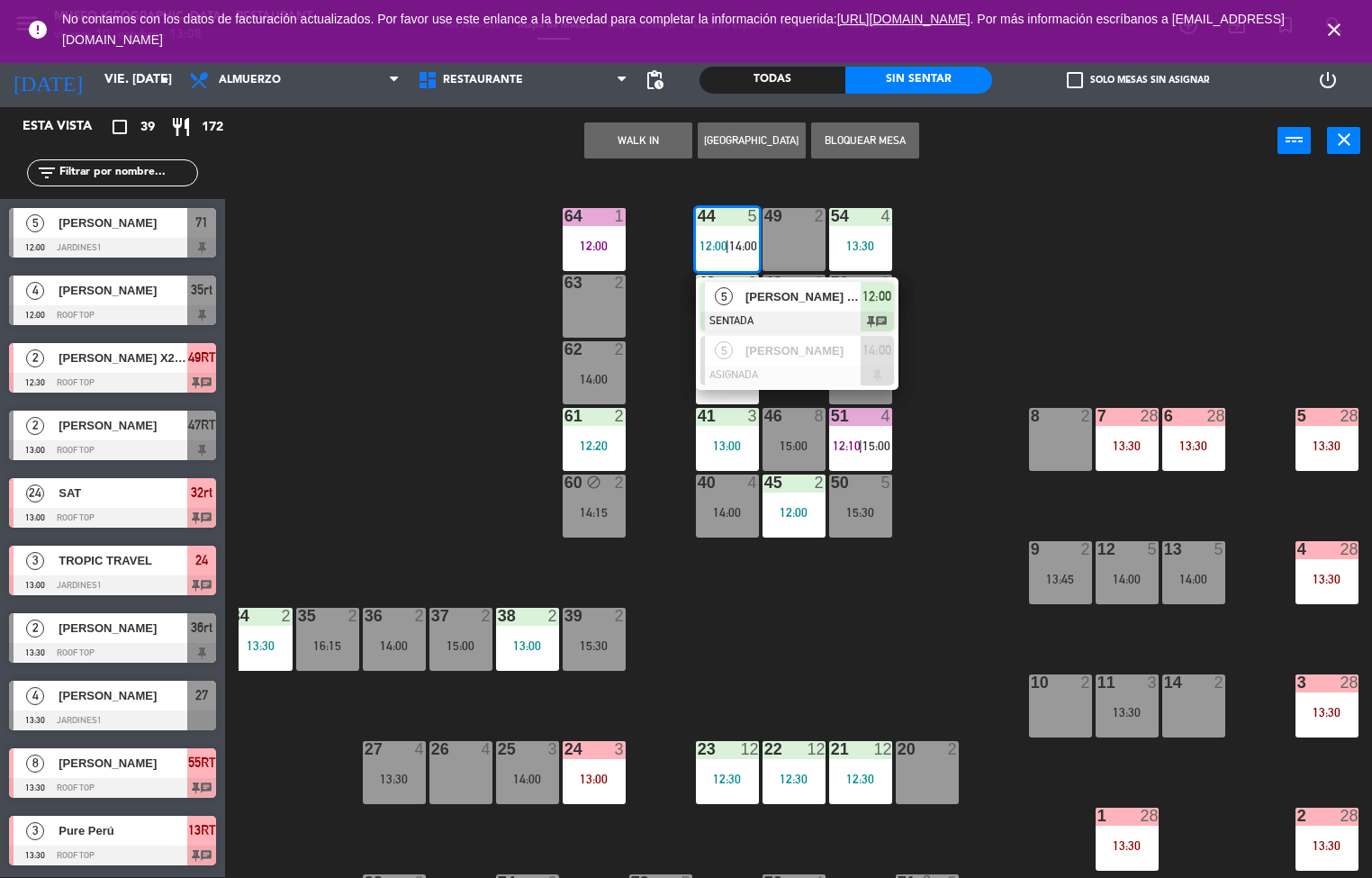
click at [745, 305] on span "[PERSON_NAME] Rico/ Cea tours [GEOGRAPHIC_DATA]" at bounding box center [802, 297] width 115 height 19
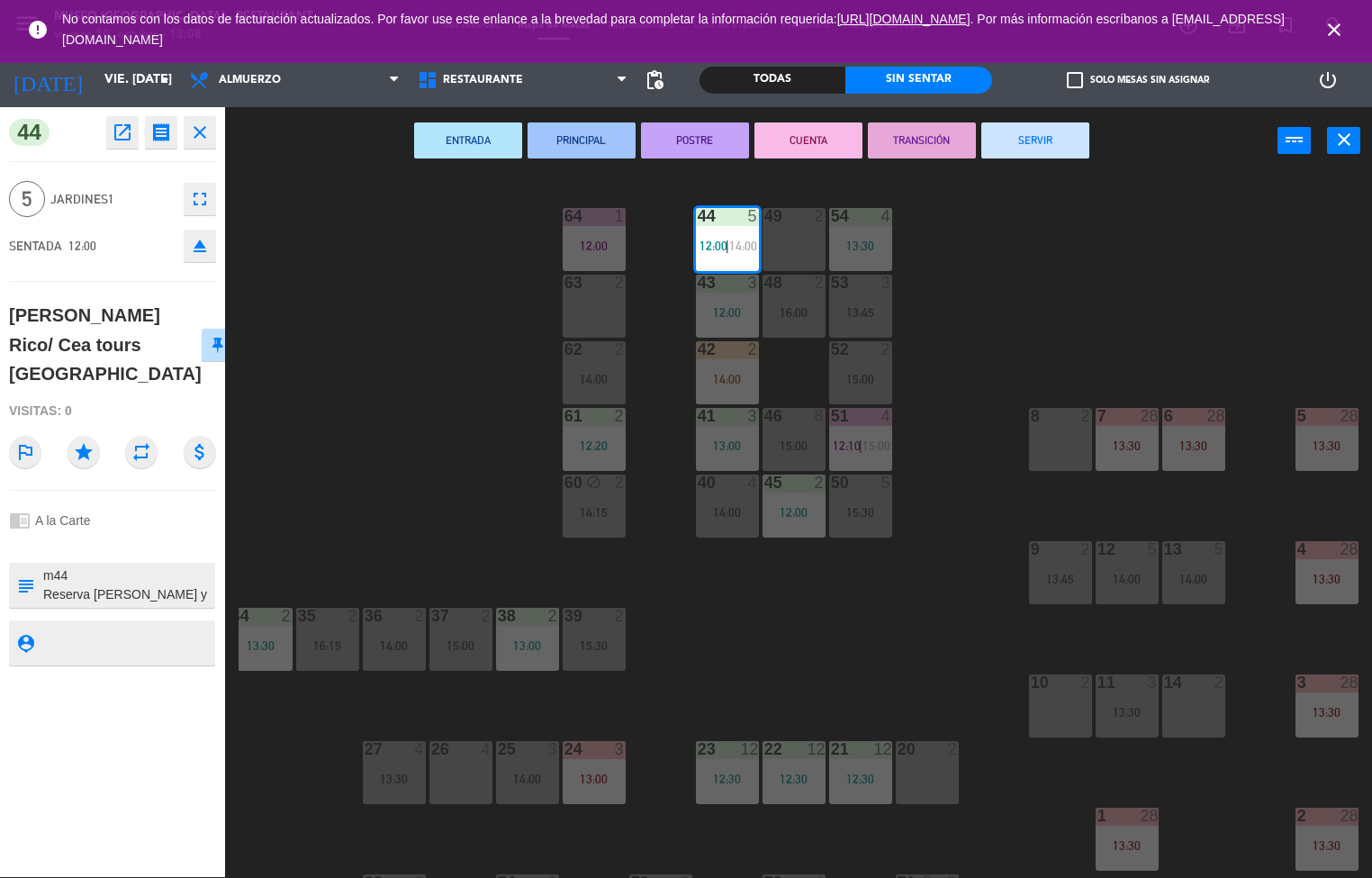
click at [476, 141] on button "ENTRADA" at bounding box center [468, 140] width 108 height 36
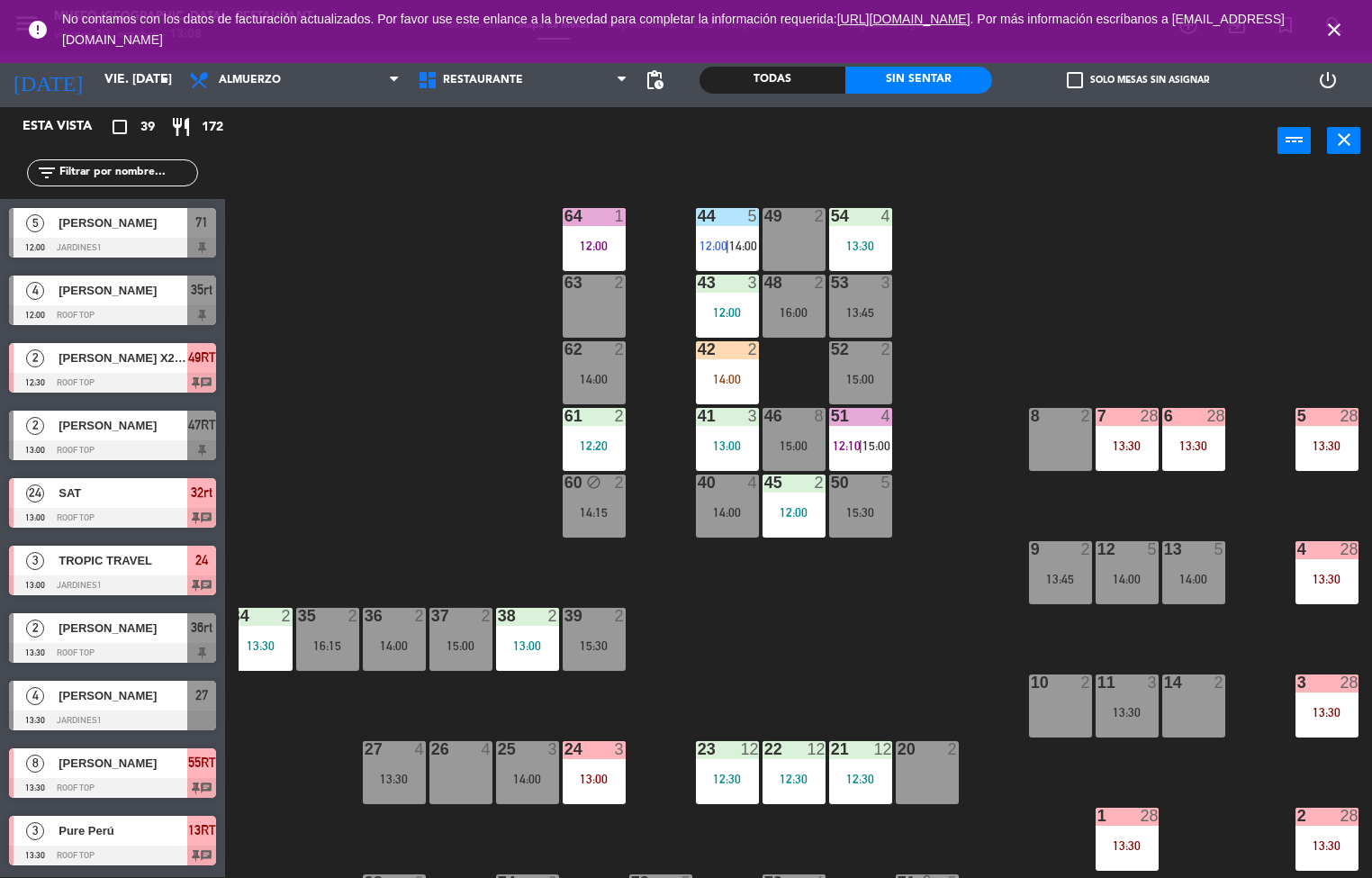
click at [714, 314] on div "12:00" at bounding box center [727, 312] width 63 height 13
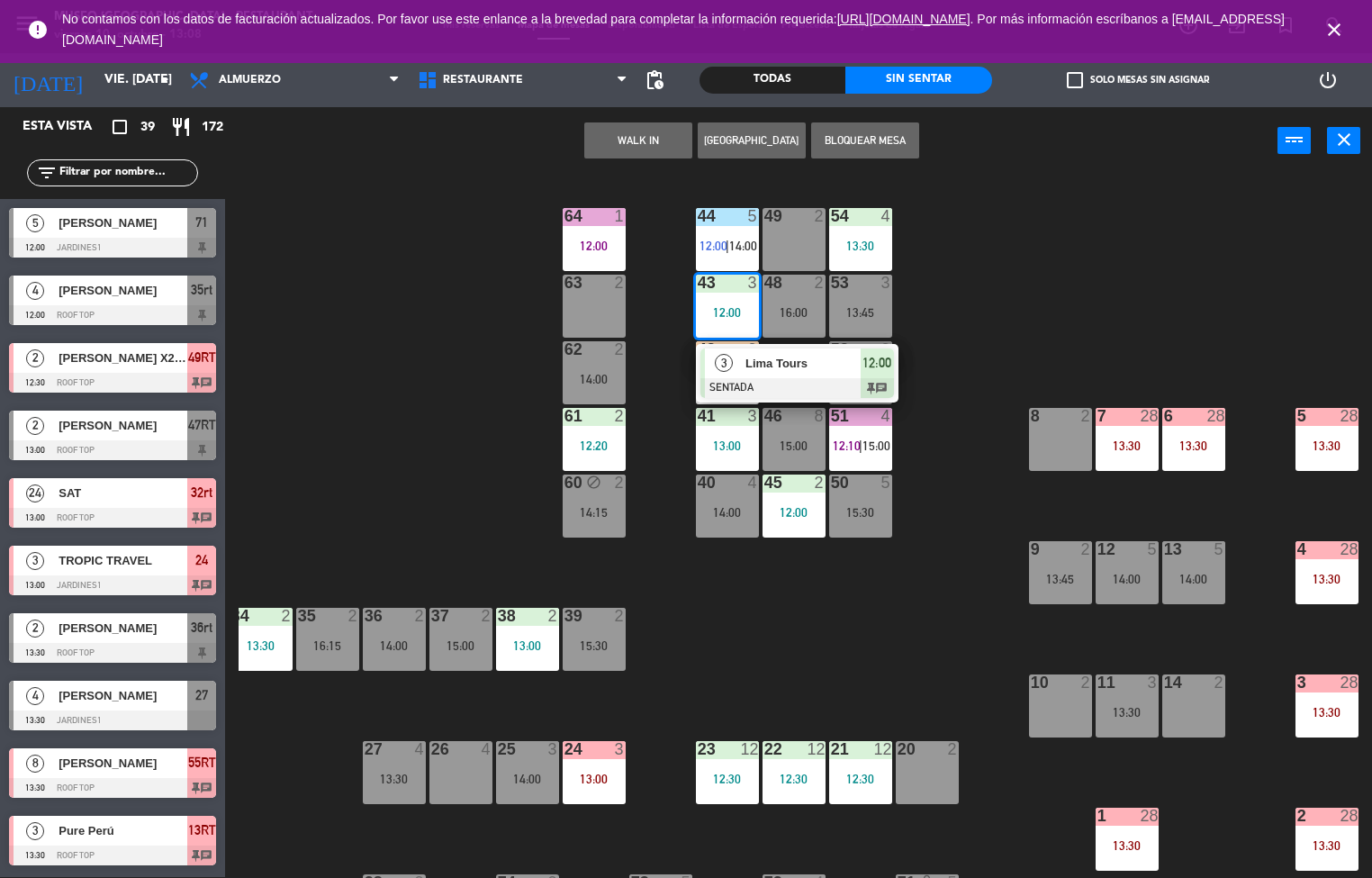
click at [776, 373] on div "Lima Tours" at bounding box center [802, 363] width 117 height 30
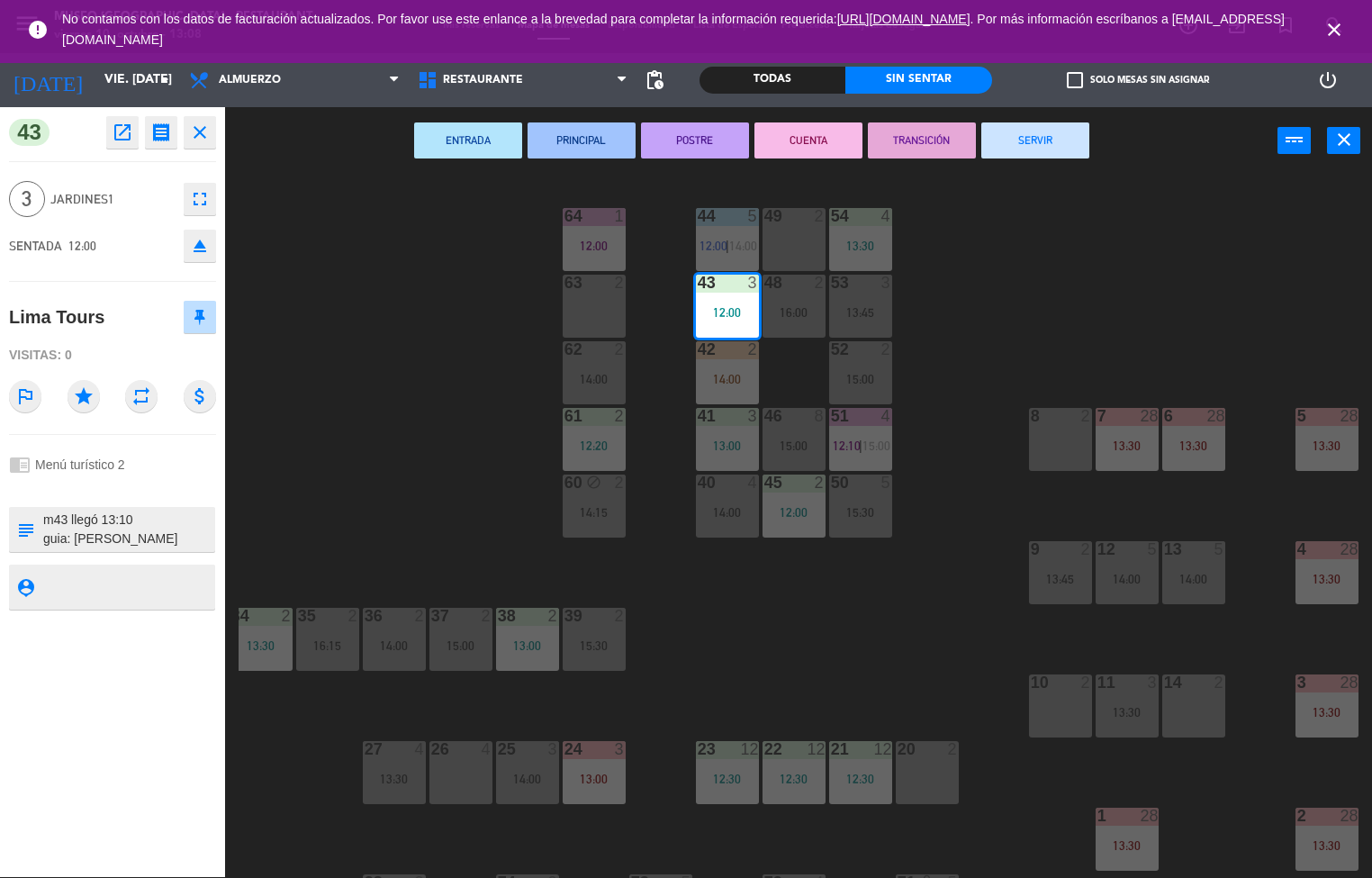
click at [473, 156] on button "ENTRADA" at bounding box center [468, 140] width 108 height 36
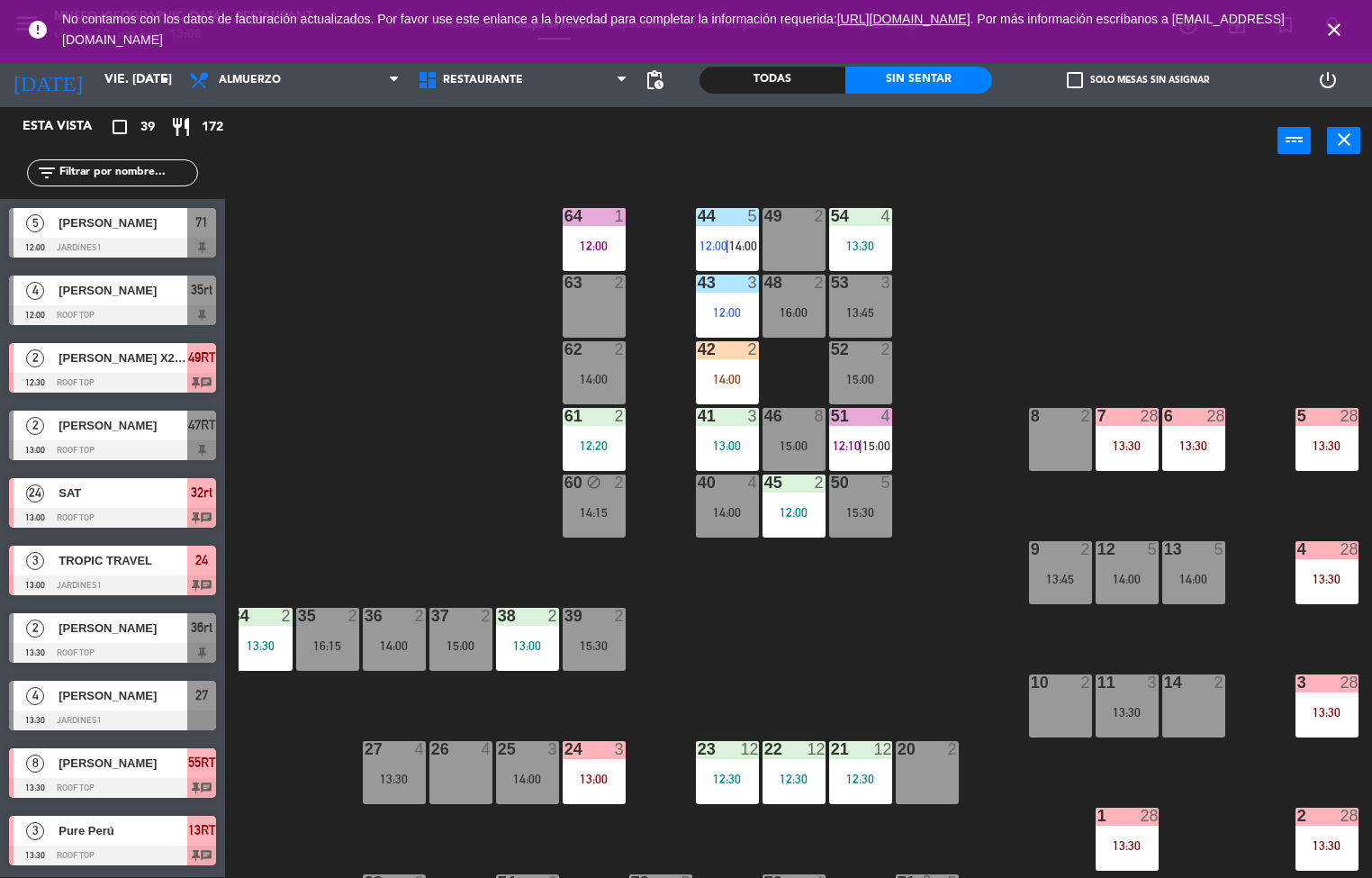
click at [876, 438] on span "15:00" at bounding box center [876, 445] width 28 height 14
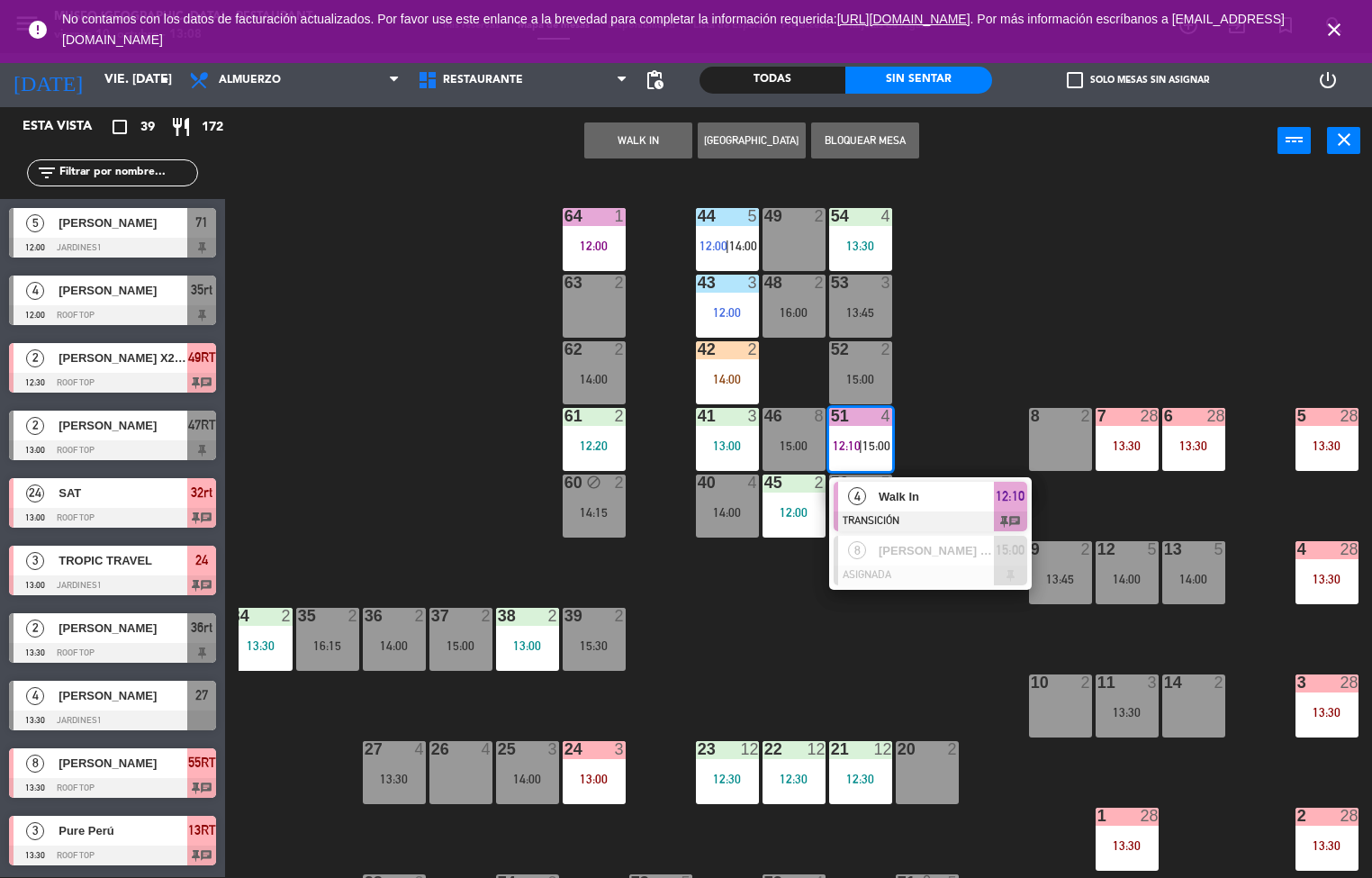
click at [914, 511] on div at bounding box center [930, 521] width 194 height 20
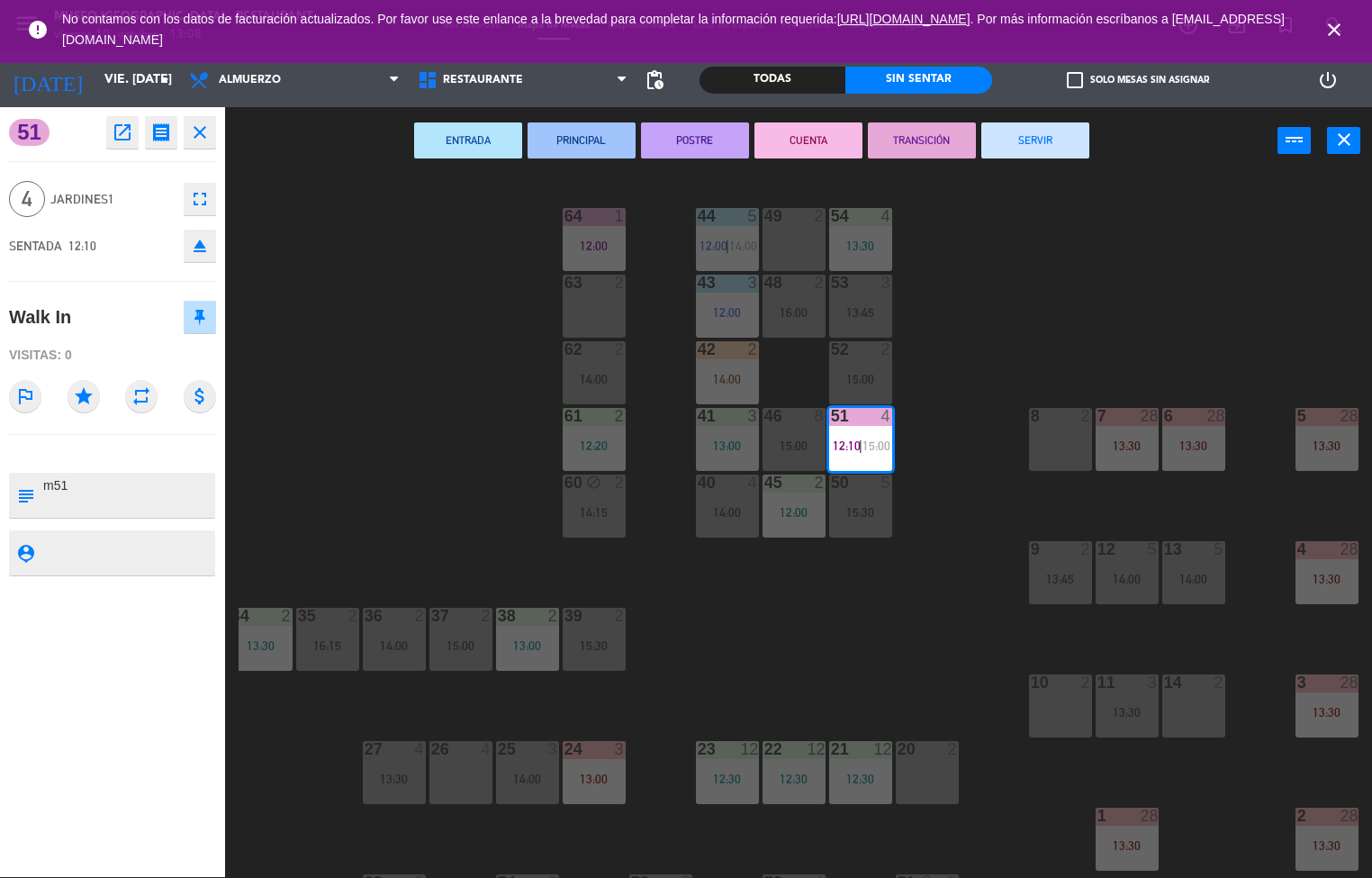
click at [1016, 152] on button "SERVIR" at bounding box center [1035, 140] width 108 height 36
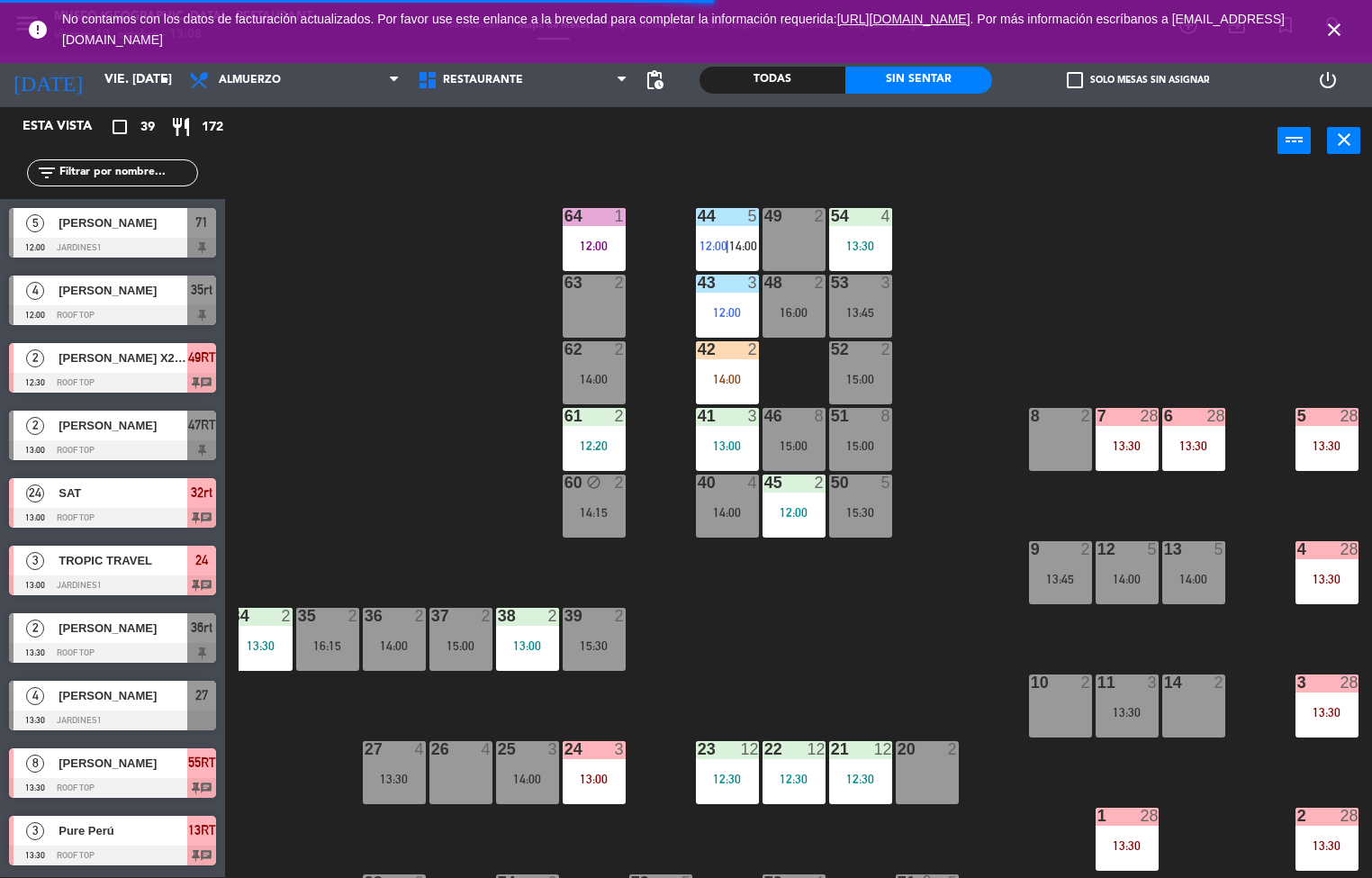
click at [921, 632] on div "44 5 12:00 | 14:00 49 2 54 4 13:30 64 1 12:00 48 2 16:00 53 3 13:45 63 2 43 3 1…" at bounding box center [805, 527] width 1133 height 702
click at [784, 516] on div "12:00" at bounding box center [793, 511] width 63 height 13
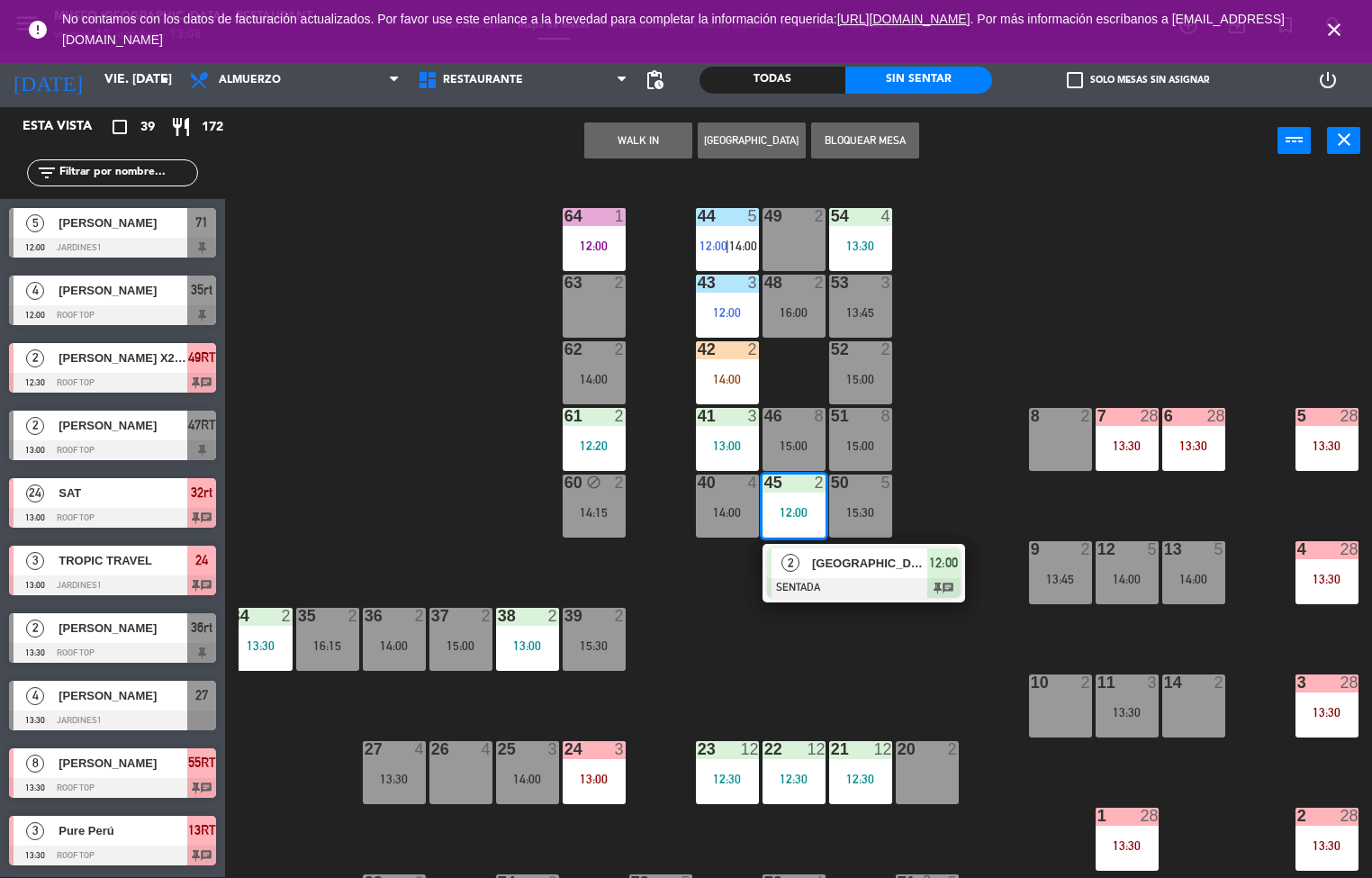
click at [833, 559] on span "[GEOGRAPHIC_DATA]" at bounding box center [868, 563] width 115 height 19
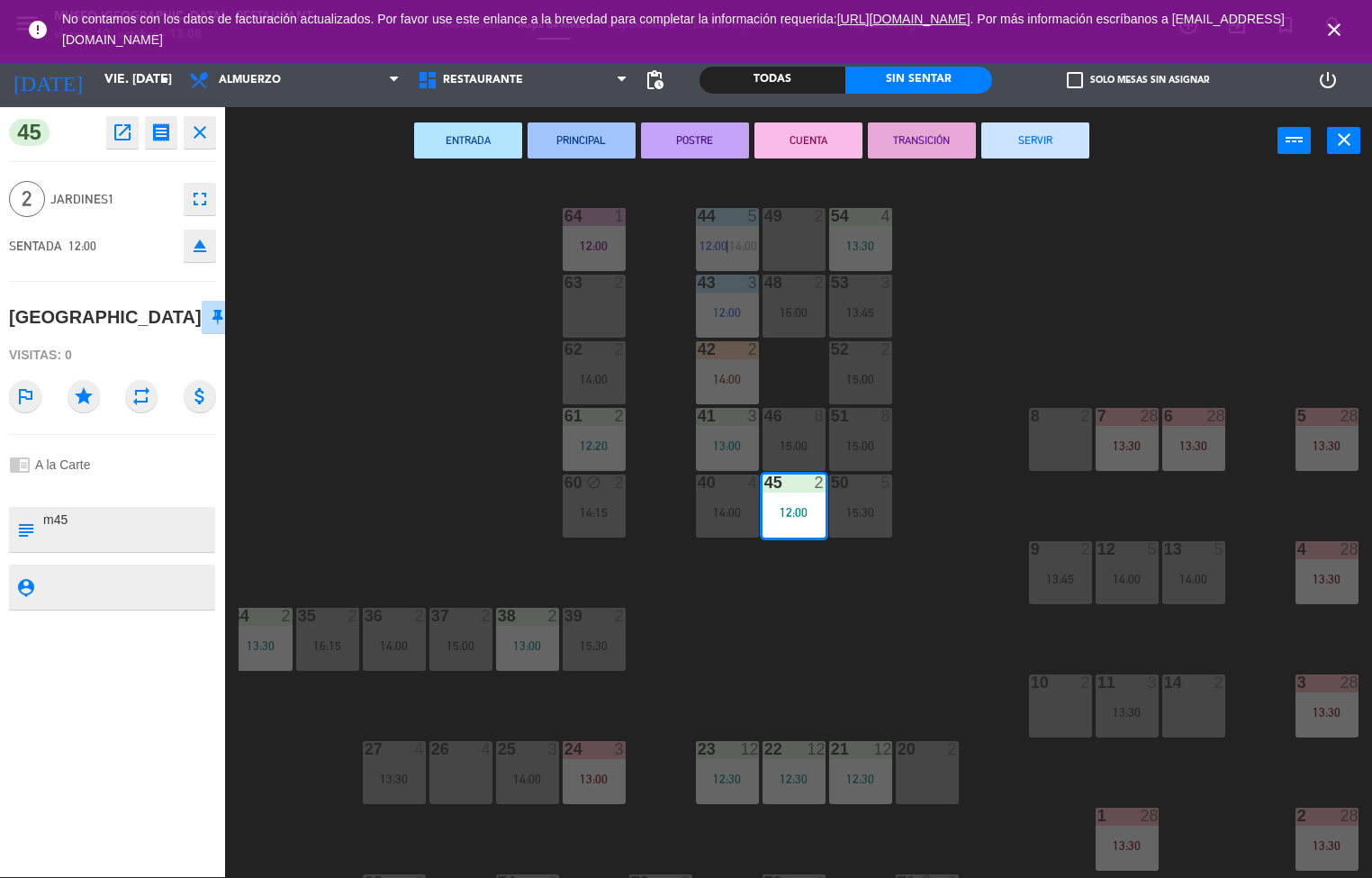
click at [920, 138] on button "TRANSICIÓN" at bounding box center [921, 140] width 108 height 36
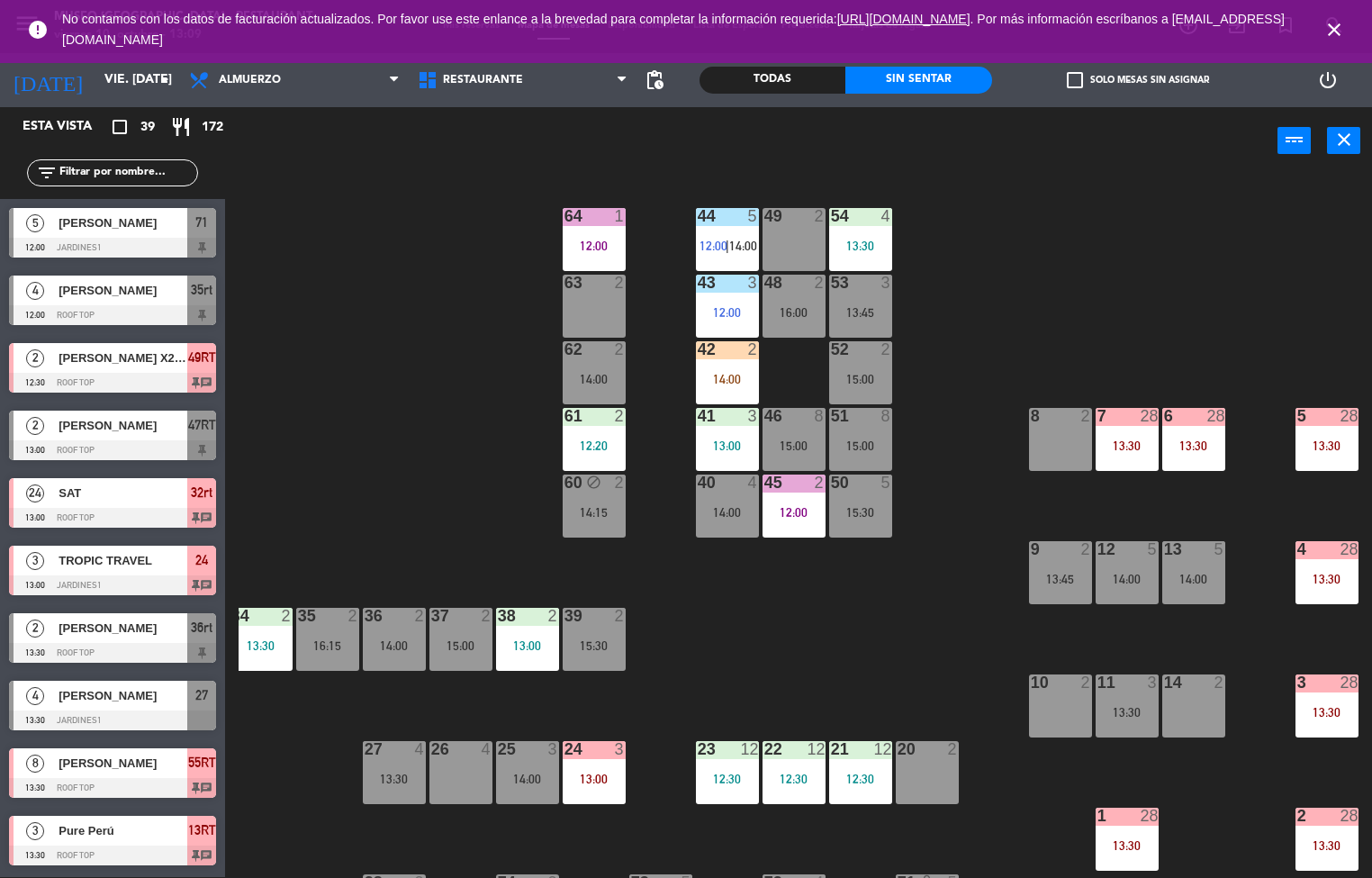
click at [778, 772] on div "12:30" at bounding box center [793, 778] width 63 height 13
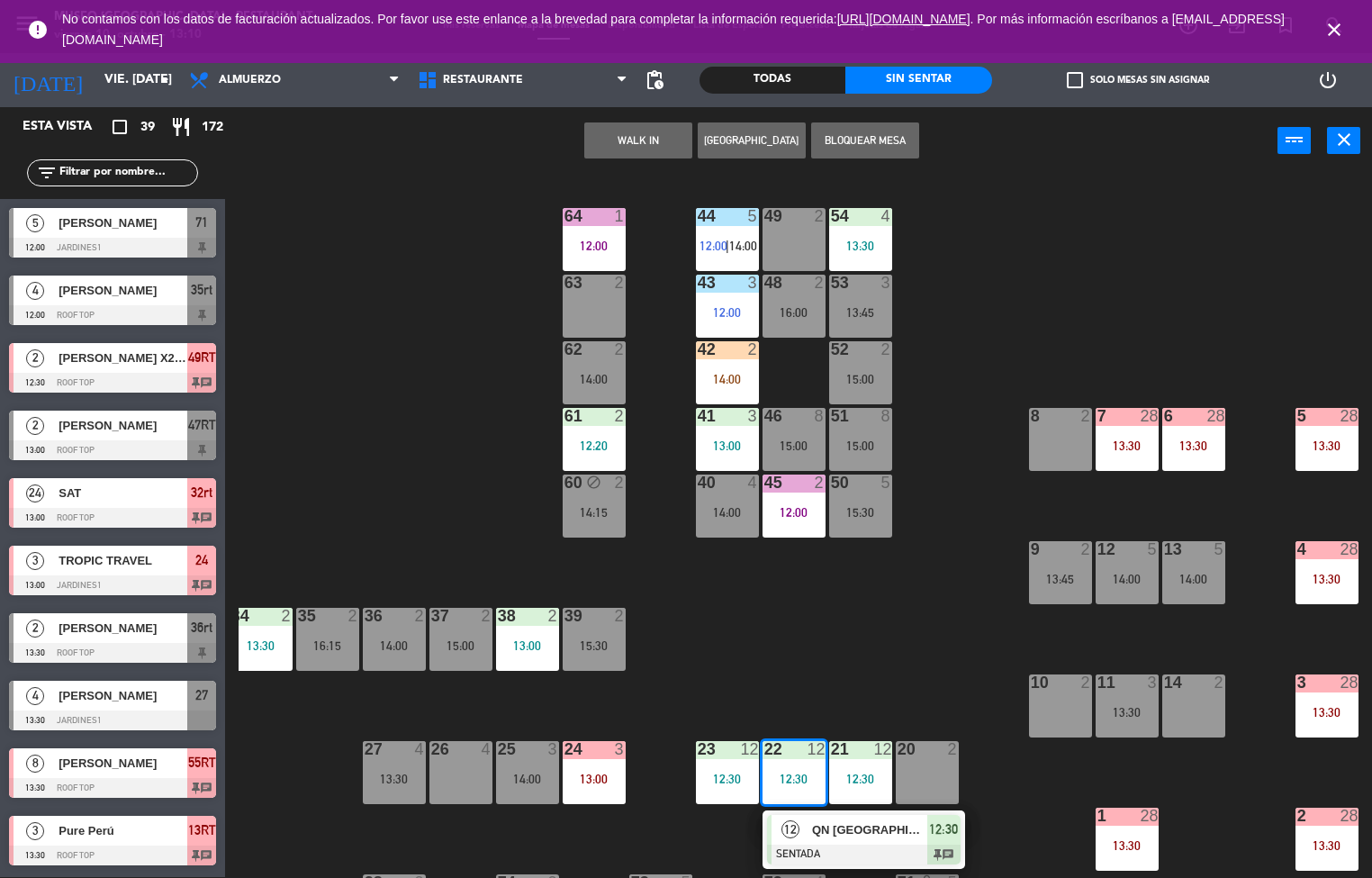
click at [883, 629] on div "44 5 12:00 | 14:00 49 2 54 4 13:30 64 1 12:00 48 2 16:00 53 3 13:45 63 2 43 3 1…" at bounding box center [805, 527] width 1133 height 702
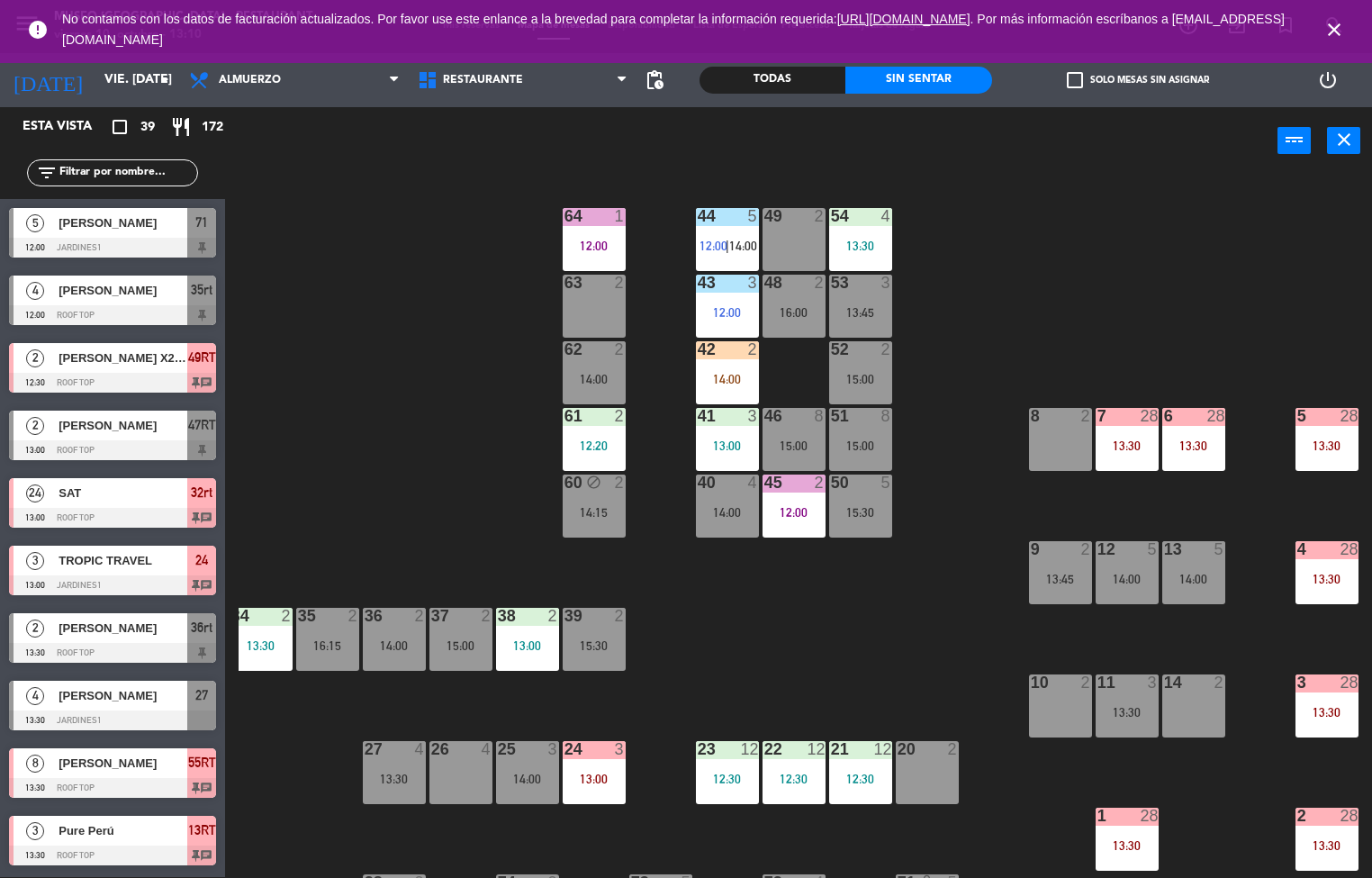
click at [791, 630] on div "44 5 12:00 | 14:00 49 2 54 4 13:30 64 1 12:00 48 2 16:00 53 3 13:45 63 2 43 3 1…" at bounding box center [805, 527] width 1133 height 702
click at [713, 624] on div "44 5 12:00 | 14:00 49 2 54 4 13:30 64 1 12:00 48 2 16:00 53 3 13:45 63 2 43 3 1…" at bounding box center [805, 527] width 1133 height 702
click at [808, 630] on div "44 5 12:00 | 14:00 49 2 54 4 13:30 64 1 12:00 48 2 16:00 53 3 13:45 63 2 43 3 1…" at bounding box center [805, 527] width 1133 height 702
click at [730, 613] on div "44 5 12:00 | 14:00 49 2 54 4 13:30 64 1 12:00 48 2 16:00 53 3 13:45 63 2 43 3 1…" at bounding box center [805, 527] width 1133 height 702
click at [826, 589] on div "44 5 12:00 | 14:00 49 2 54 4 13:30 64 1 12:00 48 2 16:00 53 3 13:45 63 2 43 3 1…" at bounding box center [805, 527] width 1133 height 702
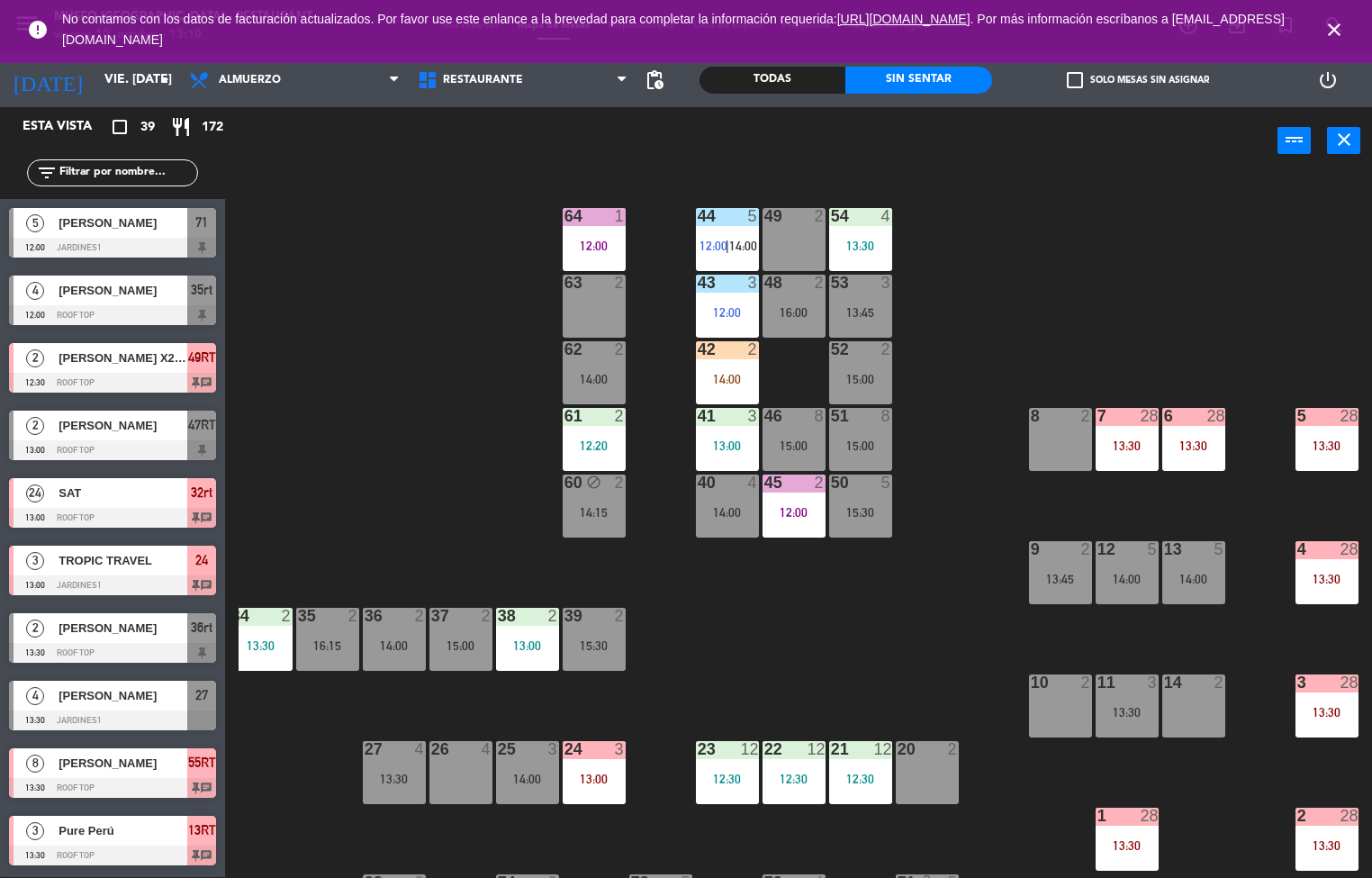
click at [862, 414] on div at bounding box center [860, 416] width 30 height 16
click at [1008, 338] on div "44 5 12:00 | 14:00 49 2 54 4 13:30 64 1 12:00 48 2 16:00 53 3 13:45 63 2 43 3 1…" at bounding box center [805, 527] width 1133 height 702
click at [1007, 321] on div "44 5 12:00 | 14:00 49 2 54 4 13:30 64 1 12:00 48 2 16:00 53 3 13:45 63 2 43 3 1…" at bounding box center [805, 527] width 1133 height 702
click at [773, 630] on div "44 5 12:00 | 14:00 49 2 54 4 13:30 64 1 12:00 48 2 16:00 53 3 13:45 63 2 43 3 1…" at bounding box center [805, 527] width 1133 height 702
click at [859, 416] on div at bounding box center [860, 416] width 30 height 16
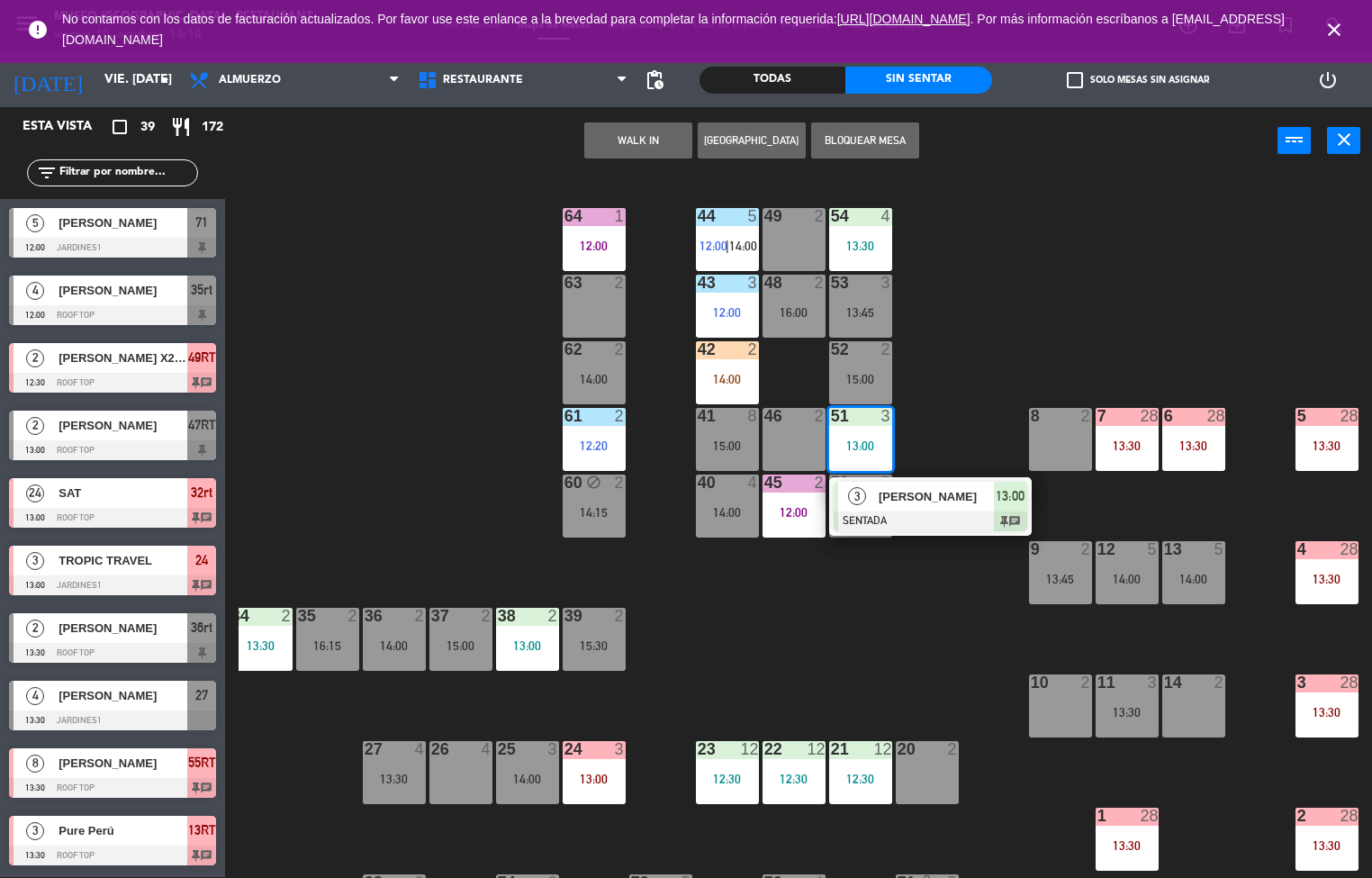
click at [926, 497] on span "[PERSON_NAME]" at bounding box center [935, 497] width 115 height 19
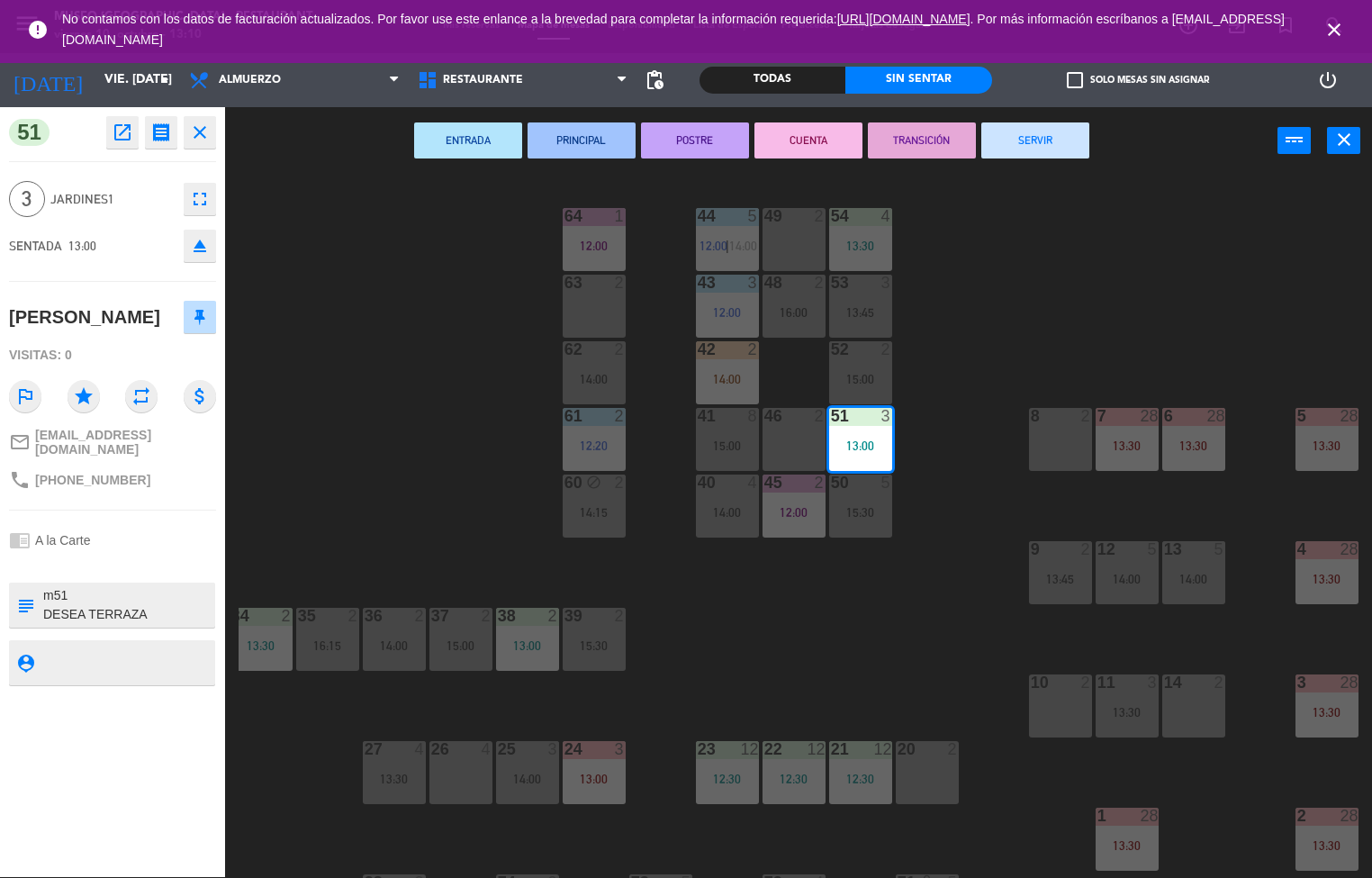
click at [146, 613] on textarea at bounding box center [127, 604] width 172 height 38
click at [122, 133] on icon "open_in_new" at bounding box center [123, 132] width 21 height 21
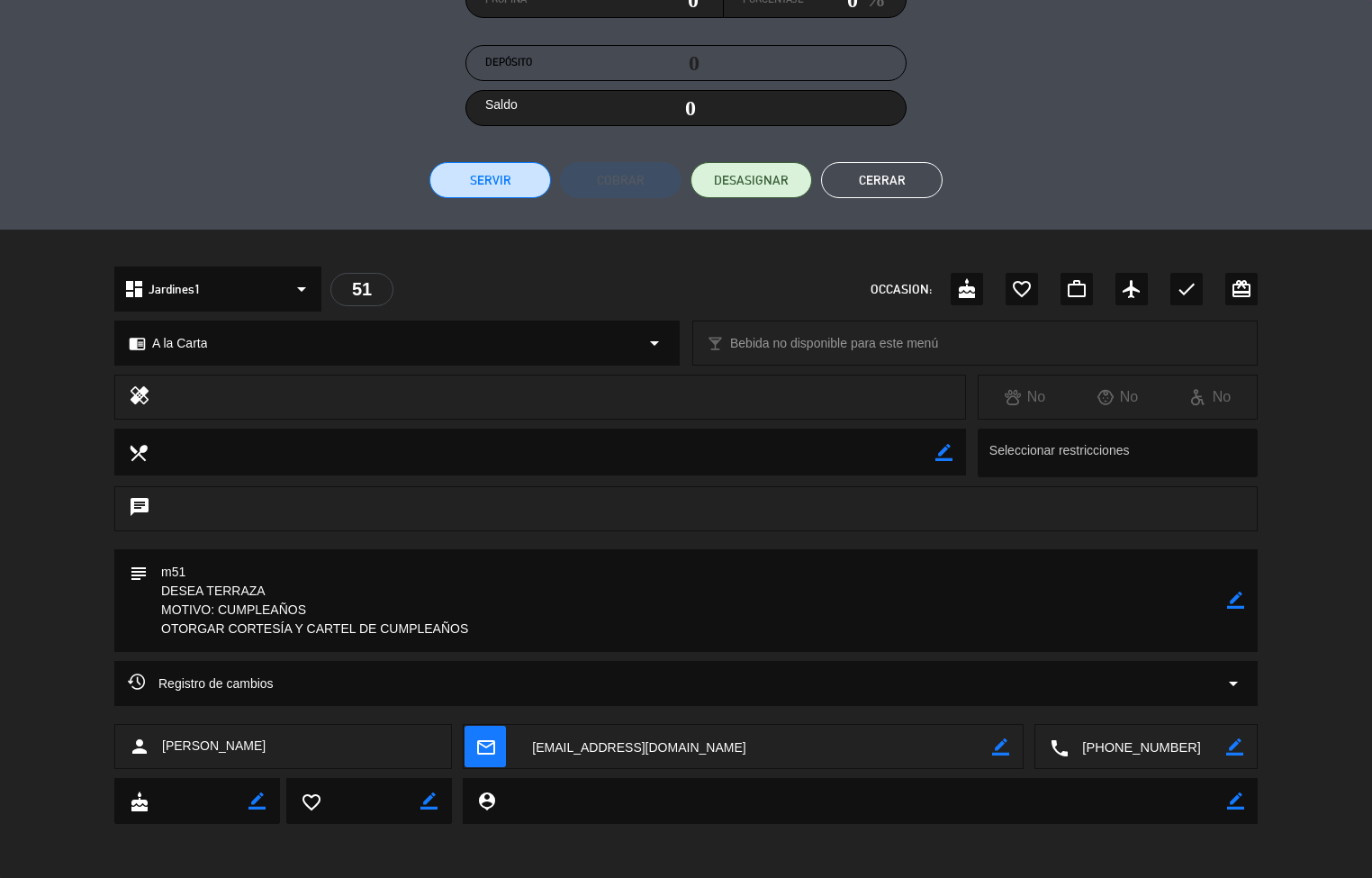
scroll to position [301, 0]
click at [932, 195] on button "Cerrar" at bounding box center [882, 180] width 122 height 36
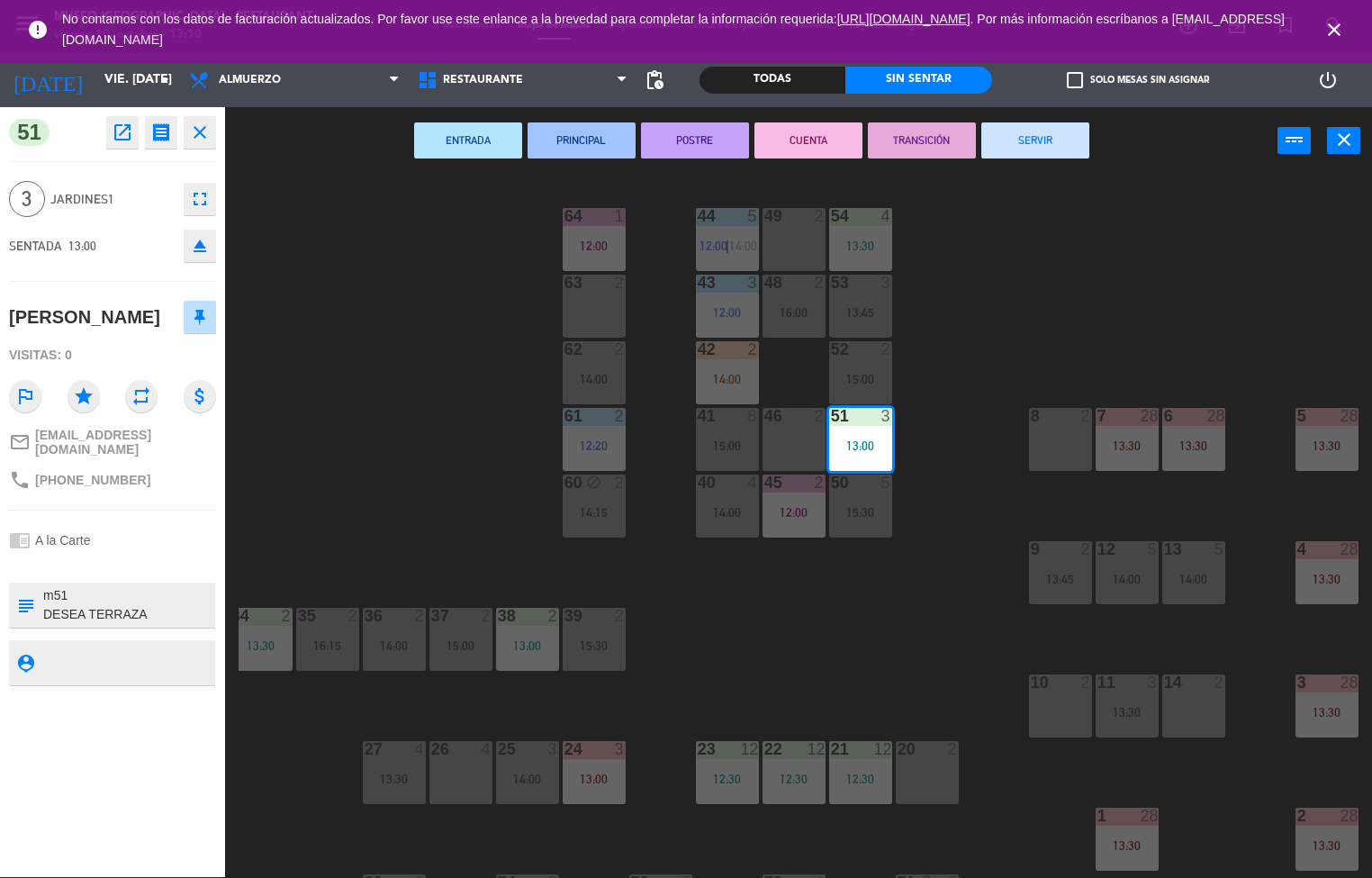
click at [872, 189] on button "Cerrar" at bounding box center [882, 180] width 122 height 36
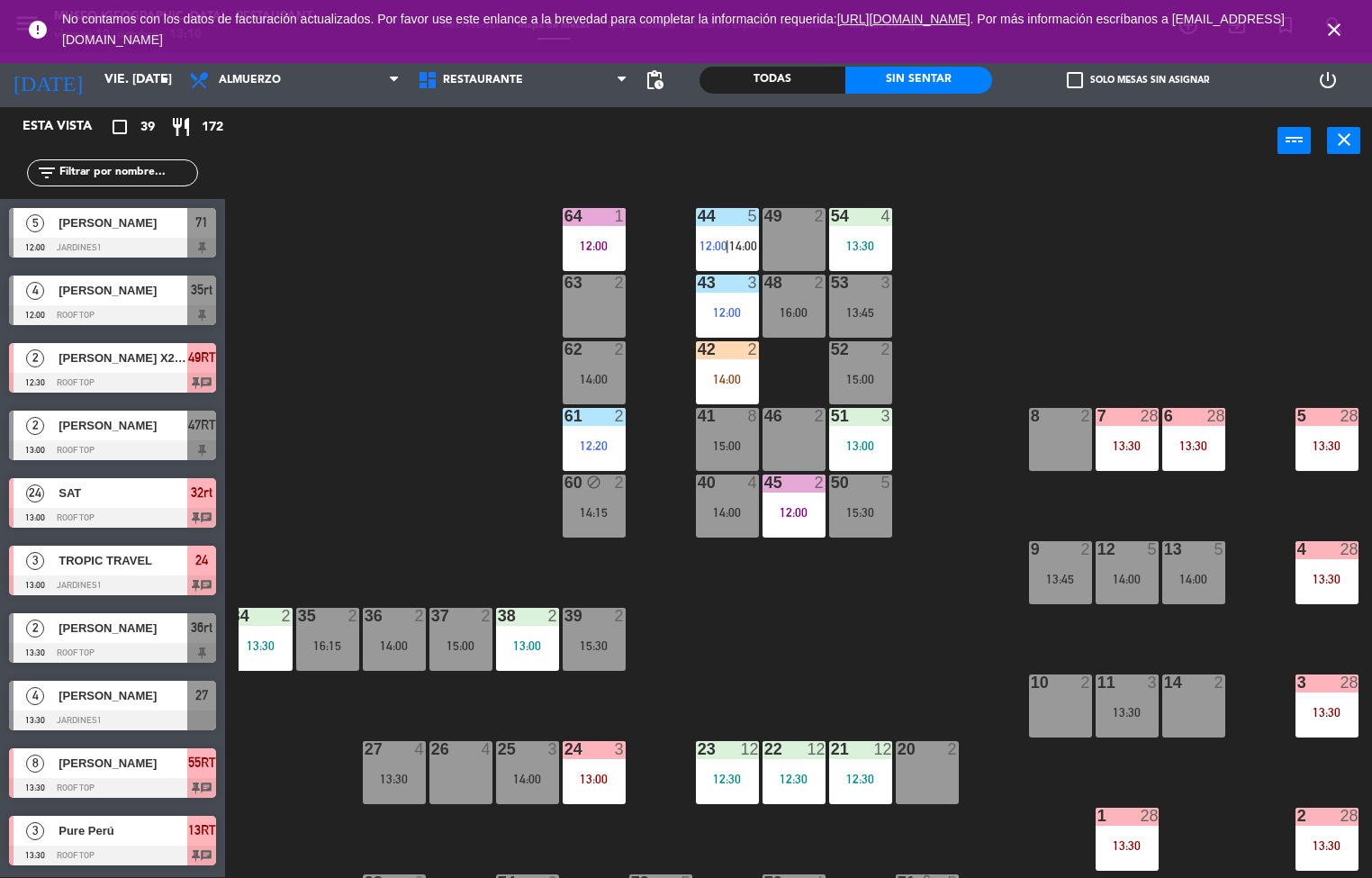
click at [866, 436] on div "51 3 13:00" at bounding box center [860, 439] width 63 height 63
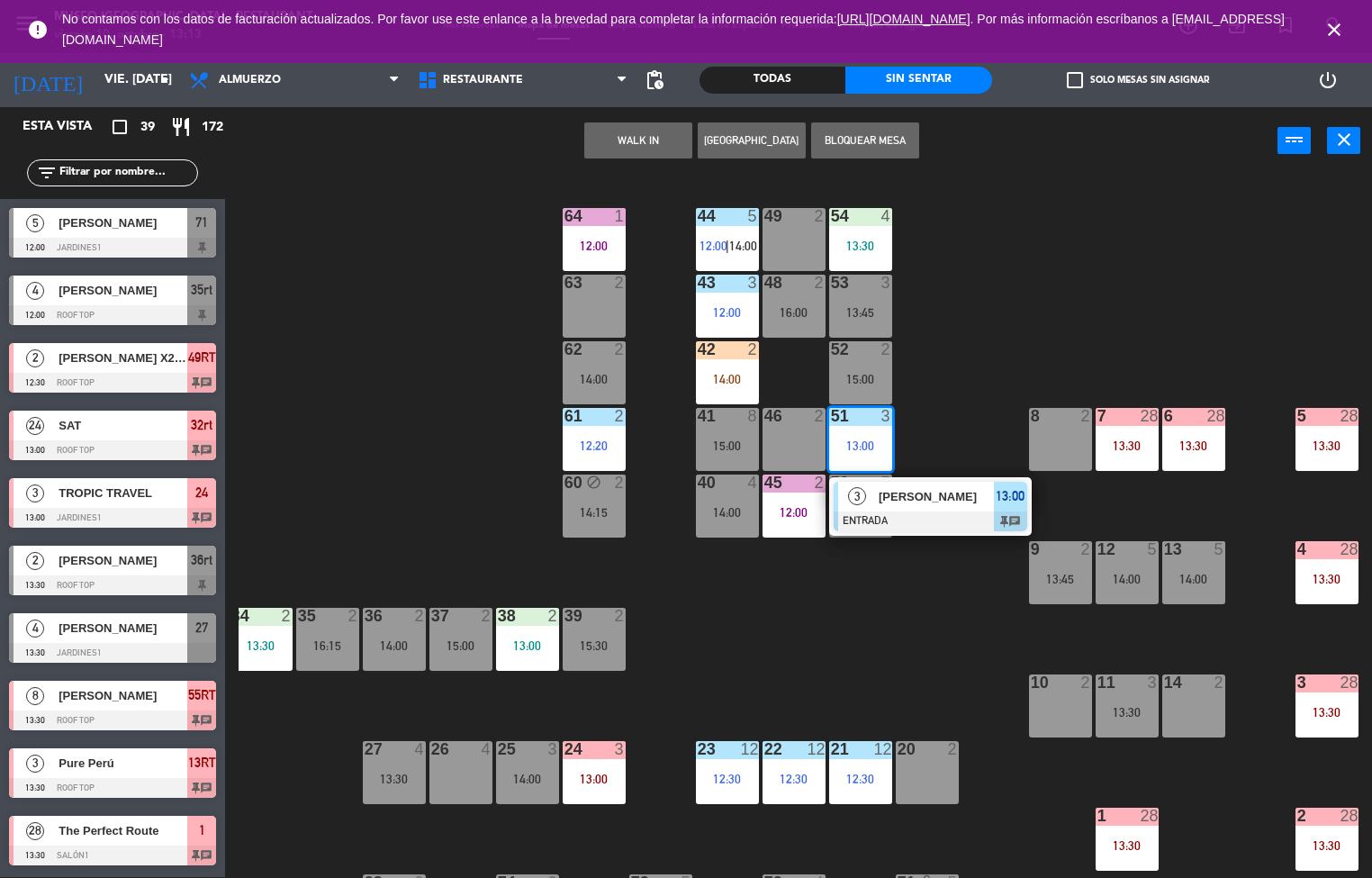
click at [1018, 330] on div "44 5 12:00 | 14:00 49 2 54 4 13:30 64 1 12:00 48 2 16:00 53 3 13:45 63 2 43 3 1…" at bounding box center [805, 527] width 1133 height 702
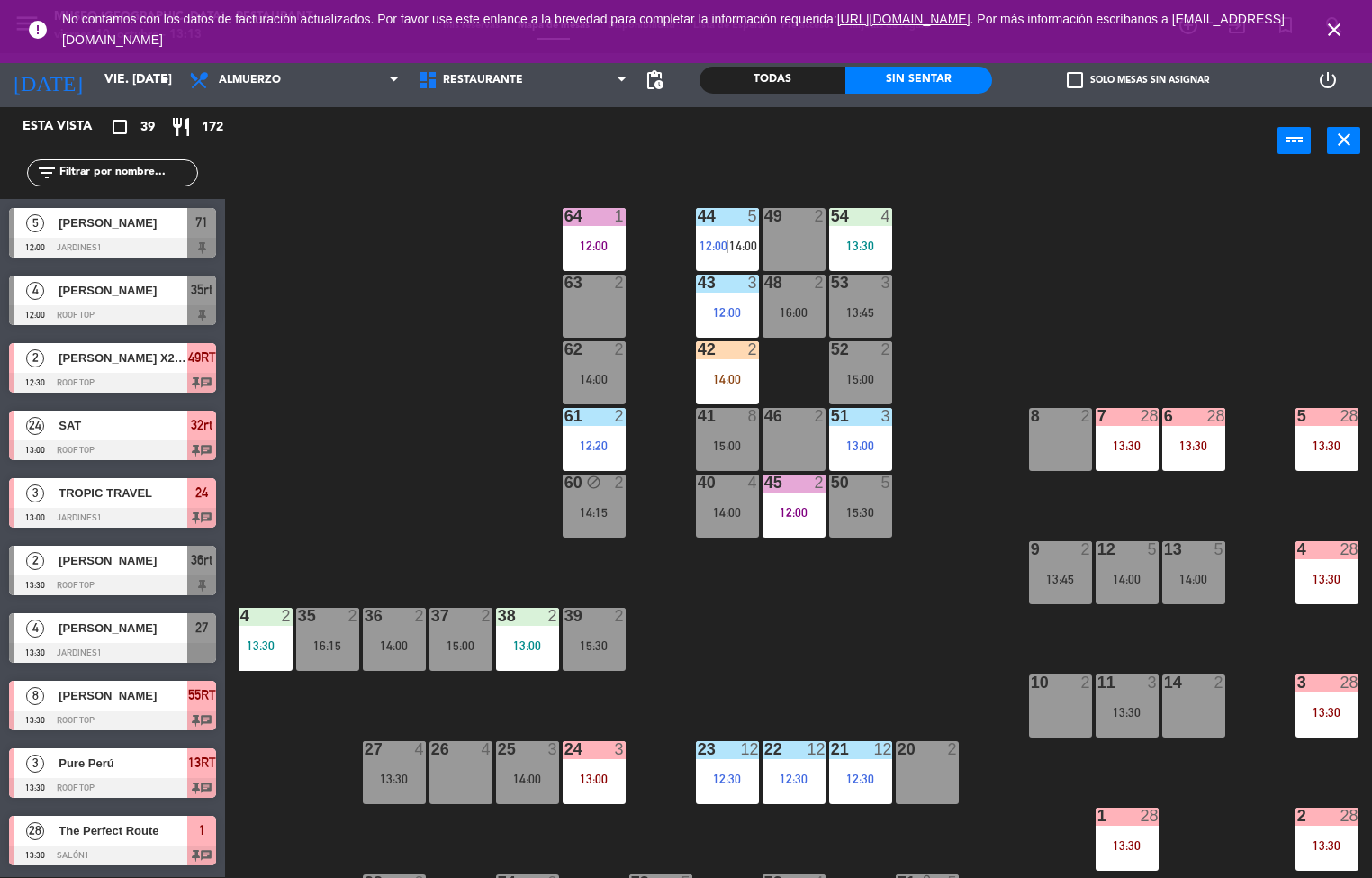
click at [724, 311] on div "12:00" at bounding box center [727, 312] width 63 height 13
